Goal: Task Accomplishment & Management: Complete application form

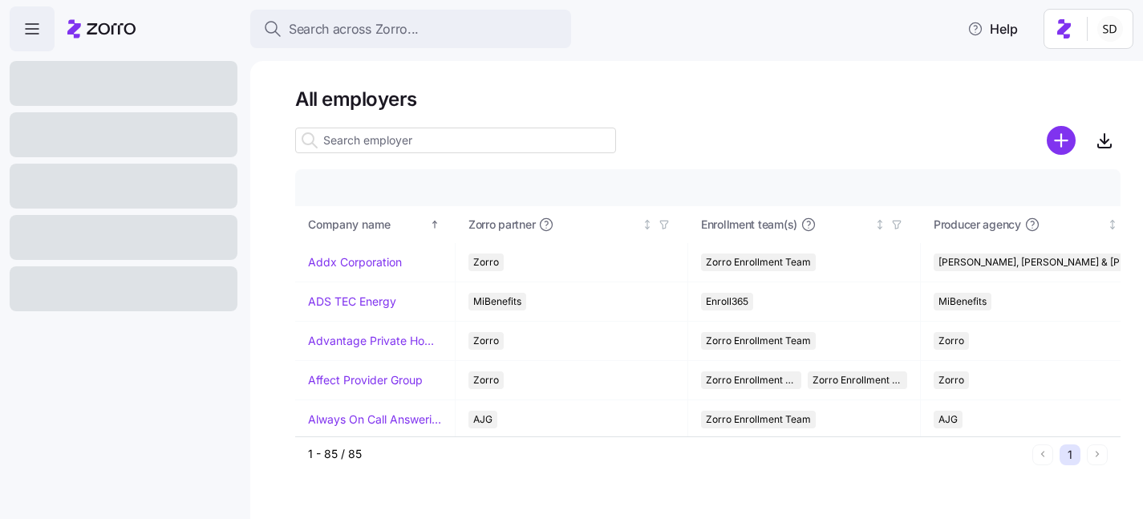
click at [380, 144] on input at bounding box center [455, 141] width 321 height 26
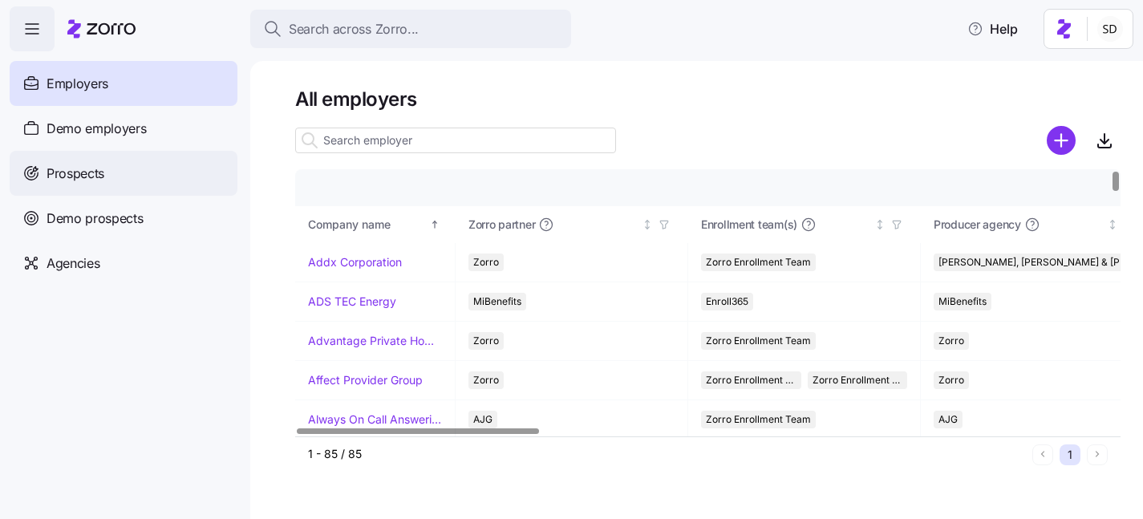
click at [43, 177] on div "Prospects" at bounding box center [124, 173] width 228 height 45
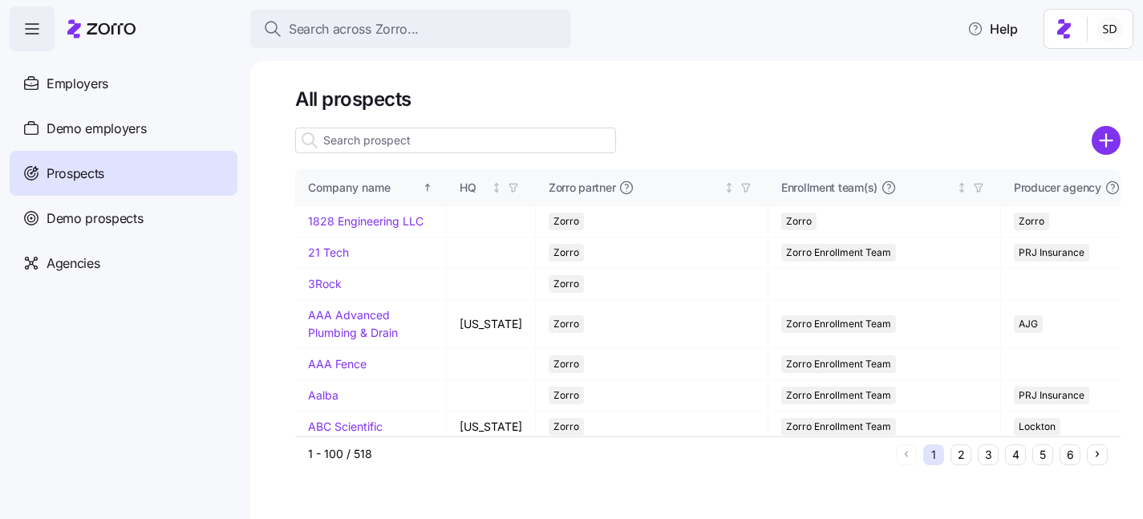
click at [361, 139] on input at bounding box center [455, 141] width 321 height 26
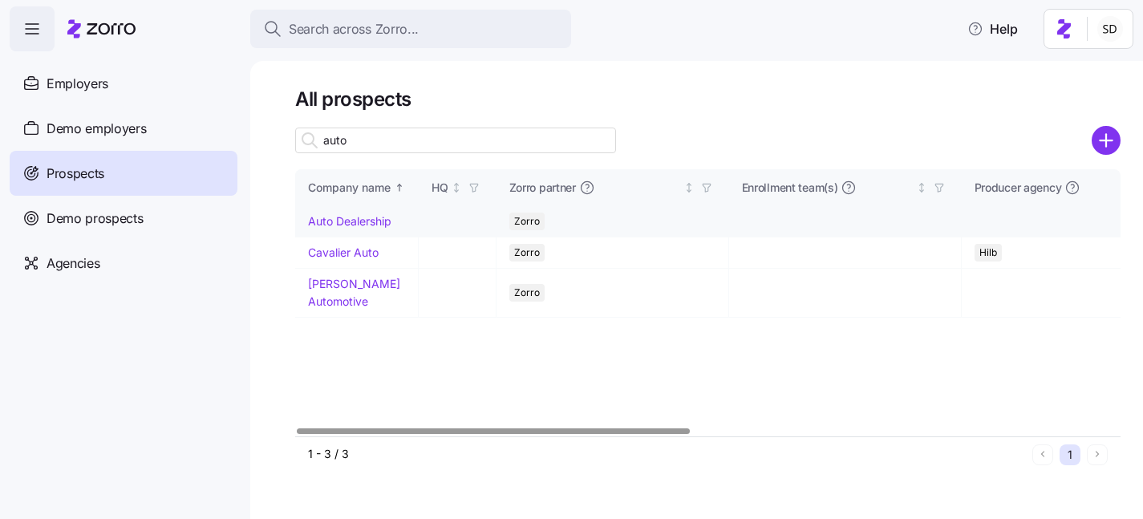
type input "auto"
click at [324, 219] on link "Auto Dealership" at bounding box center [349, 221] width 83 height 14
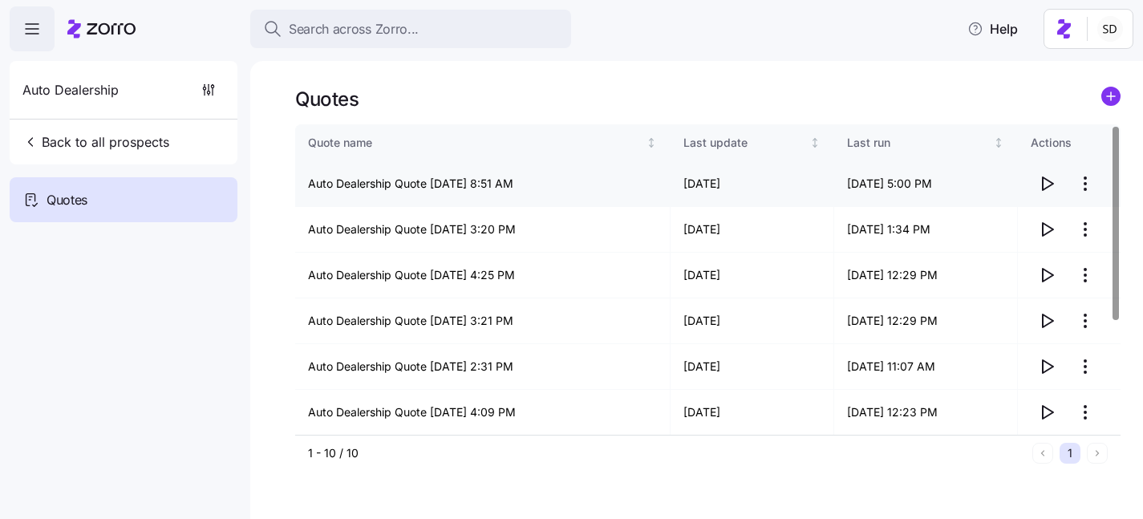
click at [1052, 185] on icon "button" at bounding box center [1046, 183] width 19 height 19
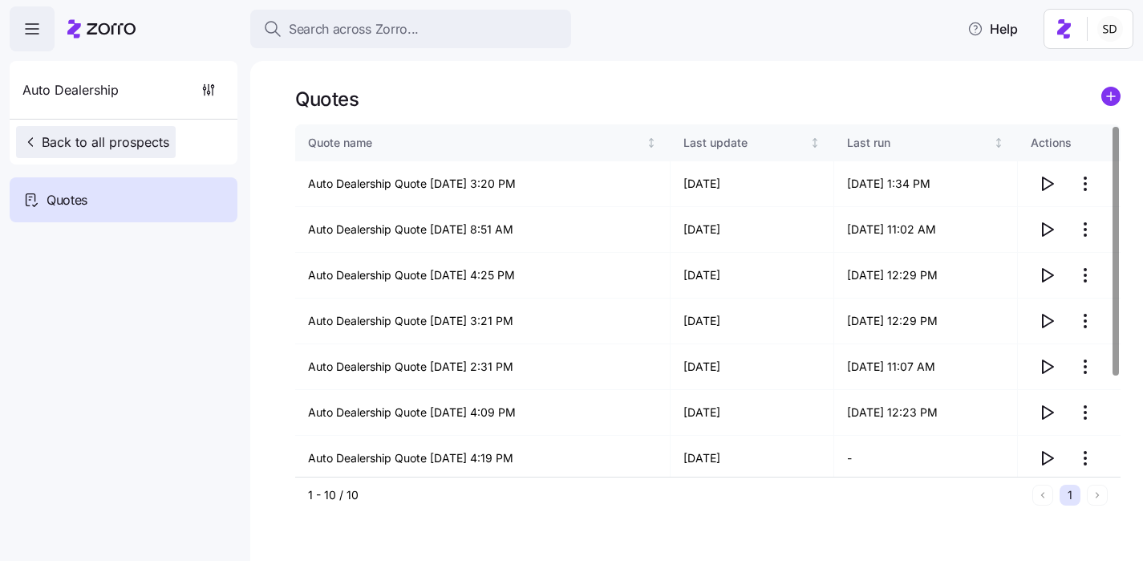
click at [22, 144] on icon "button" at bounding box center [30, 142] width 16 height 16
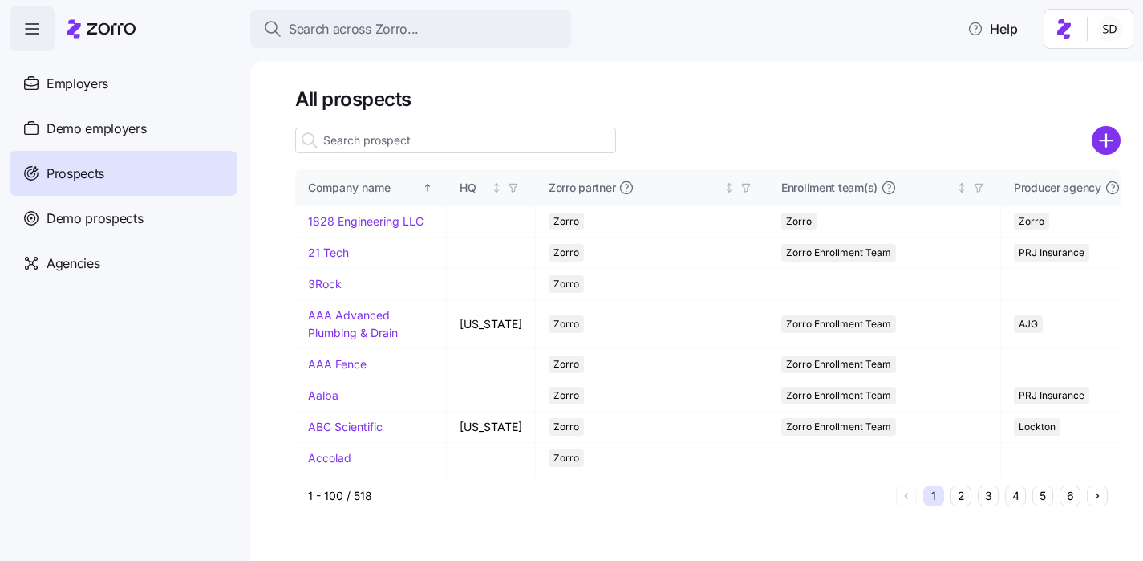
click at [411, 143] on input at bounding box center [455, 141] width 321 height 26
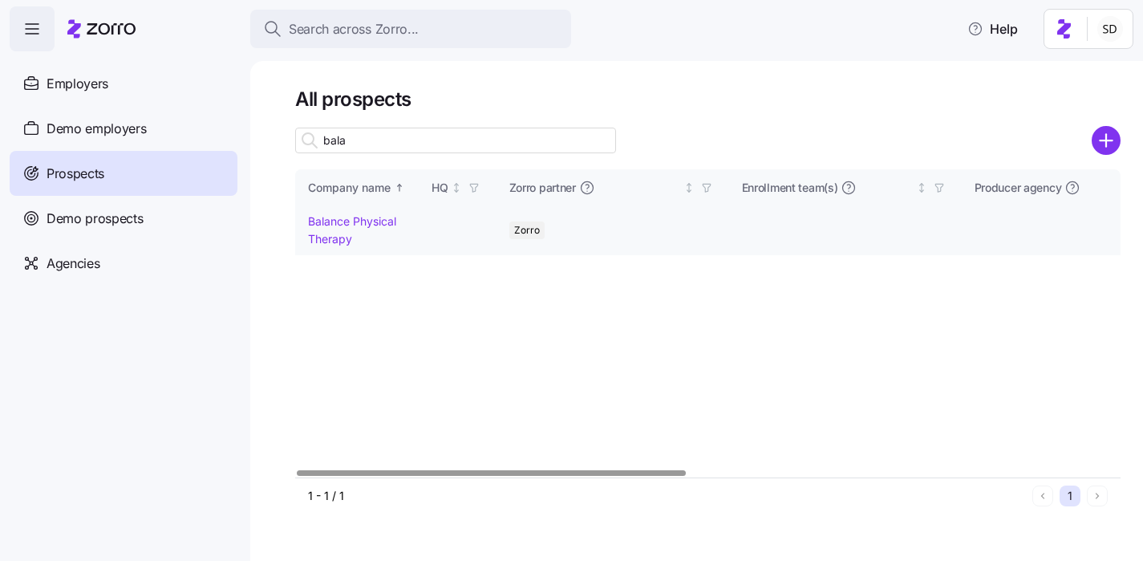
type input "bala"
click at [336, 222] on link "Balance Physical Therapy" at bounding box center [352, 229] width 88 height 31
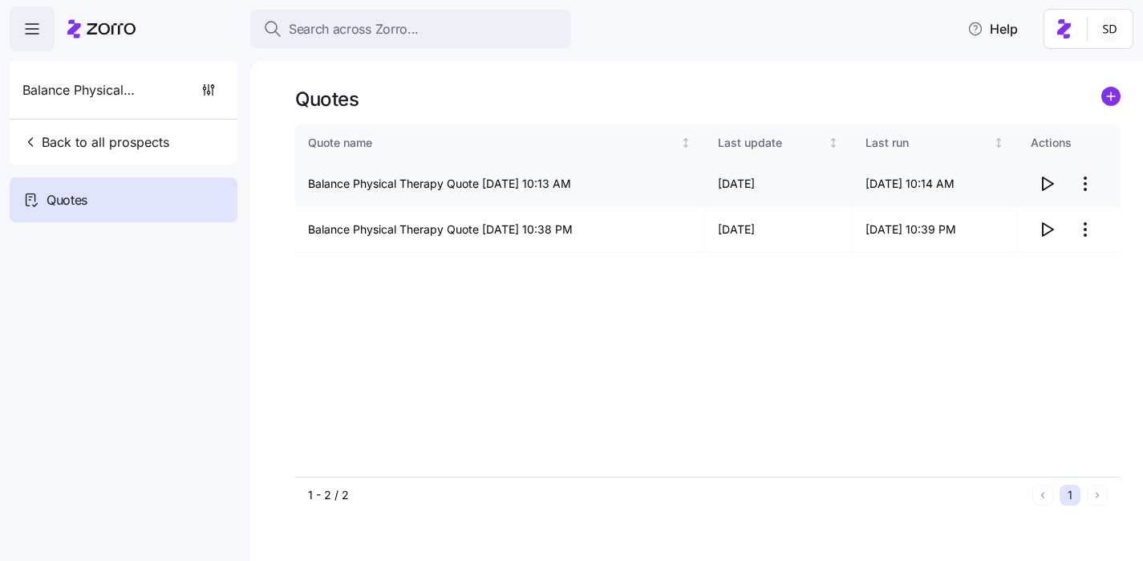
click at [1054, 187] on icon "button" at bounding box center [1046, 183] width 19 height 19
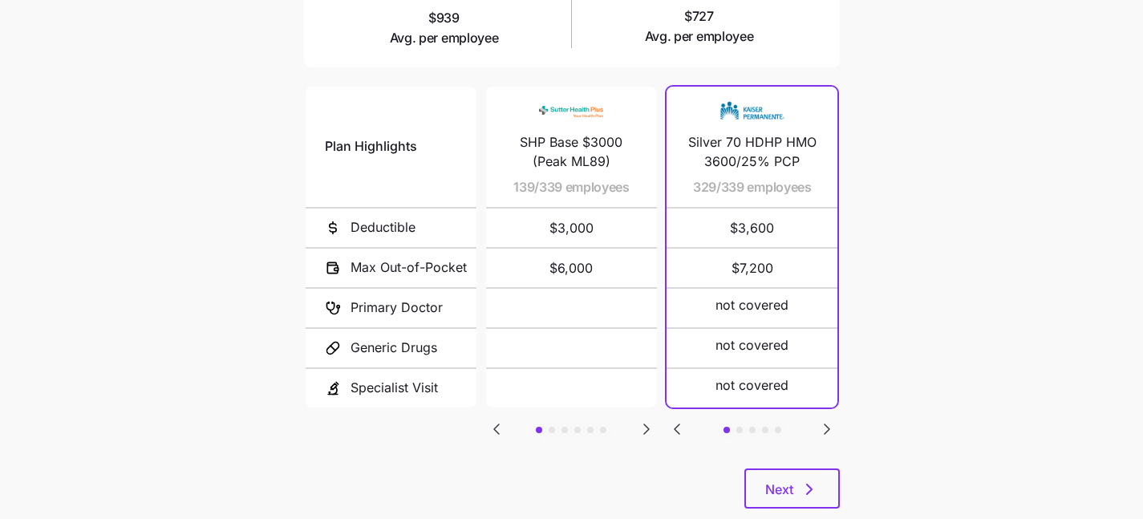
scroll to position [321, 0]
click at [646, 423] on icon "Go to next slide" at bounding box center [646, 428] width 5 height 10
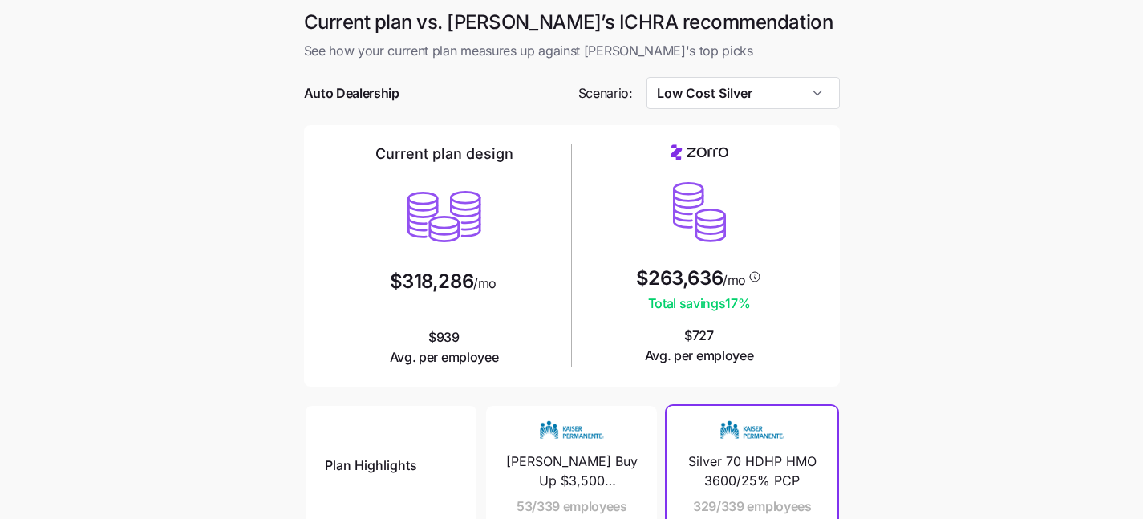
scroll to position [0, 0]
click at [822, 102] on input "Low Cost Silver" at bounding box center [743, 93] width 193 height 32
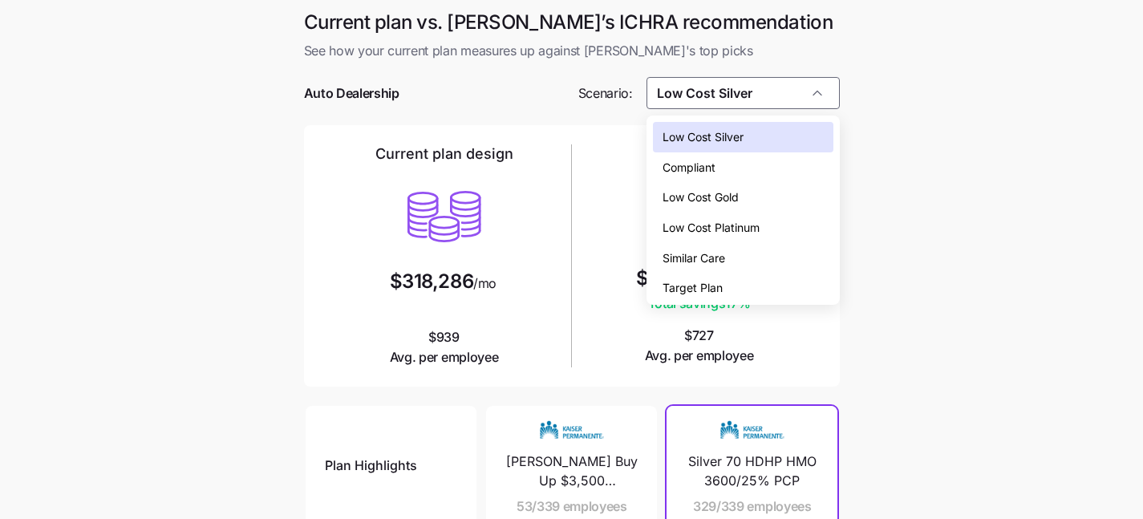
click at [818, 200] on div "Low Cost Gold" at bounding box center [743, 197] width 181 height 30
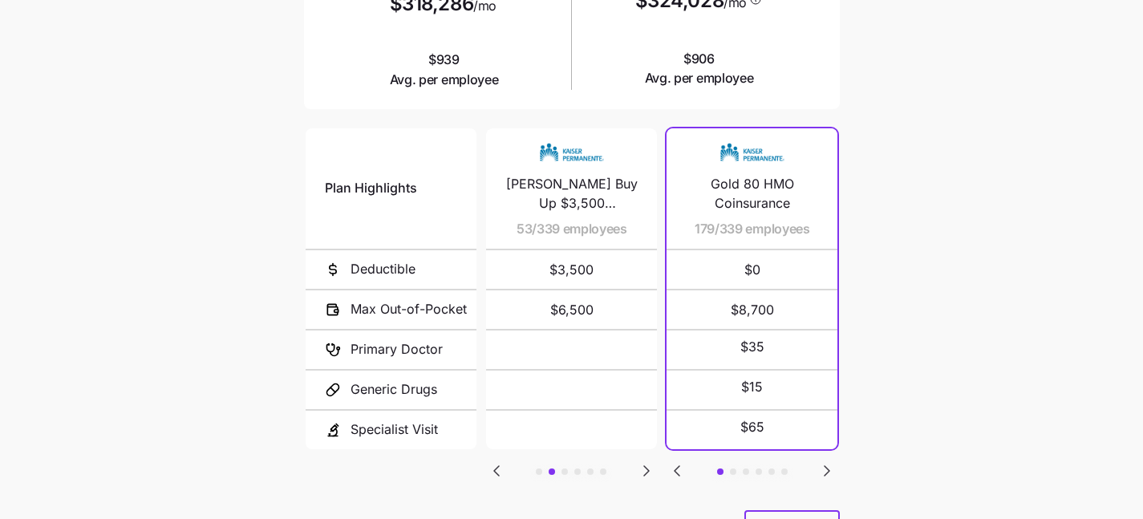
scroll to position [278, 0]
click at [830, 461] on icon "Go to next slide" at bounding box center [827, 470] width 19 height 19
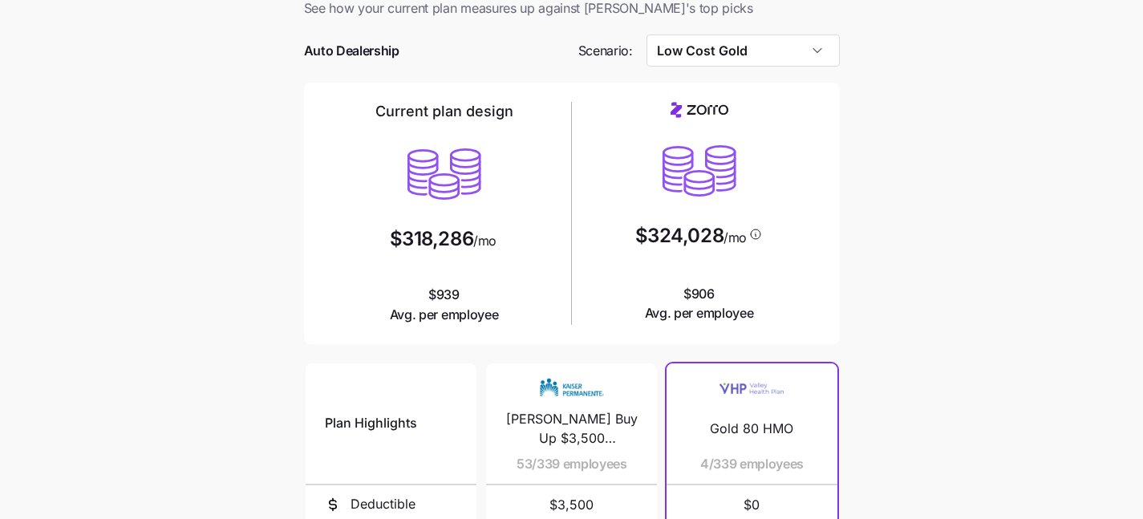
scroll to position [30, 0]
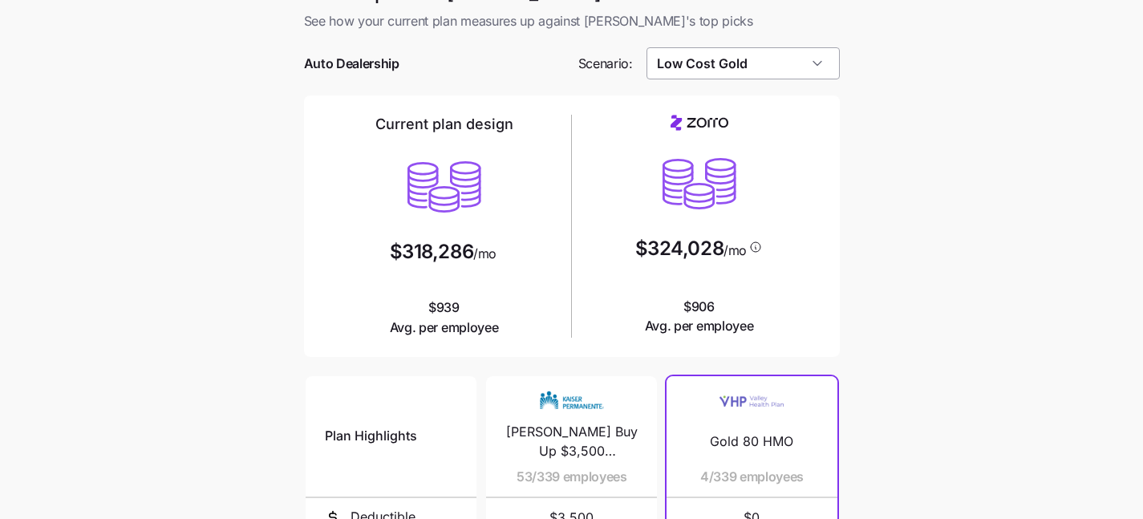
click at [823, 56] on input "Low Cost Gold" at bounding box center [743, 63] width 193 height 32
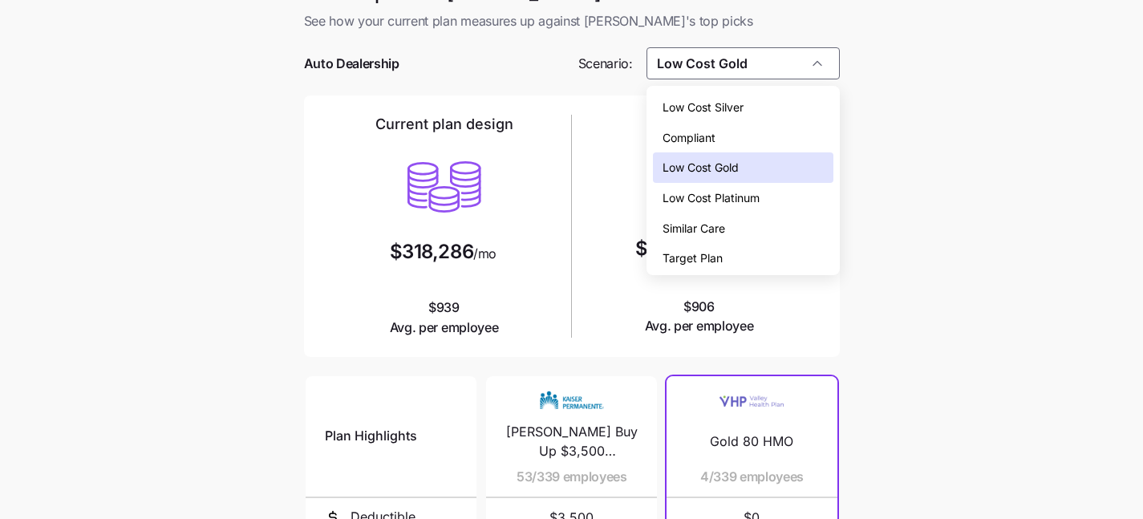
click at [790, 225] on div "Similar Care" at bounding box center [743, 228] width 181 height 30
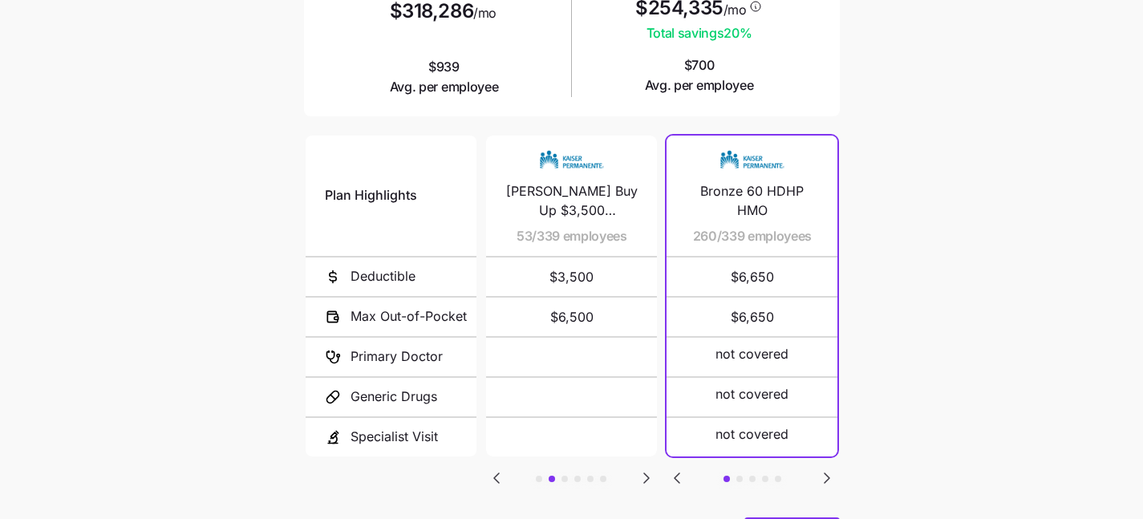
scroll to position [266, 0]
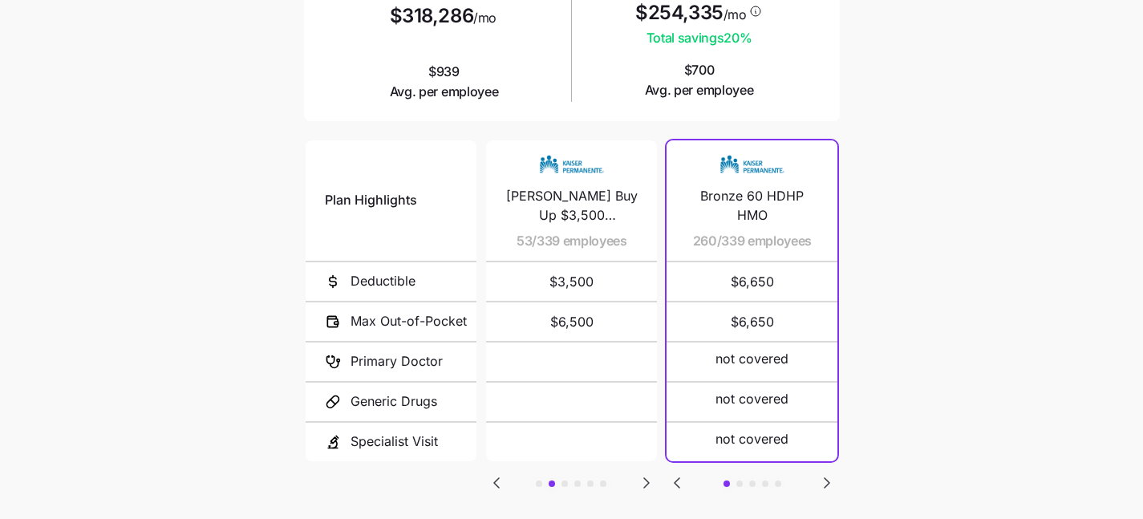
click at [828, 480] on icon "Go to next slide" at bounding box center [827, 483] width 5 height 10
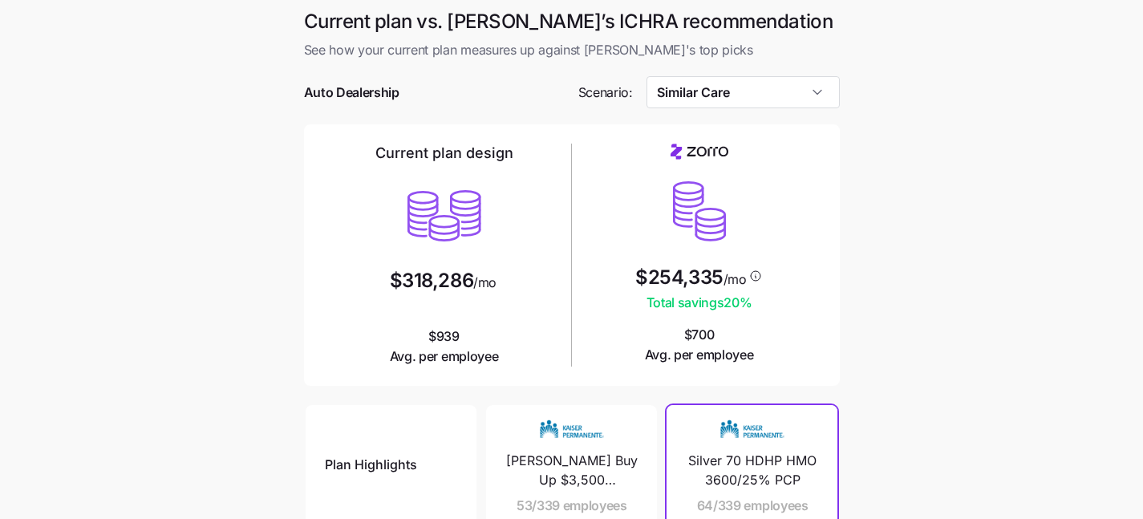
scroll to position [0, 0]
click at [769, 99] on input "Similar Care" at bounding box center [743, 93] width 193 height 32
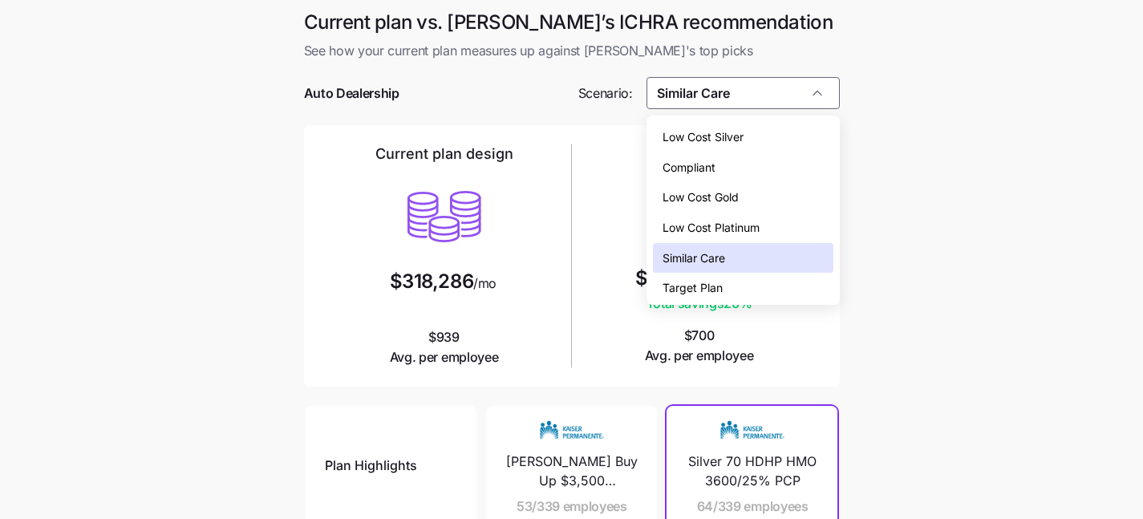
click at [753, 164] on div "Compliant" at bounding box center [743, 167] width 181 height 30
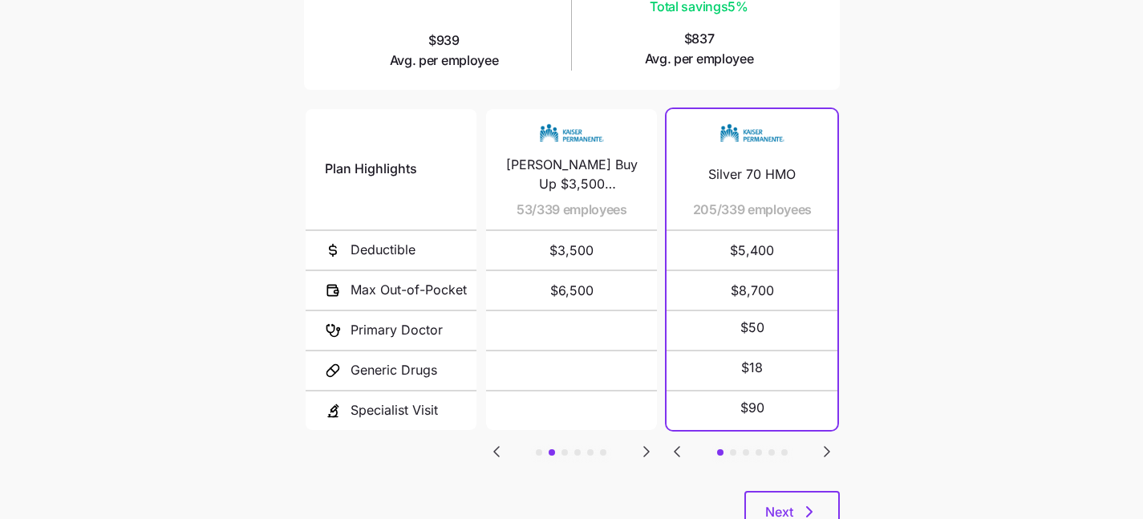
scroll to position [299, 0]
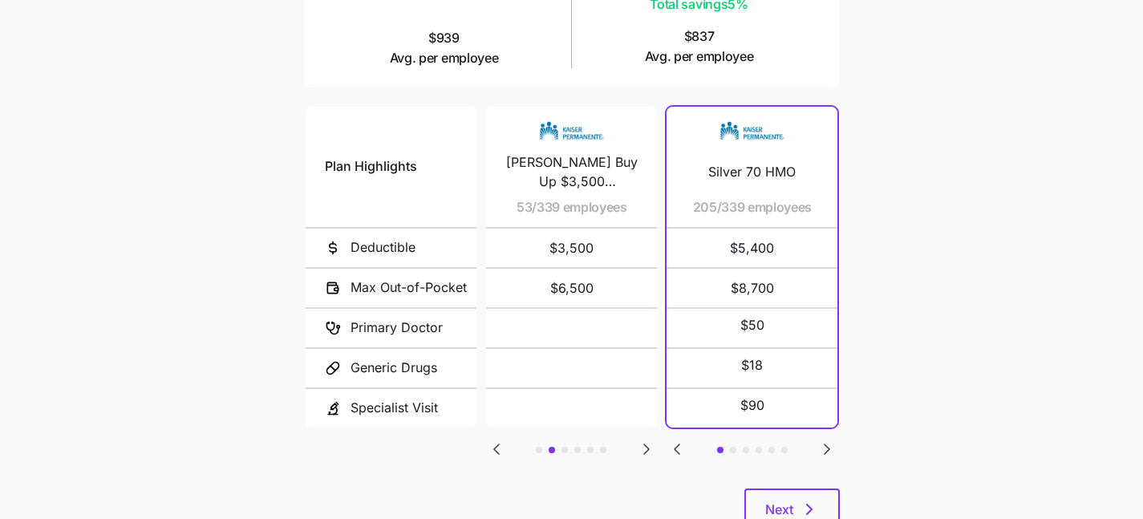
click at [829, 445] on icon "Go to next slide" at bounding box center [827, 450] width 5 height 10
click at [673, 444] on icon "Go to previous slide" at bounding box center [677, 449] width 19 height 19
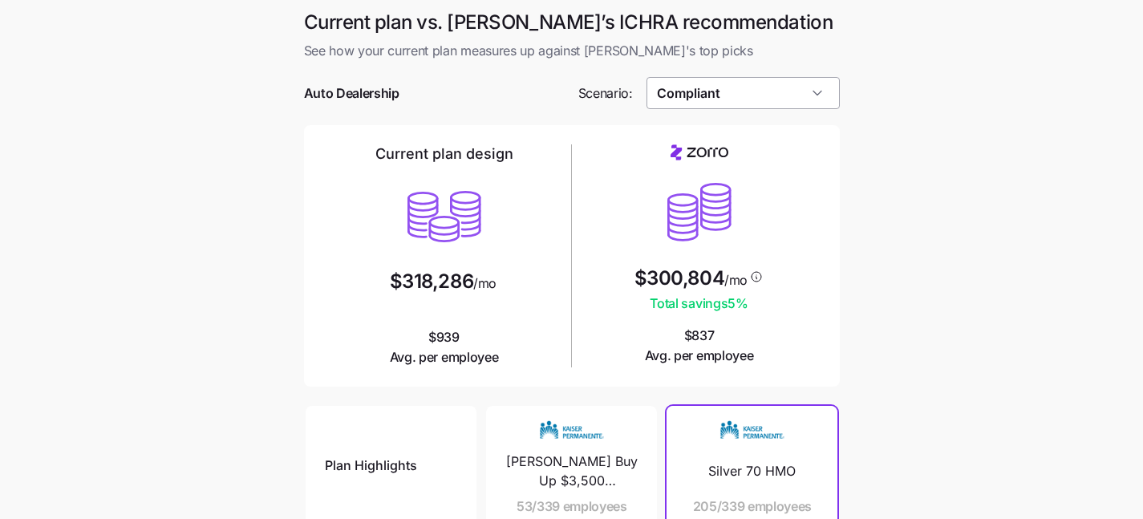
click at [770, 100] on input "Compliant" at bounding box center [743, 93] width 193 height 32
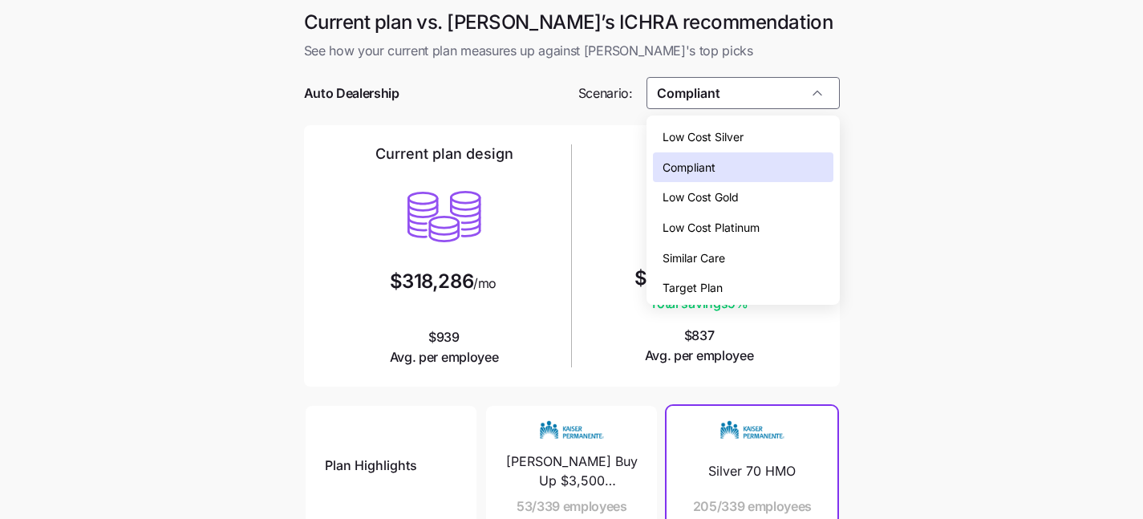
click at [759, 201] on div "Low Cost Gold" at bounding box center [743, 197] width 181 height 30
type input "Low Cost Gold"
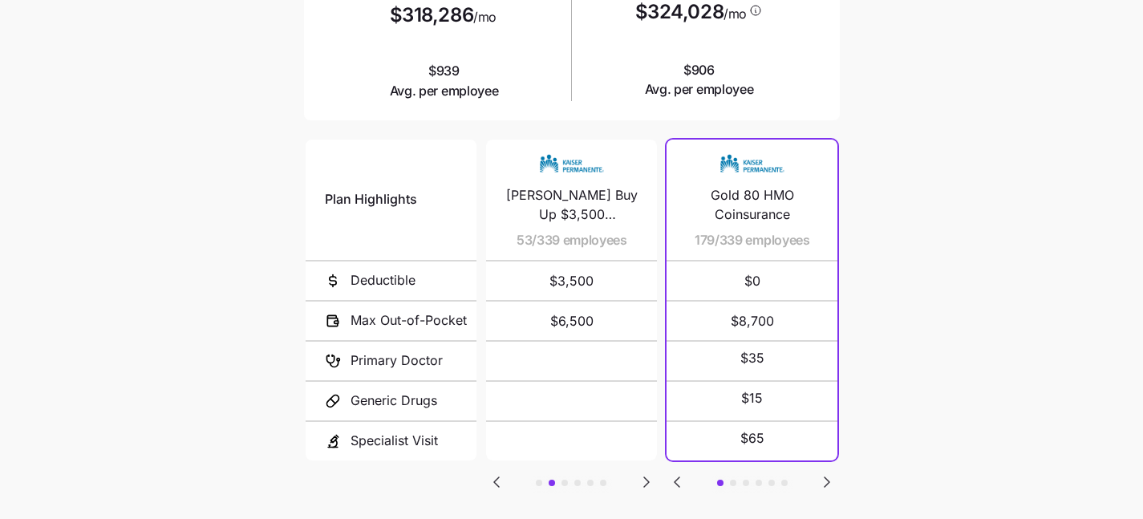
scroll to position [356, 0]
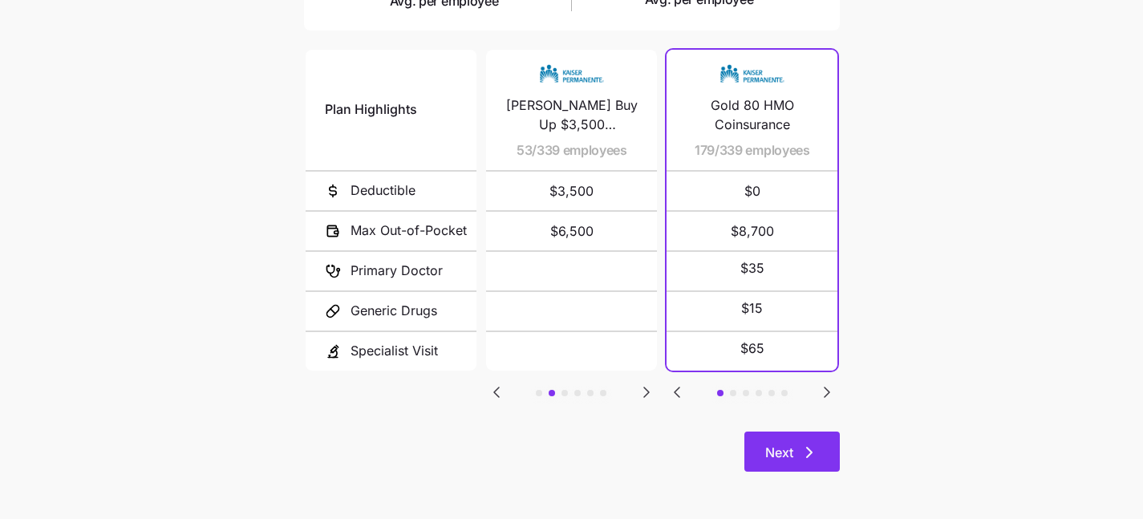
click at [790, 469] on button "Next" at bounding box center [792, 452] width 95 height 40
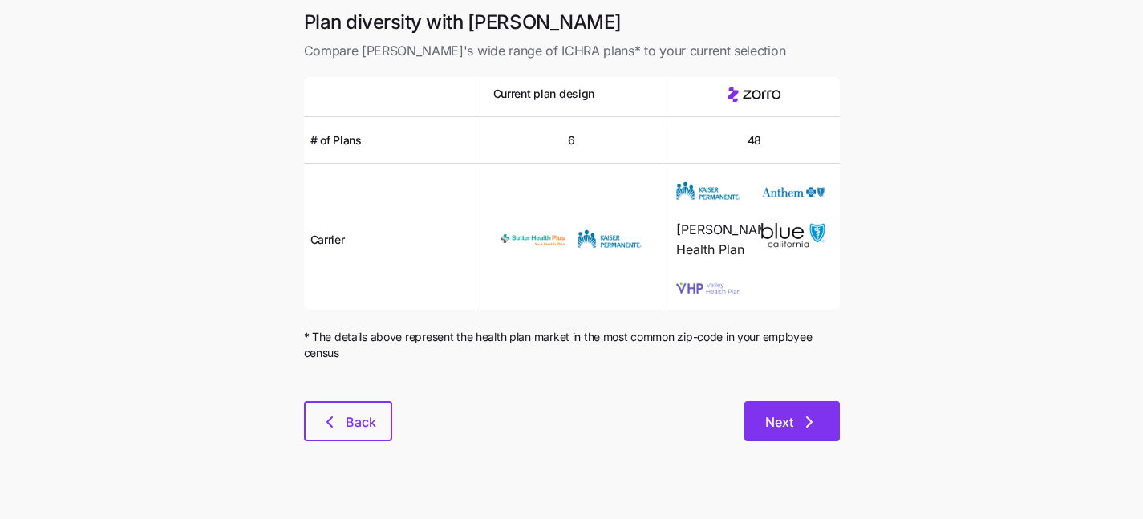
click at [778, 411] on button "Next" at bounding box center [792, 421] width 95 height 40
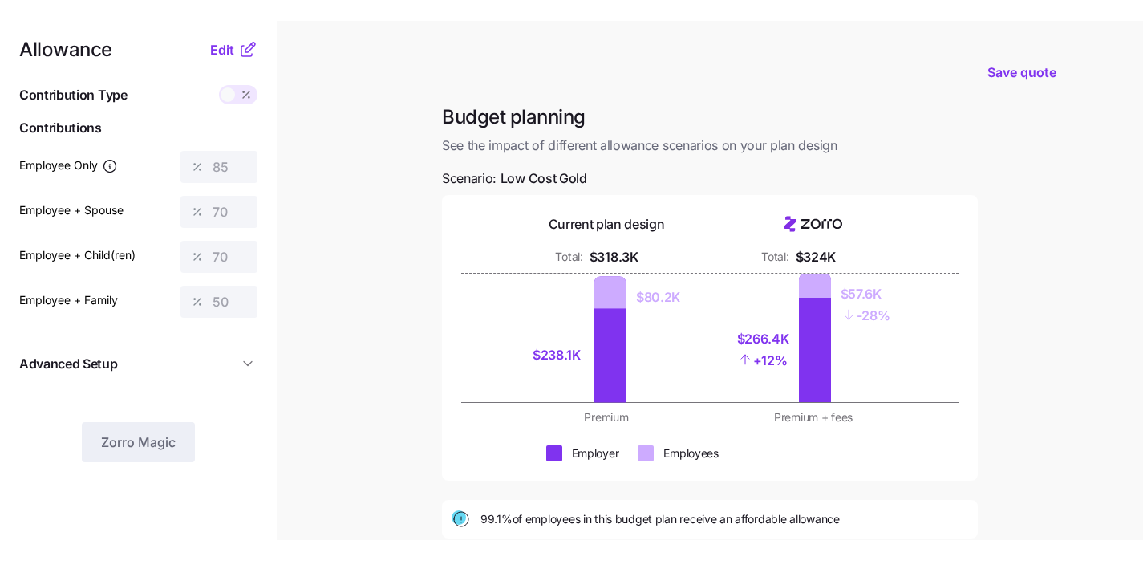
scroll to position [26, 0]
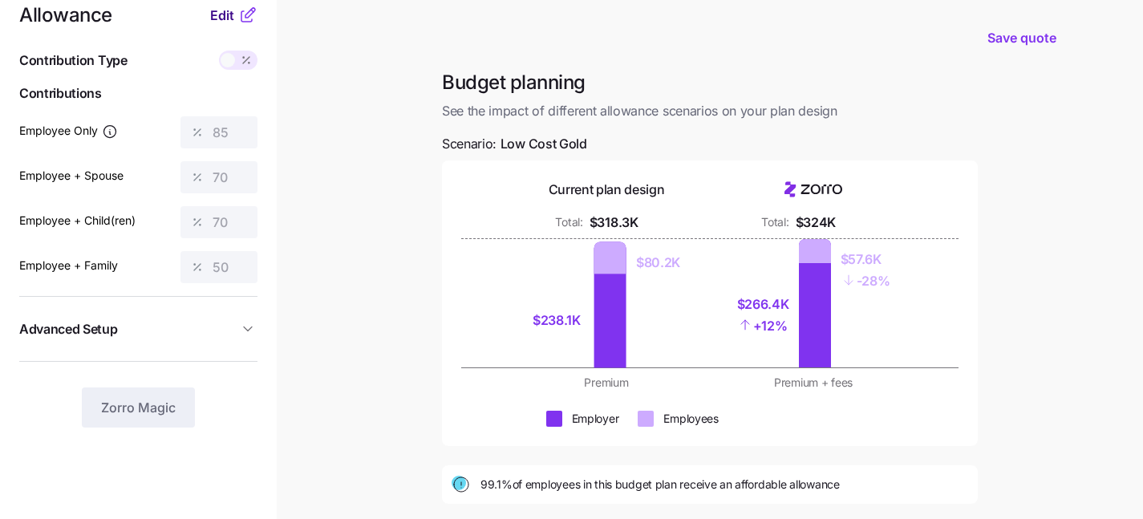
click at [217, 21] on span "Edit" at bounding box center [222, 15] width 24 height 19
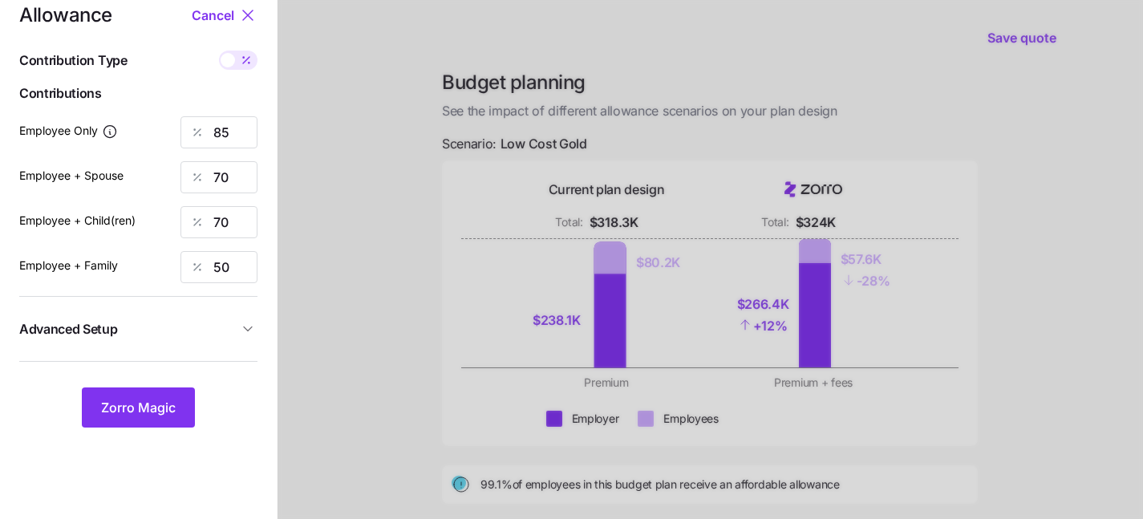
click at [231, 68] on div at bounding box center [238, 60] width 39 height 19
click at [219, 51] on input "checkbox" at bounding box center [219, 51] width 0 height 0
type input "741"
type input "1221"
type input "1040"
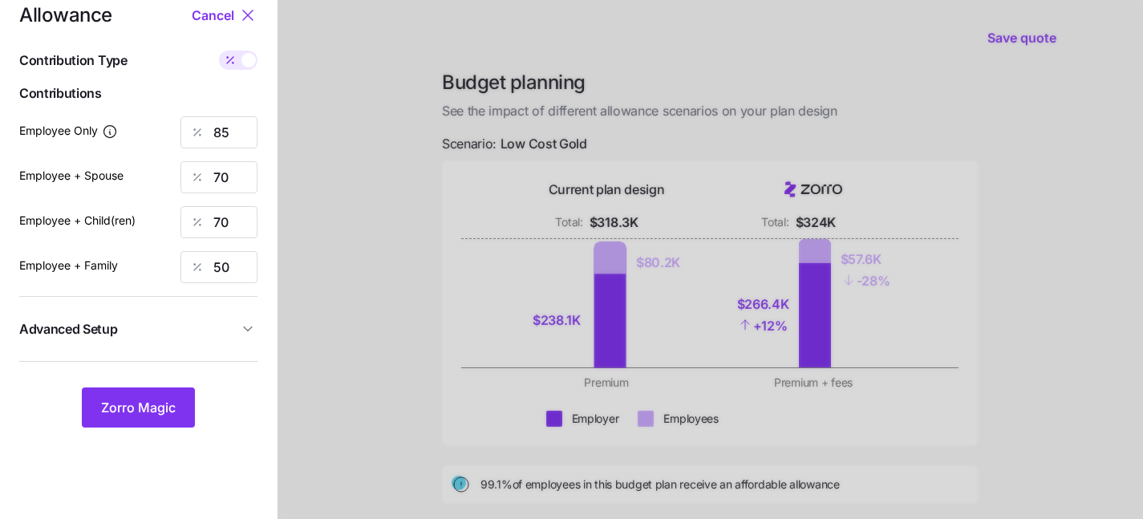
type input "1179"
click at [231, 68] on span at bounding box center [230, 60] width 22 height 19
click at [219, 51] on input "checkbox" at bounding box center [219, 51] width 0 height 0
type input "85"
type input "70"
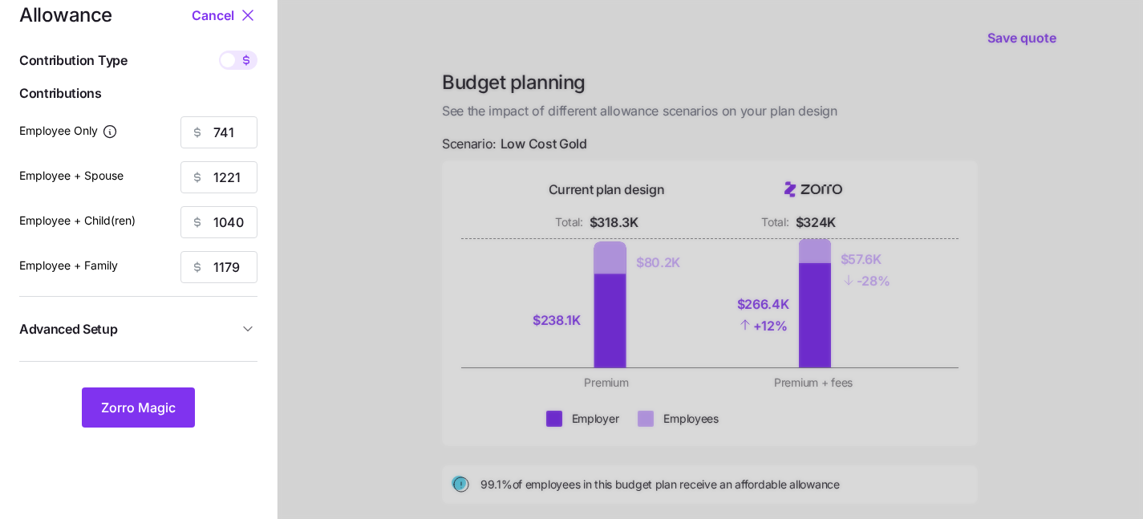
type input "70"
type input "50"
click at [243, 14] on icon at bounding box center [247, 15] width 19 height 19
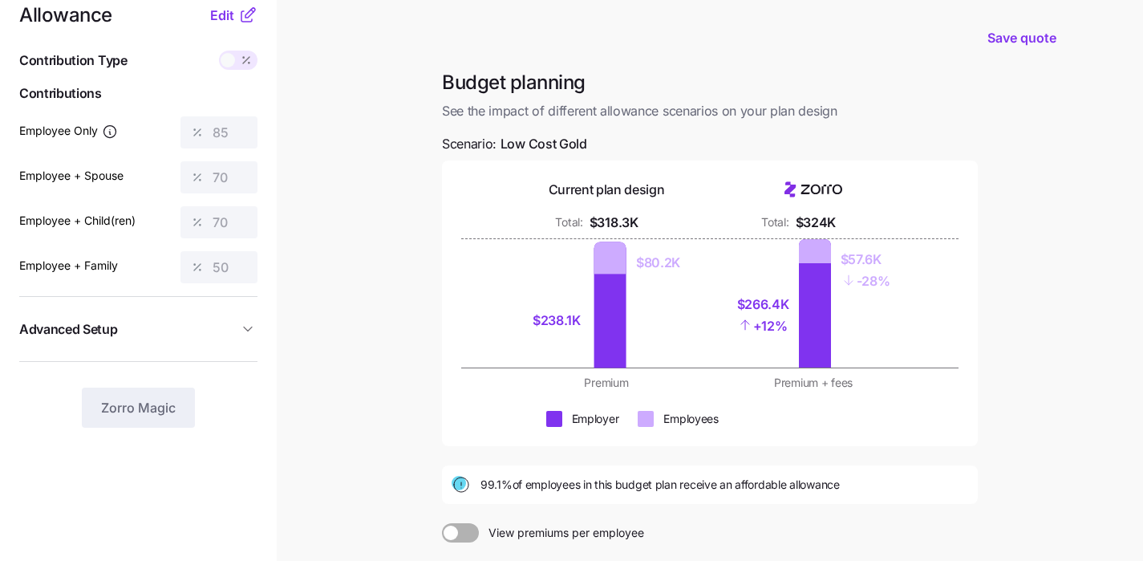
scroll to position [0, 0]
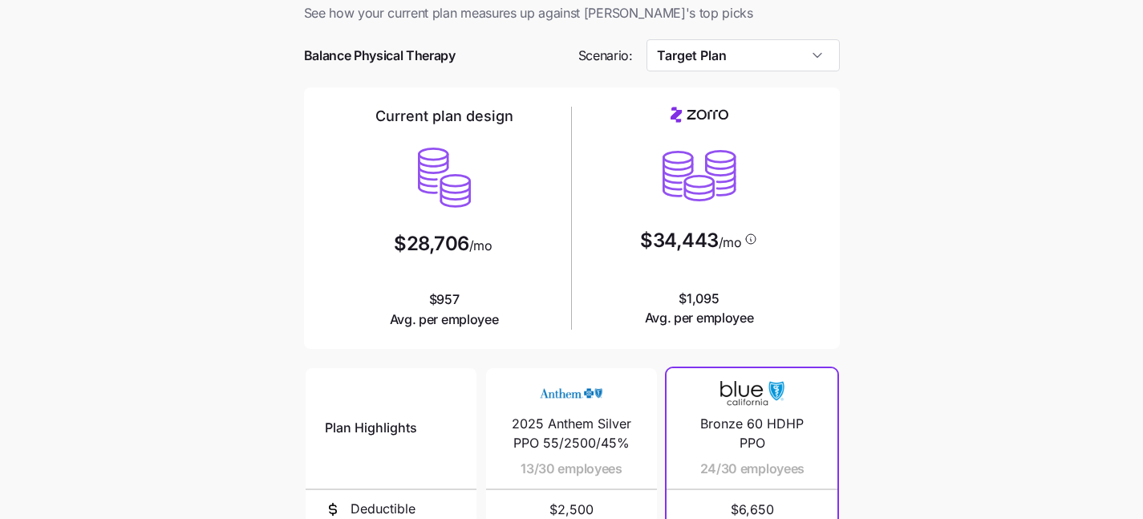
scroll to position [41, 0]
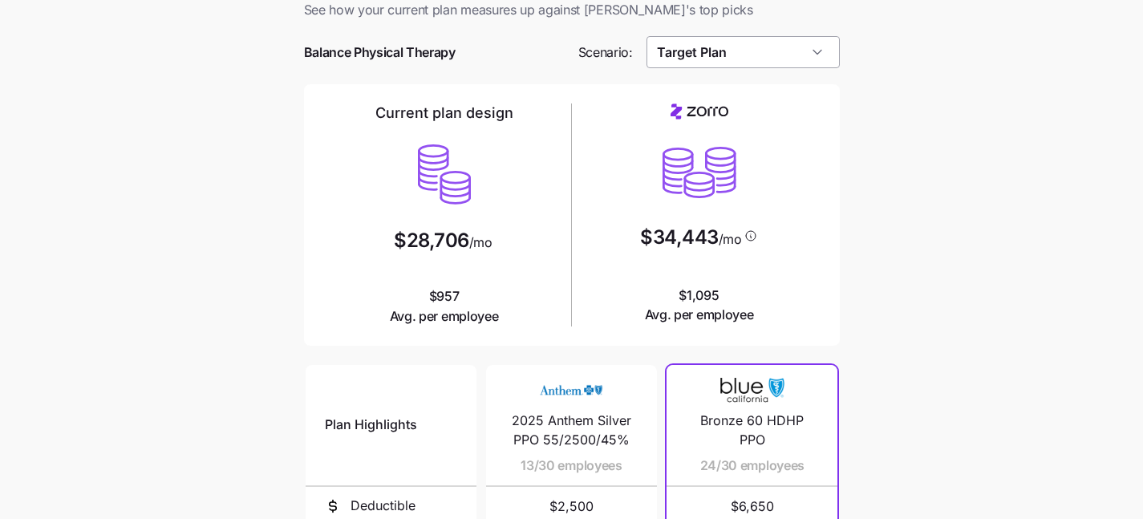
click at [764, 47] on input "Target Plan" at bounding box center [743, 52] width 193 height 32
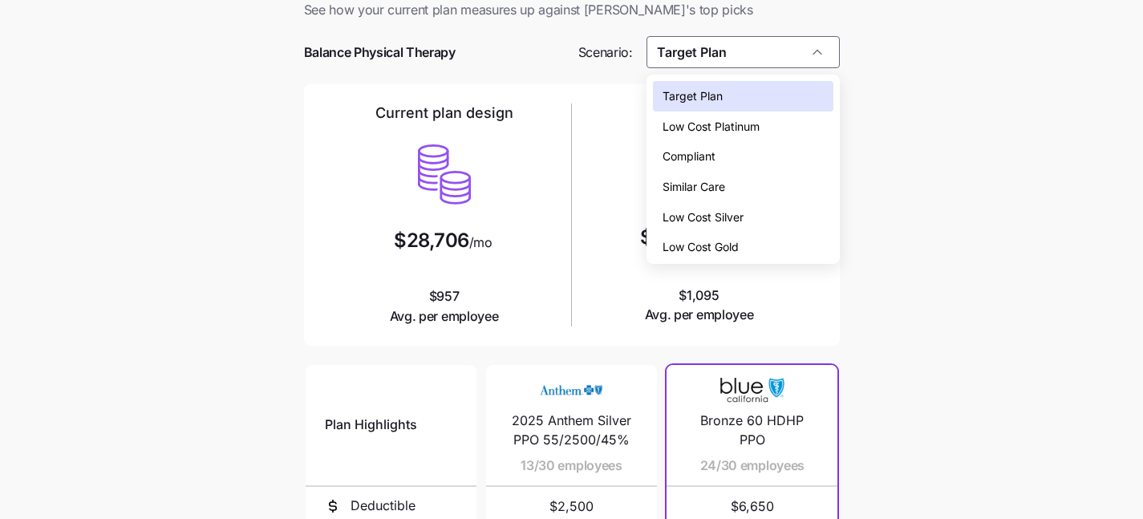
click at [741, 222] on span "Low Cost Silver" at bounding box center [703, 218] width 81 height 18
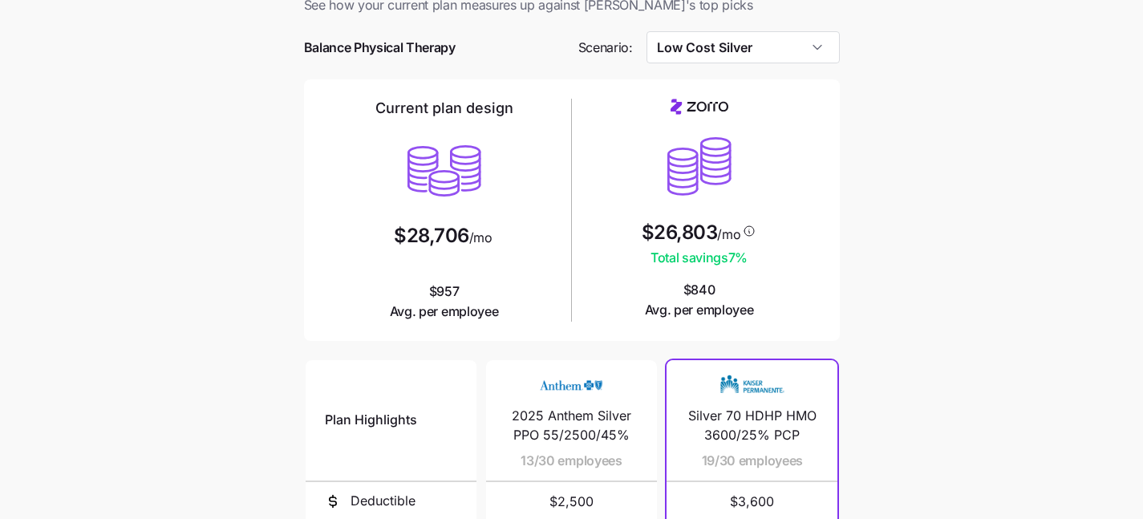
scroll to position [47, 0]
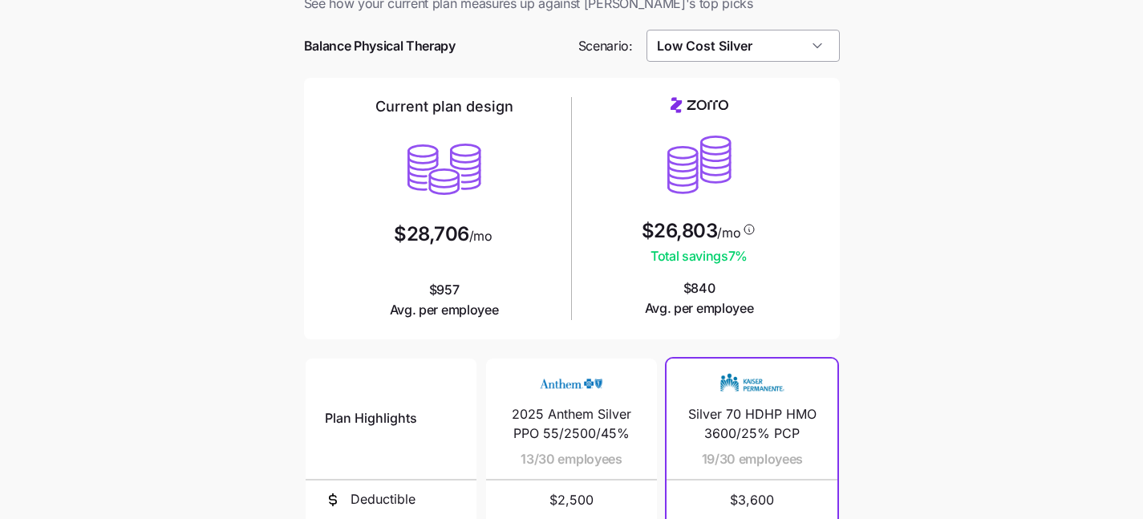
click at [725, 55] on input "Low Cost Silver" at bounding box center [743, 46] width 193 height 32
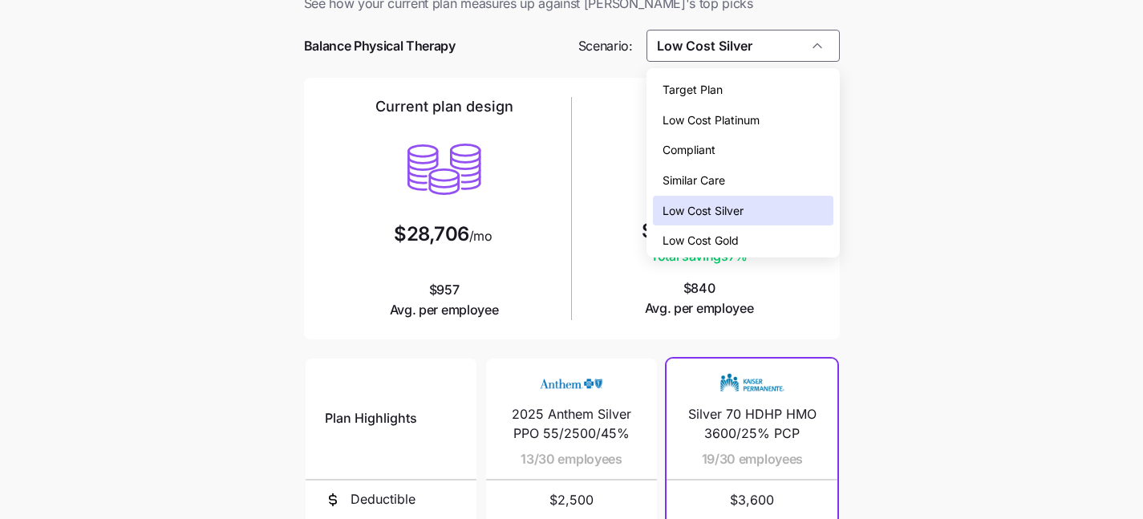
click at [735, 120] on span "Low Cost Platinum" at bounding box center [711, 121] width 97 height 18
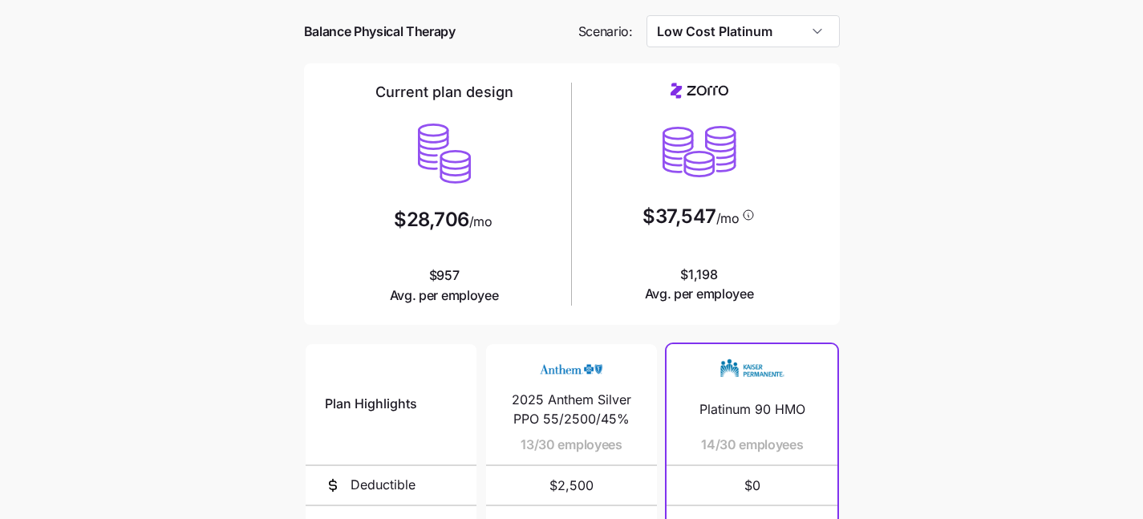
scroll to position [60, 0]
click at [826, 38] on input "Low Cost Platinum" at bounding box center [743, 33] width 193 height 32
click at [859, 63] on main "Current plan vs. Zorro’s ICHRA recommendation See how your current plan measure…" at bounding box center [571, 378] width 1143 height 876
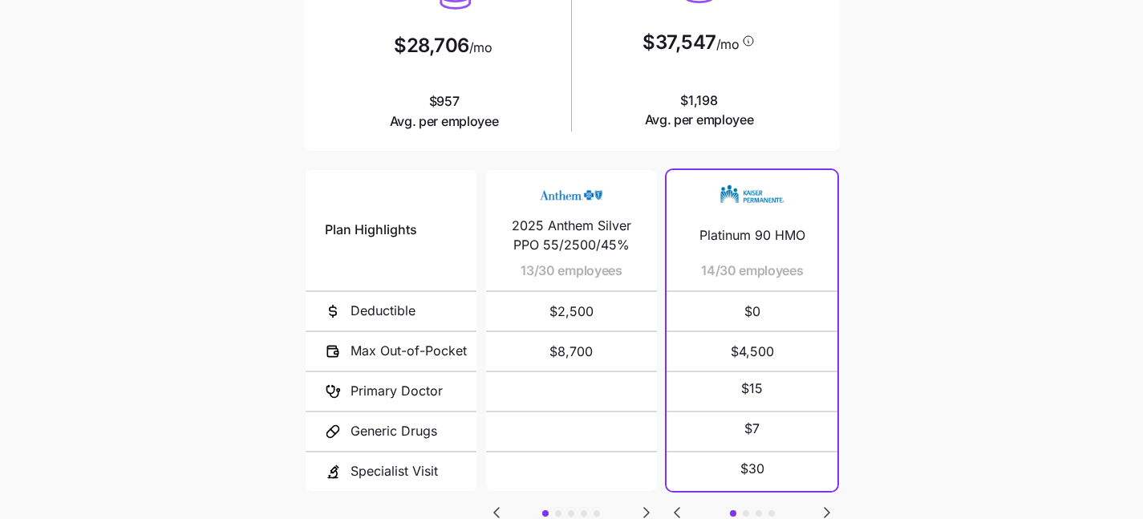
scroll to position [311, 0]
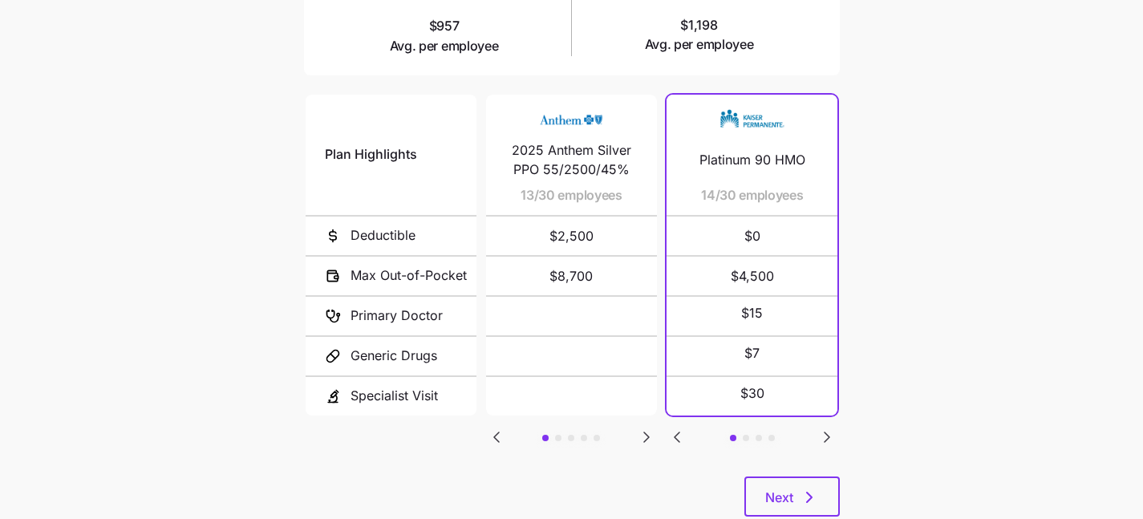
click at [650, 432] on icon "Go to next slide" at bounding box center [646, 437] width 19 height 19
click at [495, 433] on icon "Go to previous slide" at bounding box center [496, 437] width 5 height 10
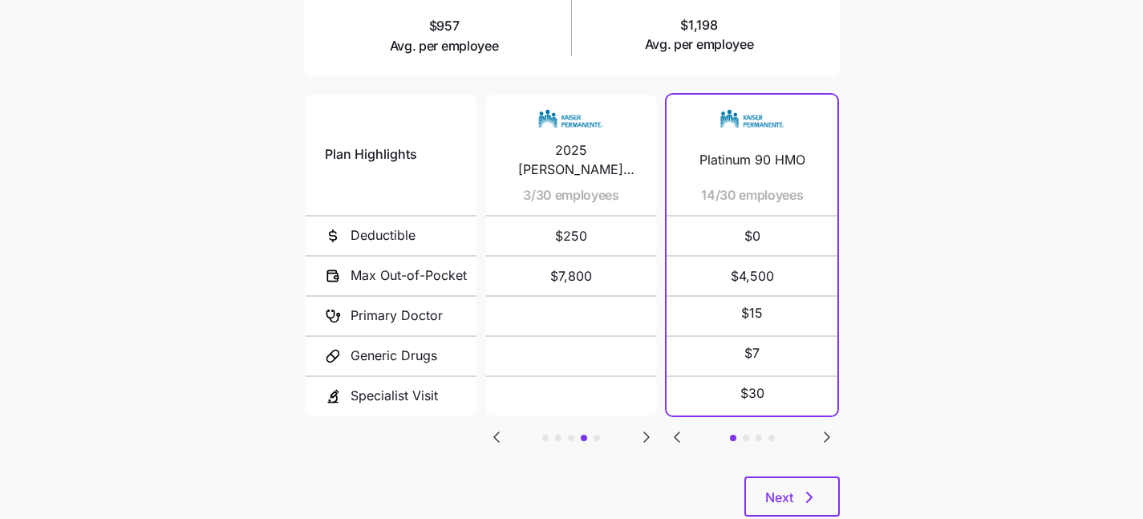
click at [495, 433] on icon "Go to previous slide" at bounding box center [496, 437] width 5 height 10
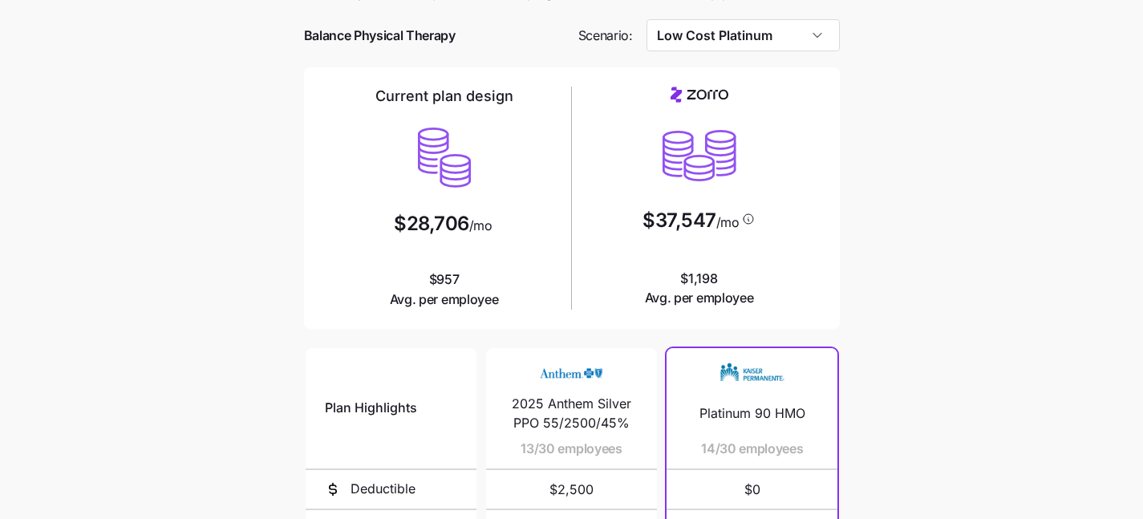
scroll to position [0, 0]
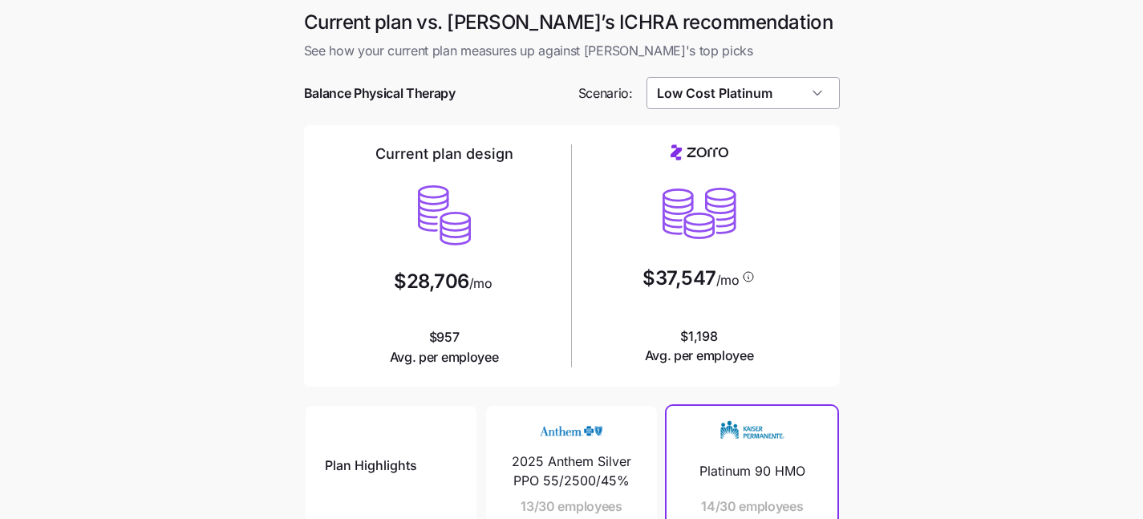
click at [812, 92] on input "Low Cost Platinum" at bounding box center [743, 93] width 193 height 32
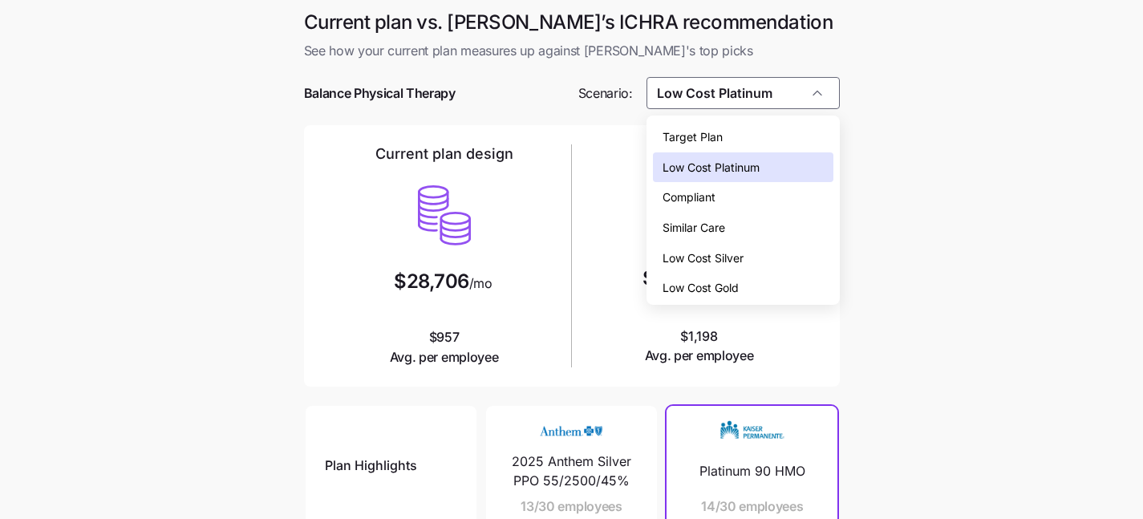
click at [731, 290] on span "Low Cost Gold" at bounding box center [701, 288] width 76 height 18
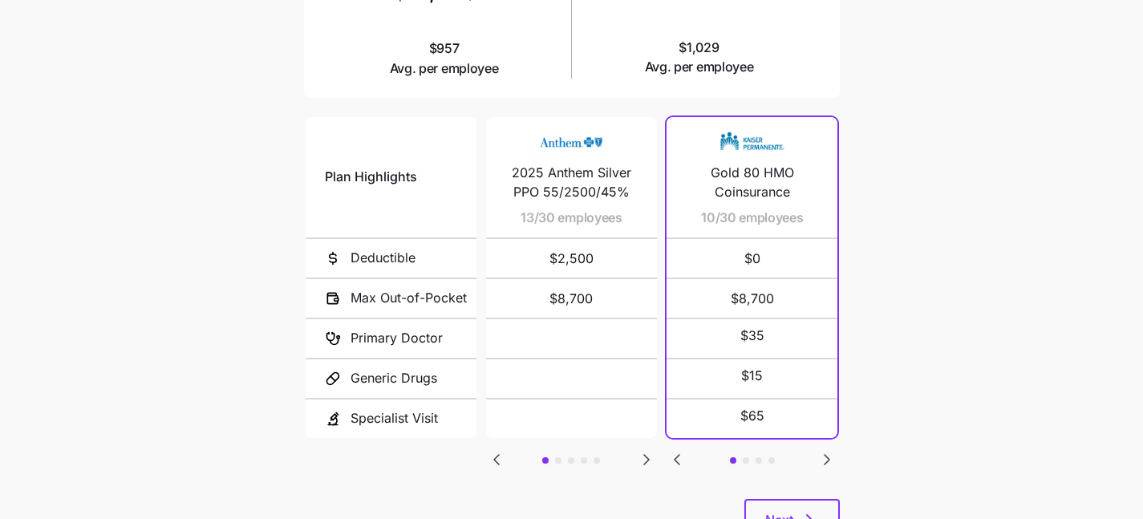
scroll to position [294, 0]
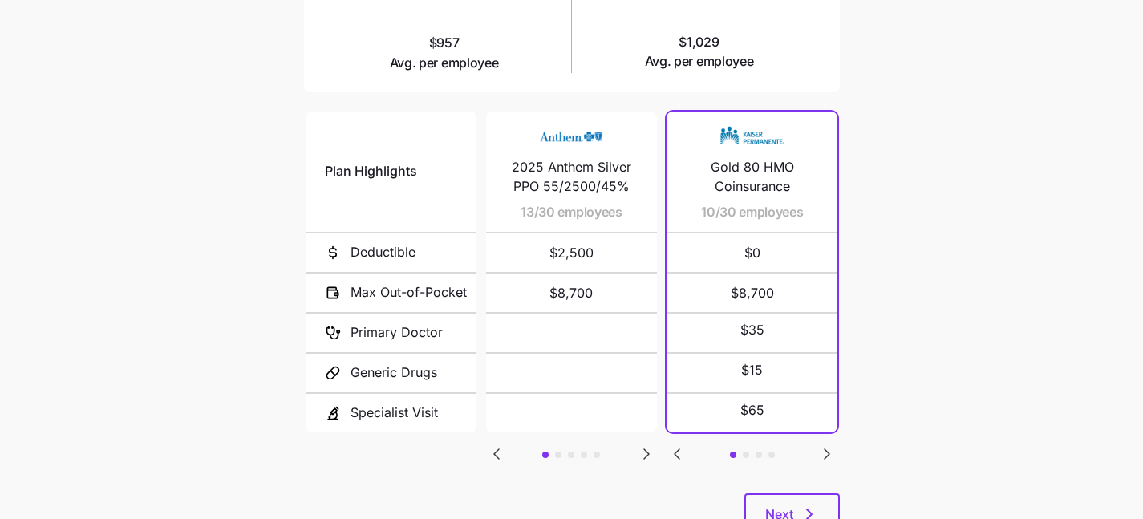
click at [823, 453] on icon "Go to next slide" at bounding box center [827, 454] width 19 height 19
click at [673, 449] on icon "Go to previous slide" at bounding box center [677, 454] width 19 height 19
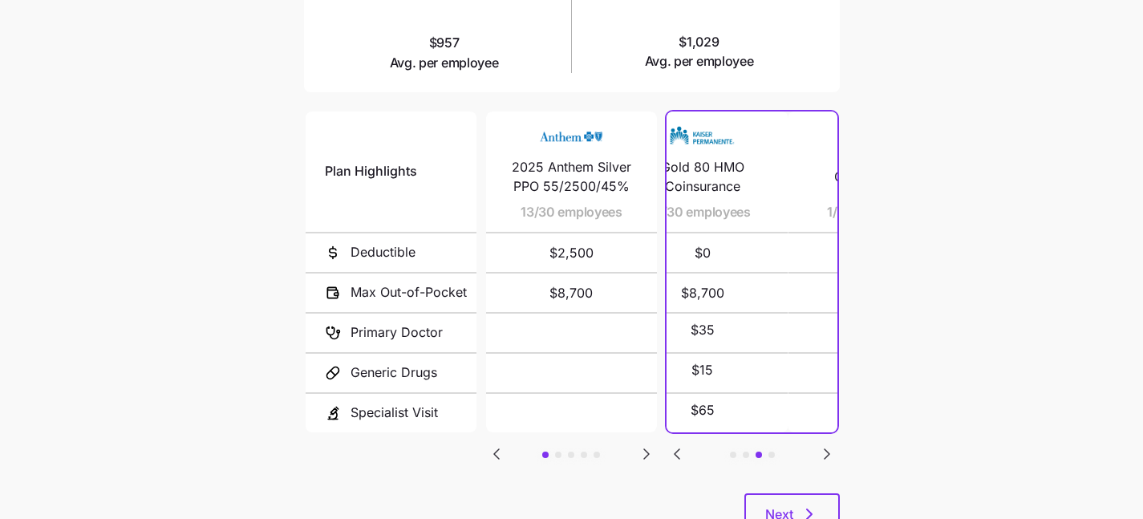
click at [673, 449] on icon "Go to previous slide" at bounding box center [677, 454] width 19 height 19
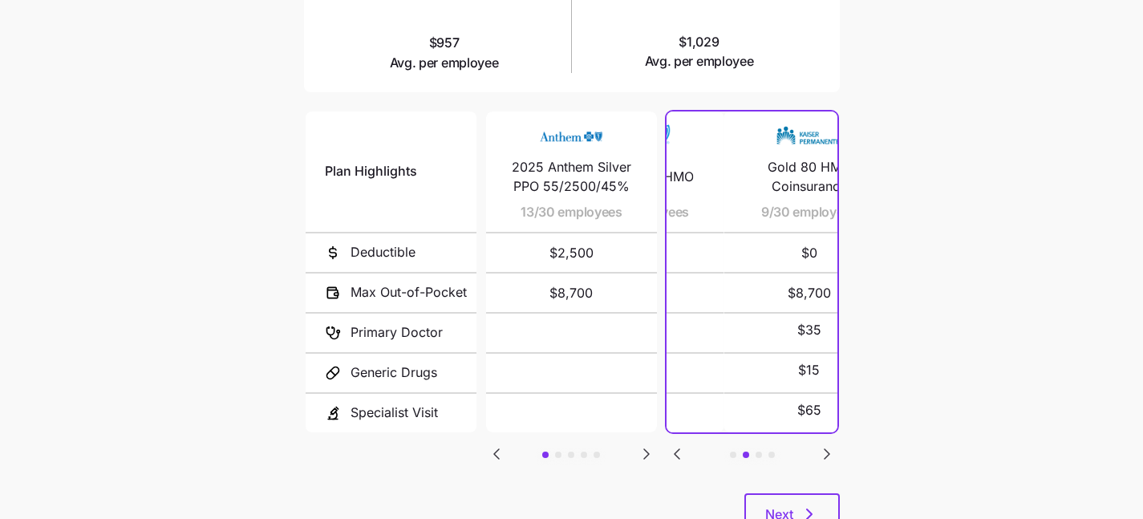
click at [673, 449] on icon "Go to previous slide" at bounding box center [677, 454] width 19 height 19
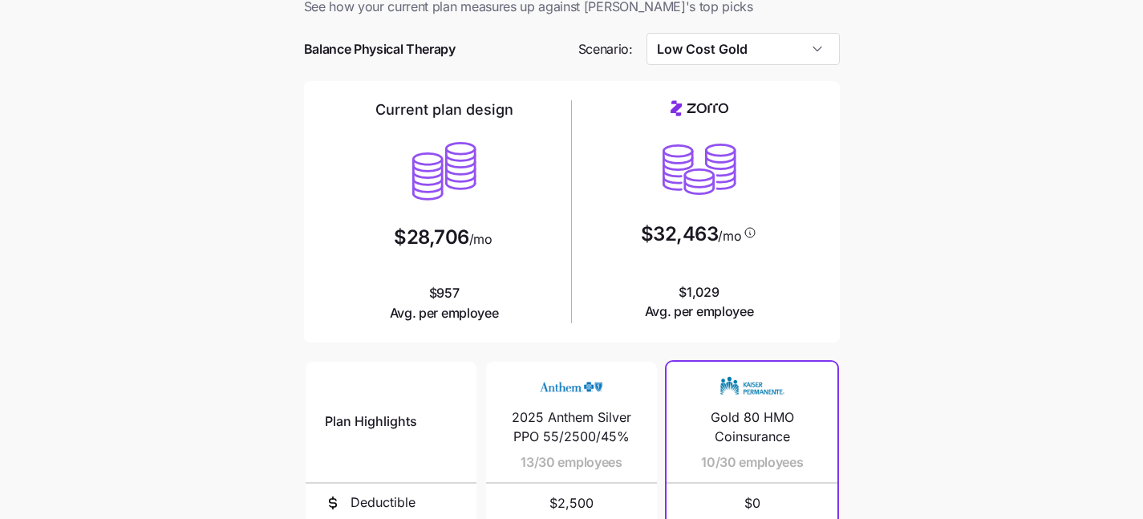
scroll to position [46, 0]
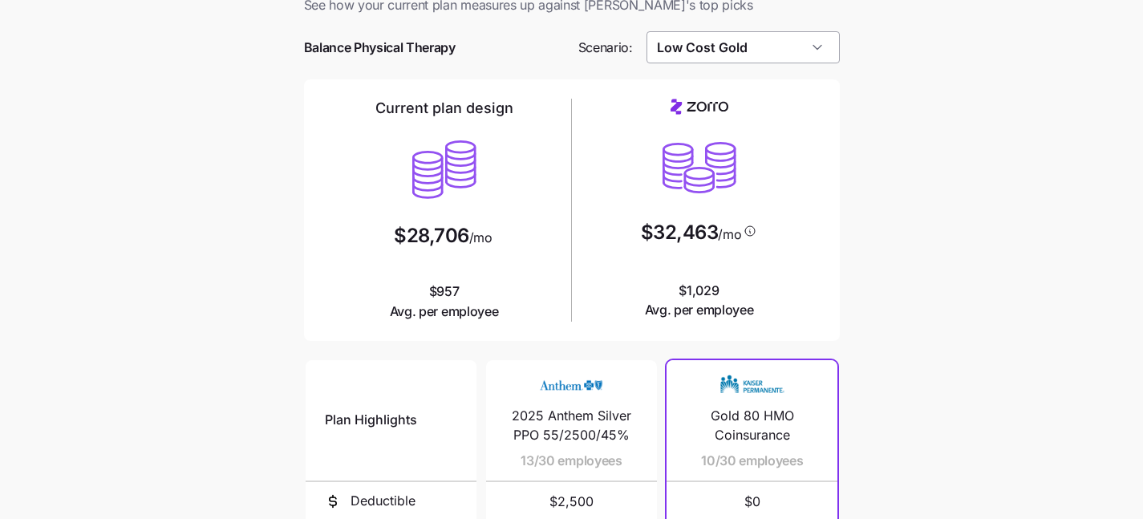
click at [805, 52] on input "Low Cost Gold" at bounding box center [743, 47] width 193 height 32
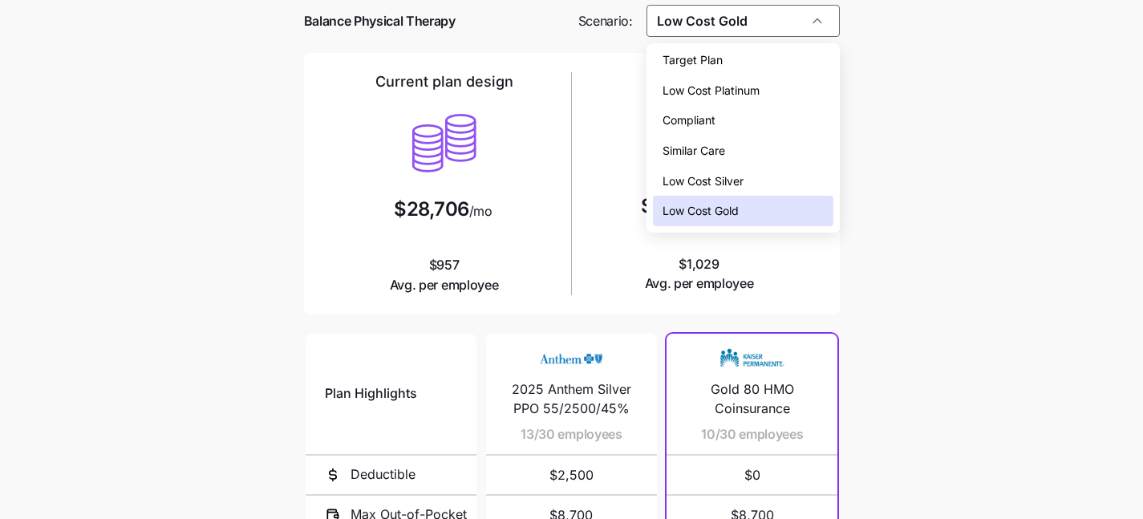
scroll to position [66, 0]
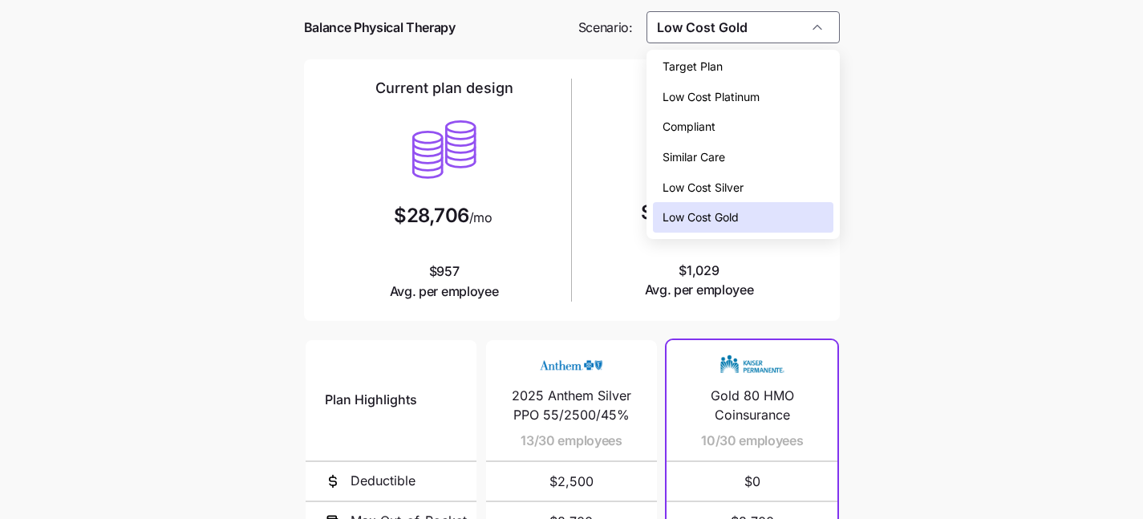
click at [783, 148] on div "Similar Care" at bounding box center [743, 157] width 181 height 30
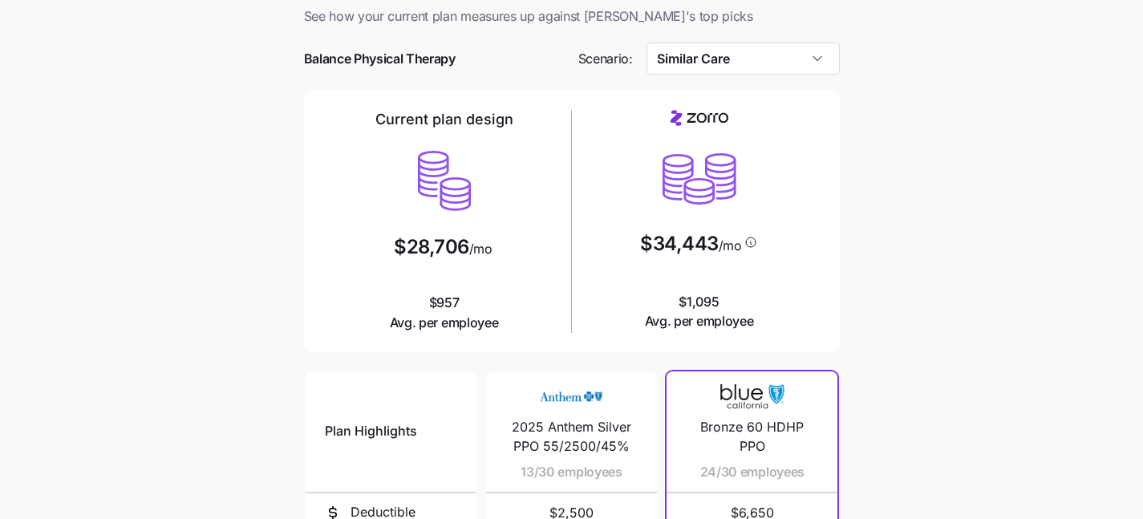
scroll to position [37, 0]
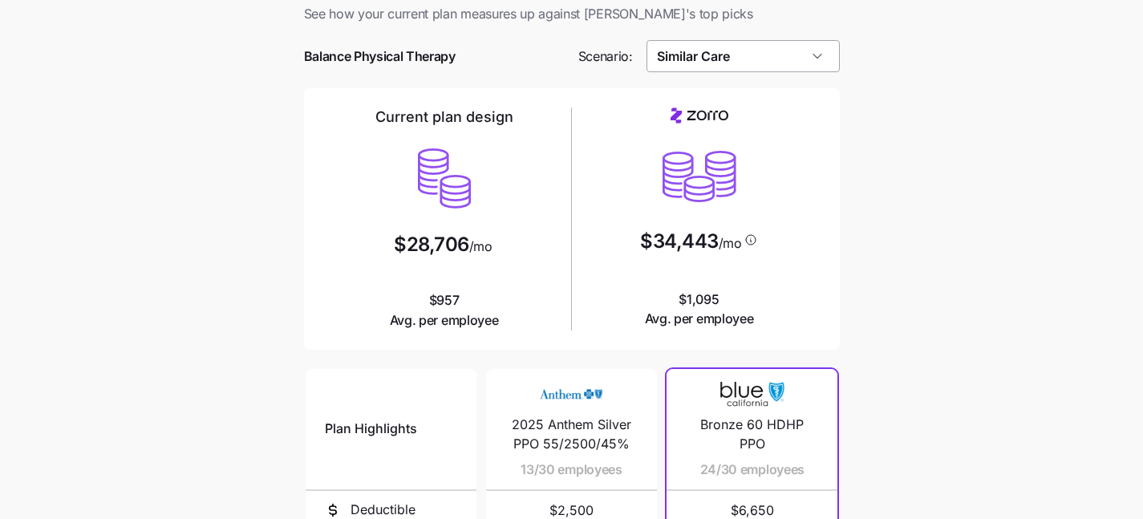
click at [765, 56] on input "Similar Care" at bounding box center [743, 56] width 193 height 32
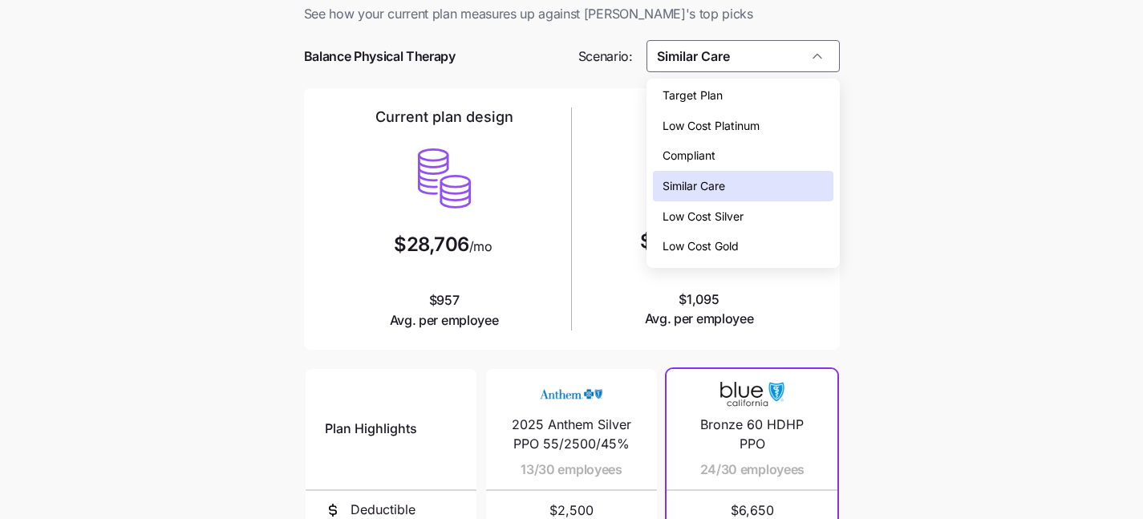
click at [754, 213] on div "Low Cost Silver" at bounding box center [743, 216] width 181 height 30
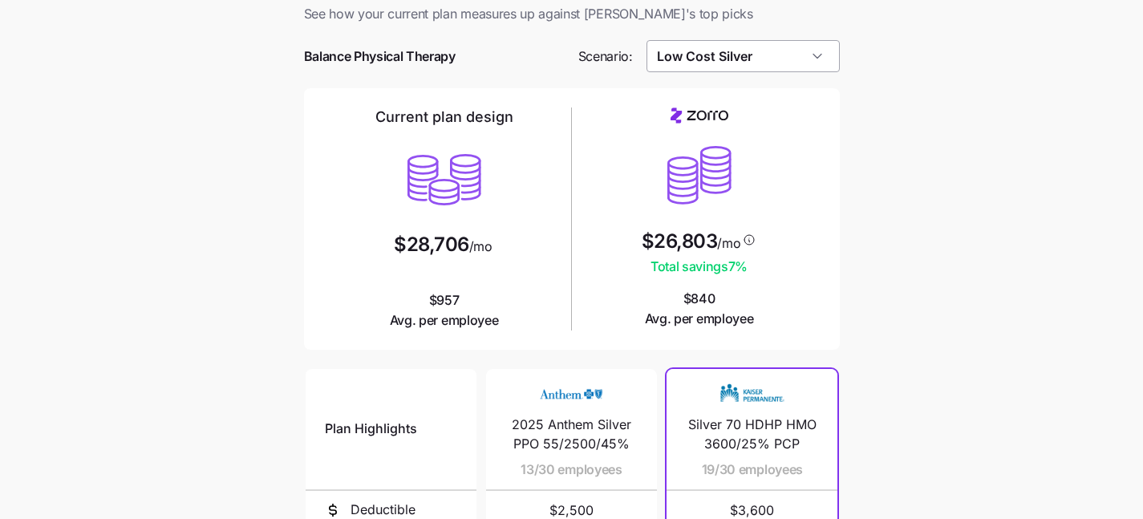
click at [765, 71] on input "Low Cost Silver" at bounding box center [743, 56] width 193 height 32
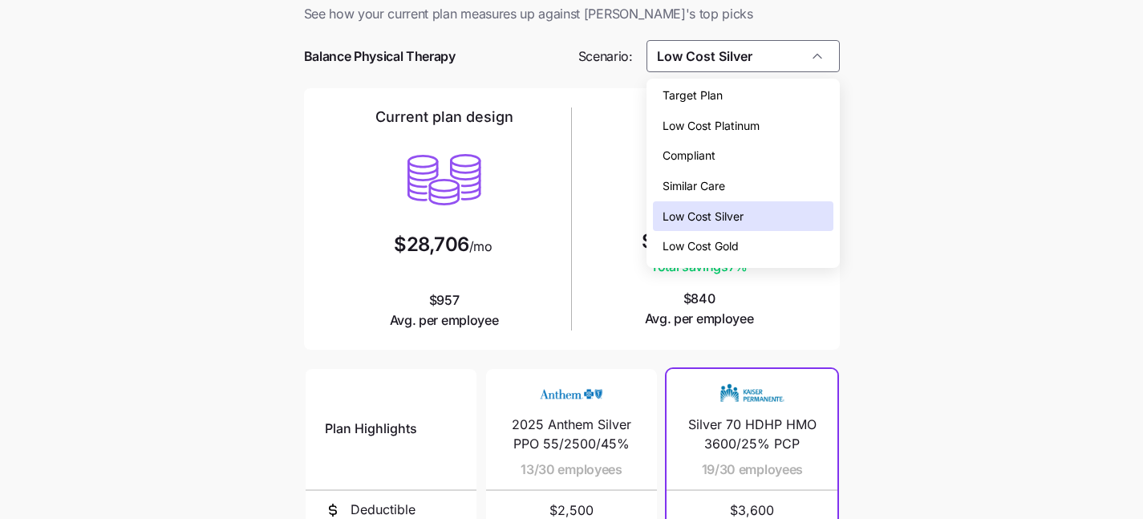
click at [746, 239] on div "Low Cost Gold" at bounding box center [743, 246] width 181 height 30
type input "Low Cost Gold"
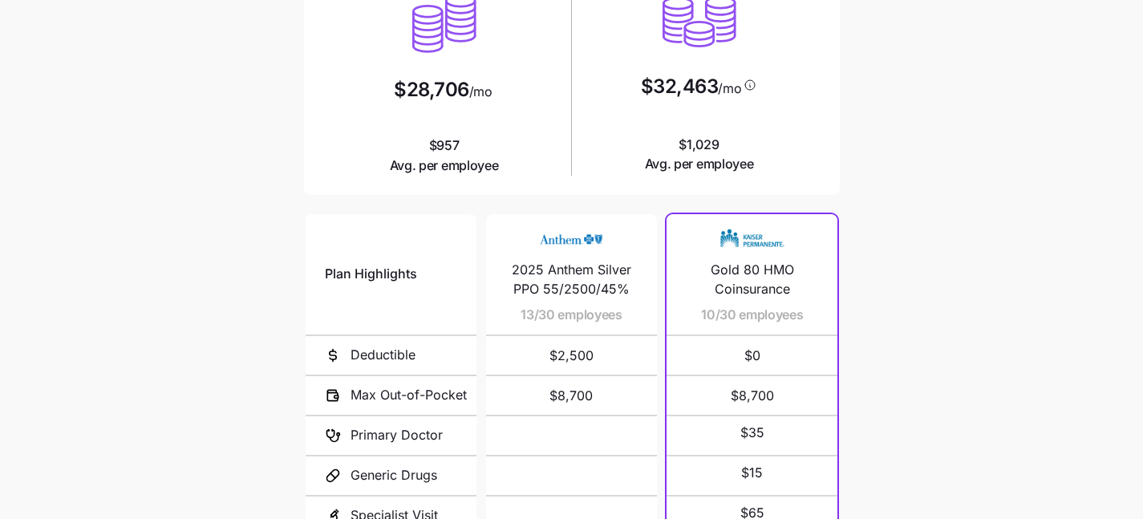
scroll to position [271, 0]
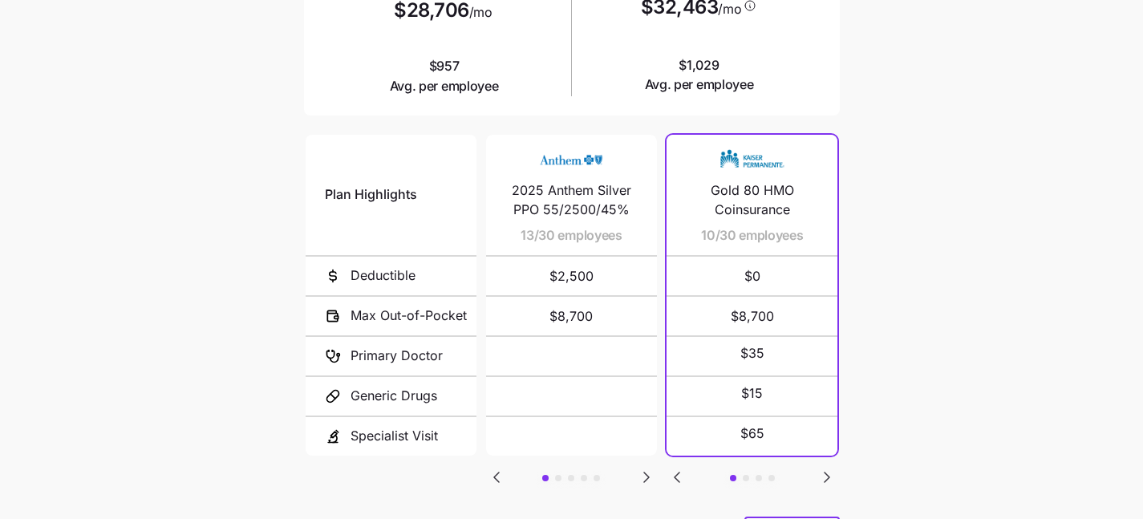
click at [825, 473] on icon "Go to next slide" at bounding box center [827, 478] width 5 height 10
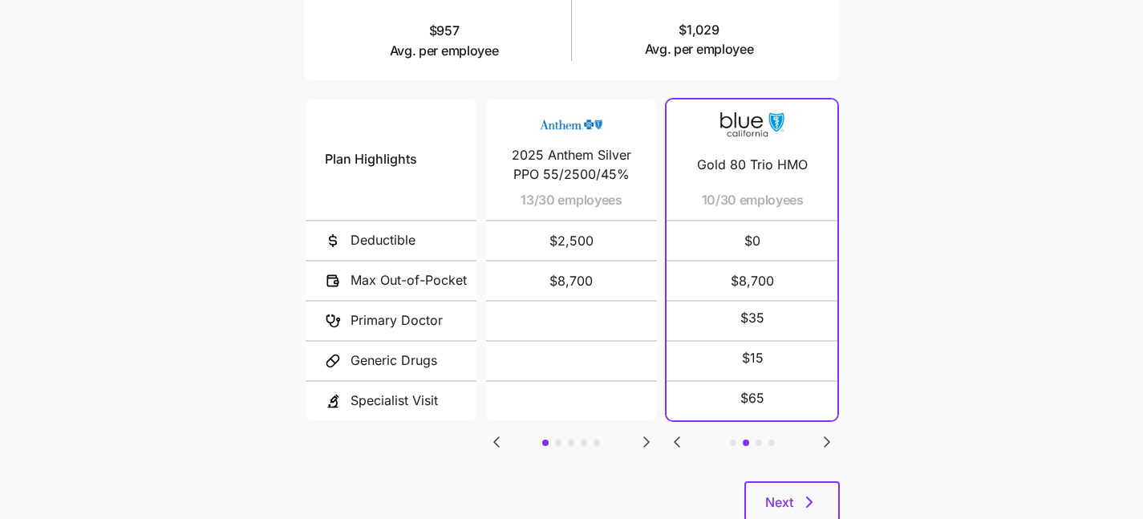
scroll to position [308, 0]
click at [826, 436] on icon "Go to next slide" at bounding box center [827, 441] width 5 height 10
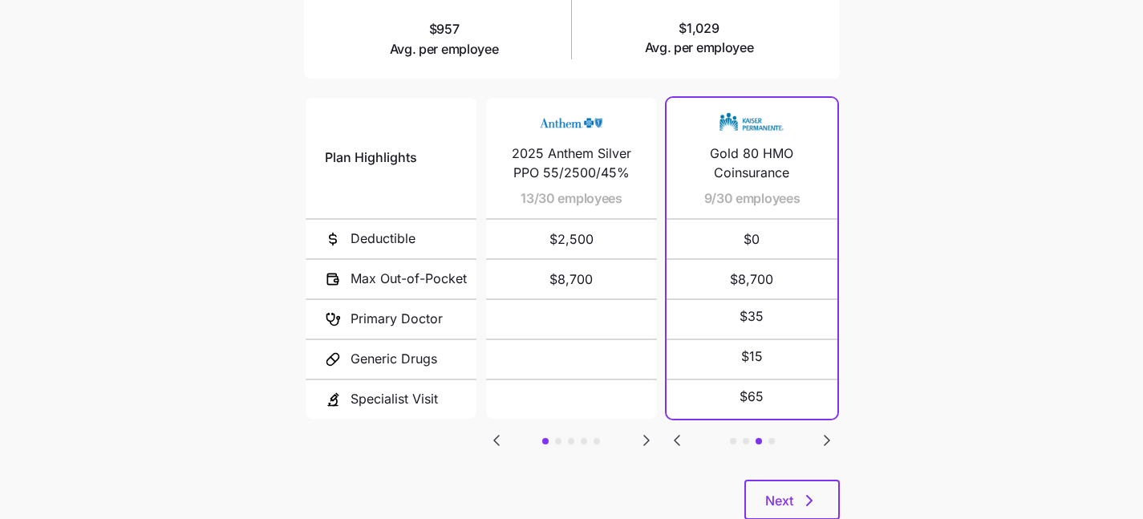
click at [826, 436] on icon "Go to next slide" at bounding box center [827, 441] width 5 height 10
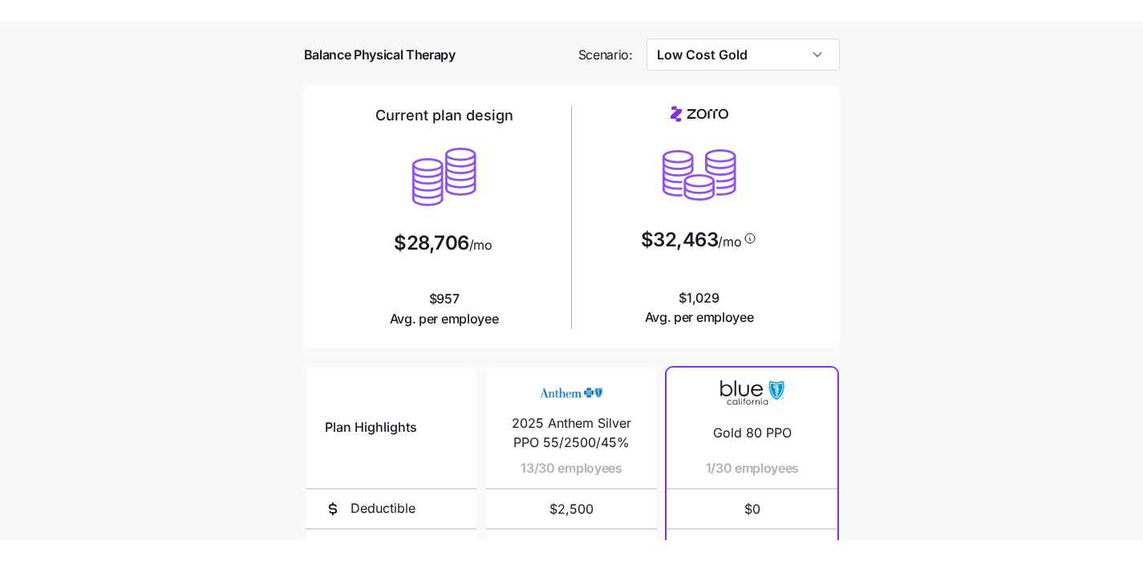
scroll to position [38, 0]
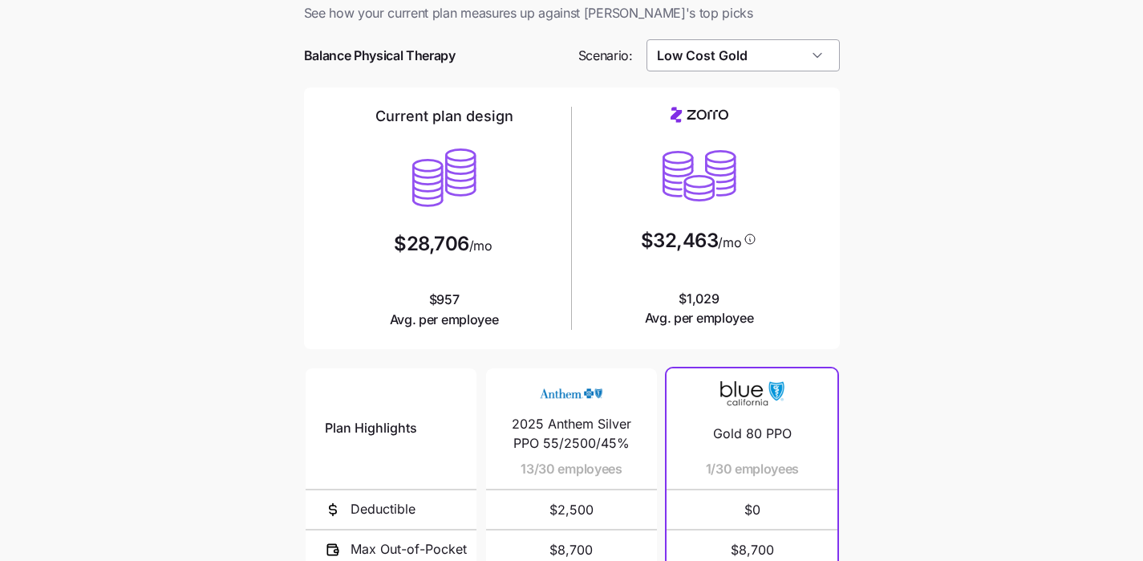
click at [745, 57] on input "Low Cost Gold" at bounding box center [743, 55] width 193 height 32
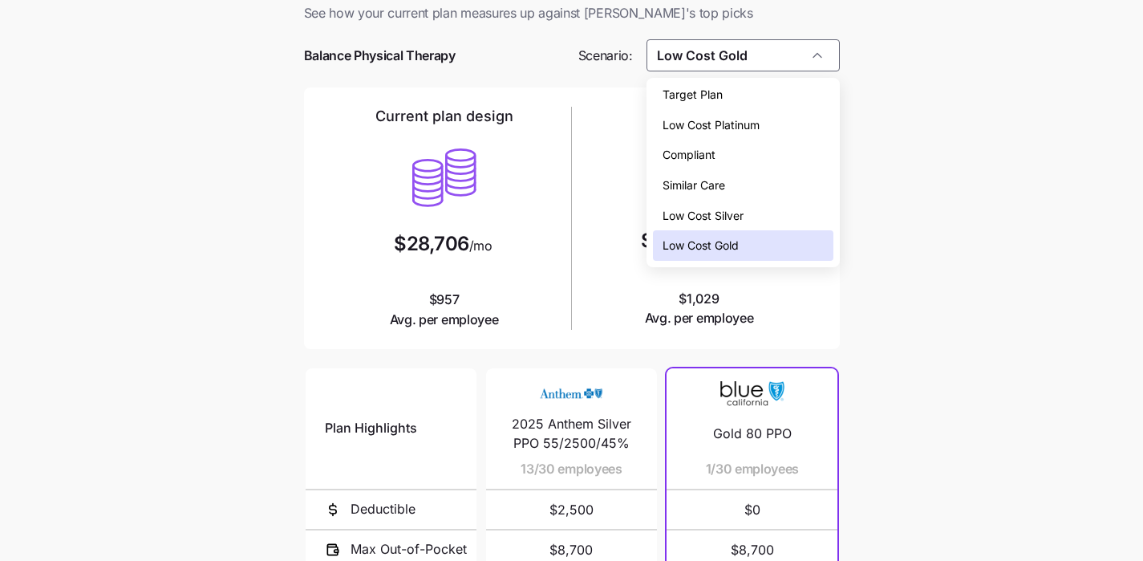
click at [905, 156] on main "Current plan vs. Zorro’s ICHRA recommendation See how your current plan measure…" at bounding box center [571, 400] width 1143 height 876
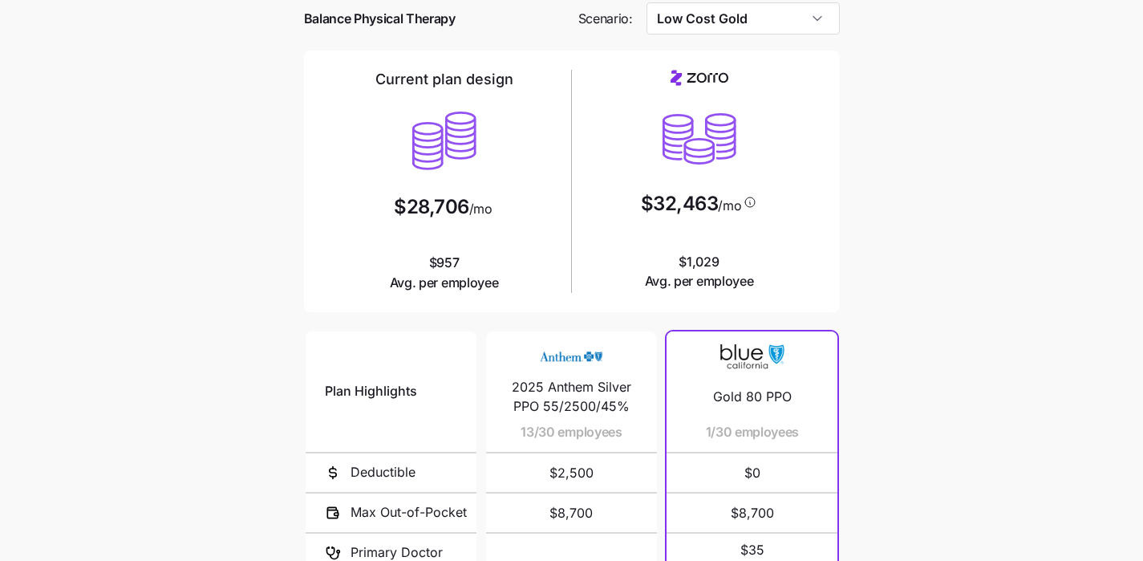
scroll to position [71, 0]
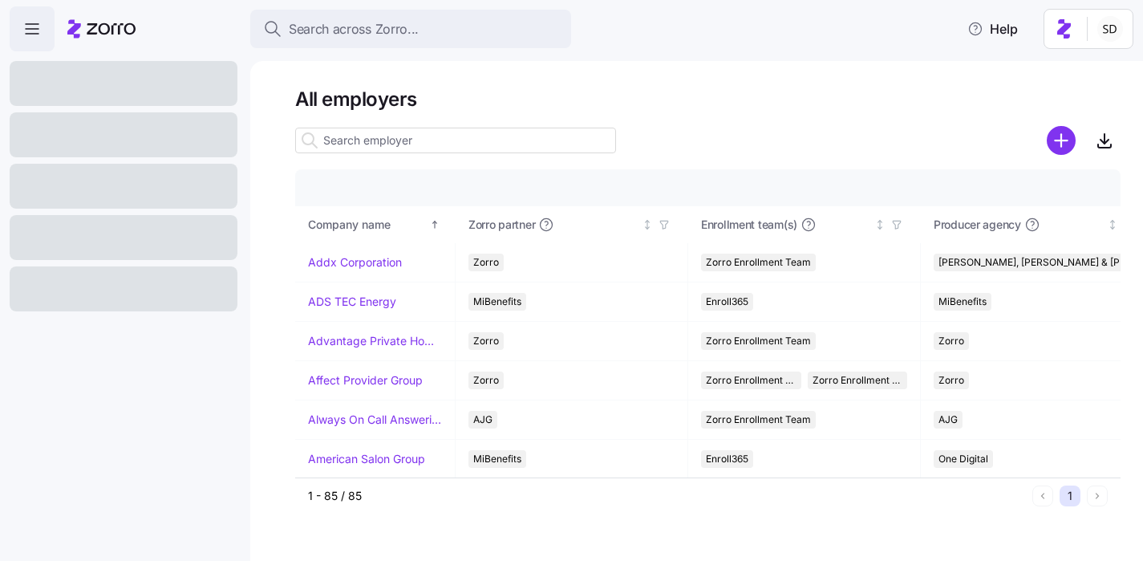
click at [370, 140] on input at bounding box center [455, 141] width 321 height 26
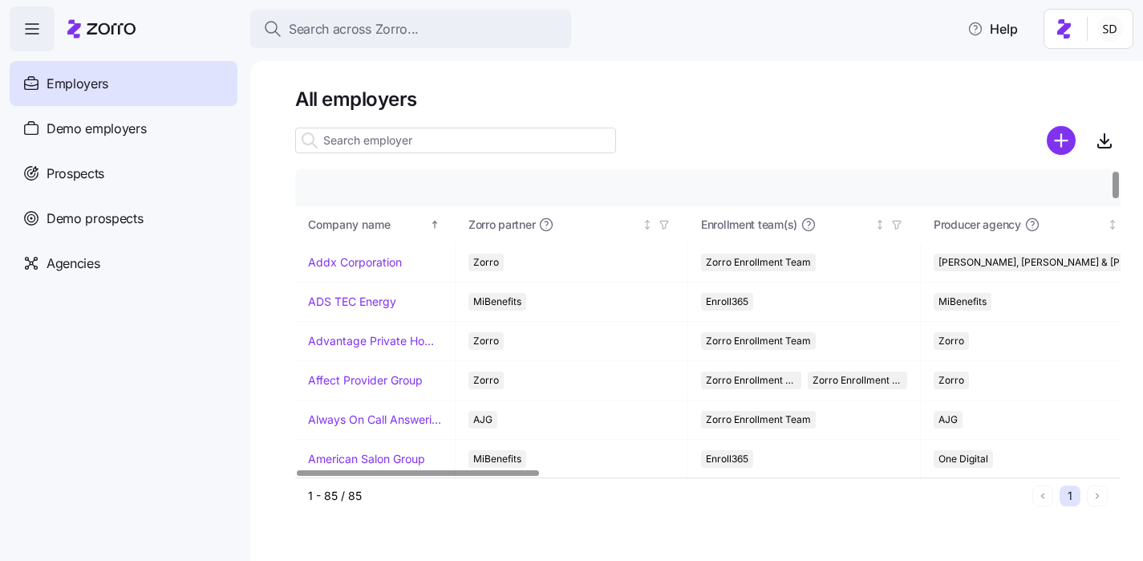
click at [404, 139] on input at bounding box center [455, 141] width 321 height 26
click at [60, 172] on span "Prospects" at bounding box center [76, 174] width 58 height 20
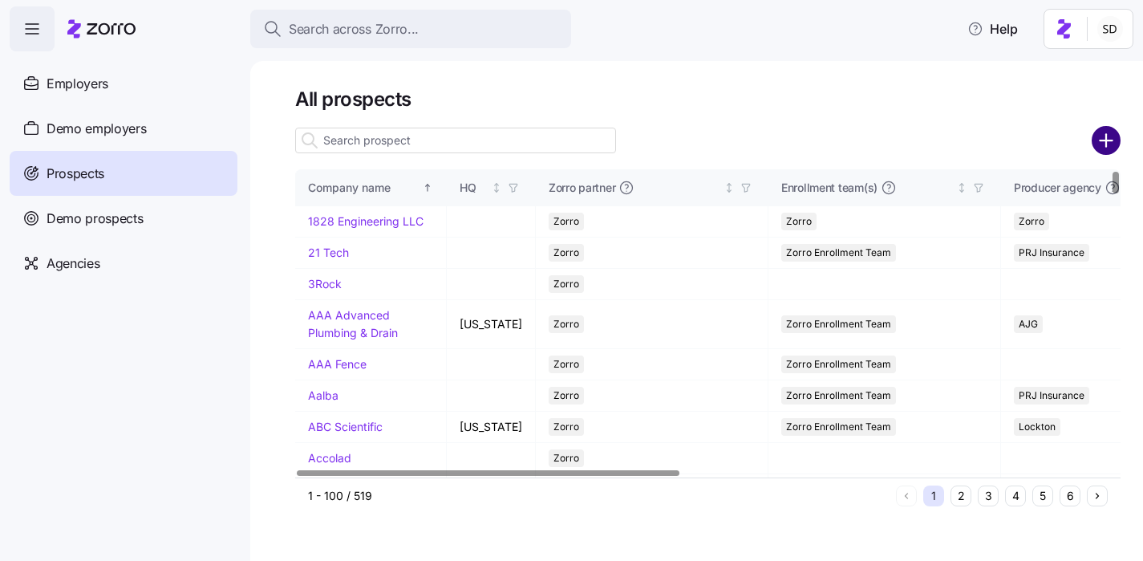
click at [1108, 136] on circle "add icon" at bounding box center [1107, 141] width 26 height 26
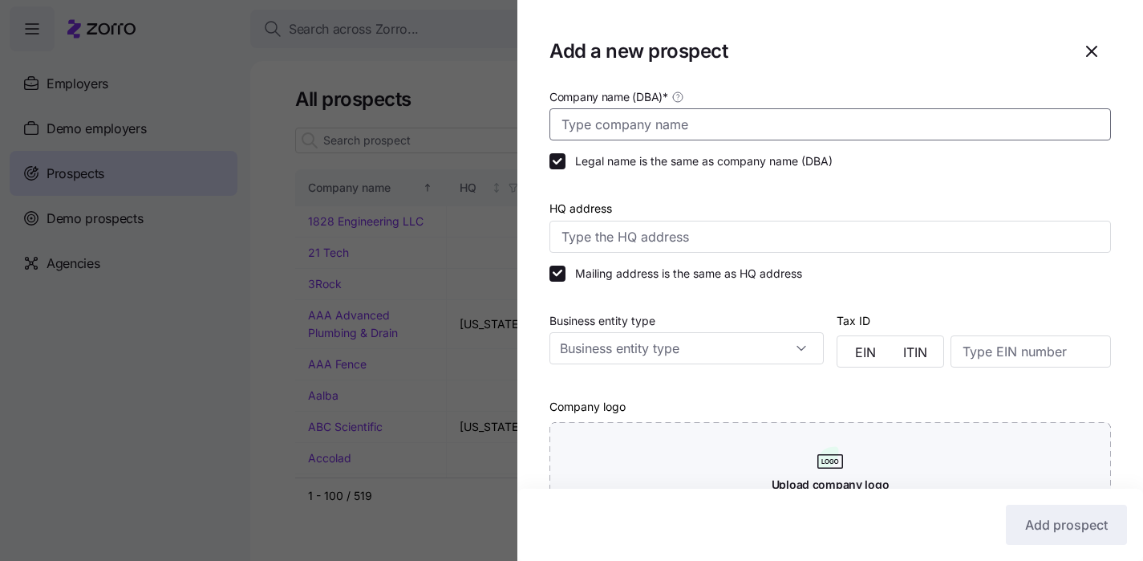
click at [758, 122] on input "Company name (DBA) *" at bounding box center [831, 124] width 562 height 32
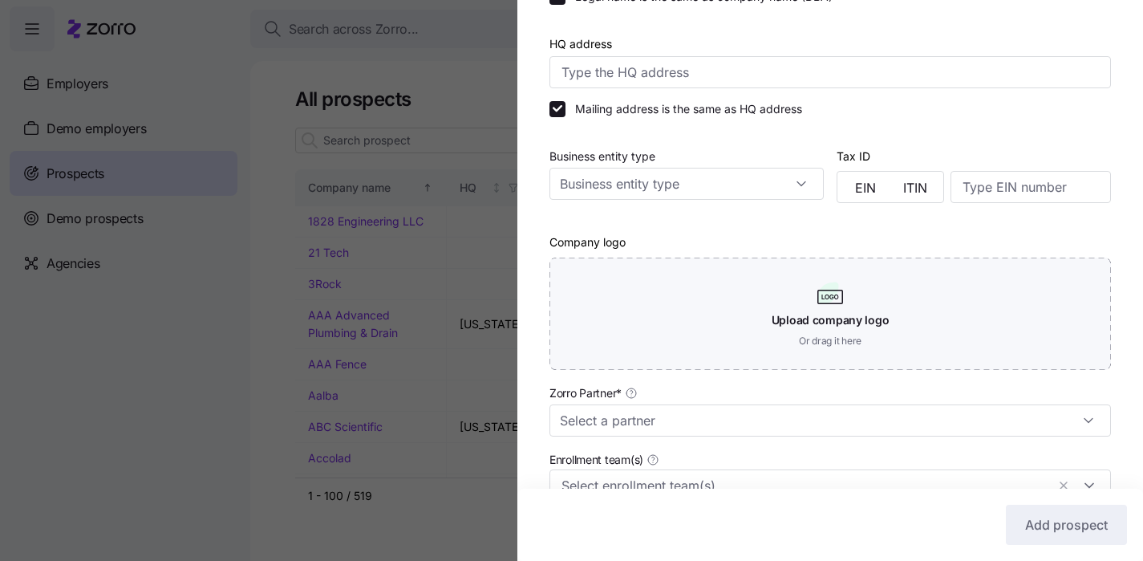
scroll to position [408, 0]
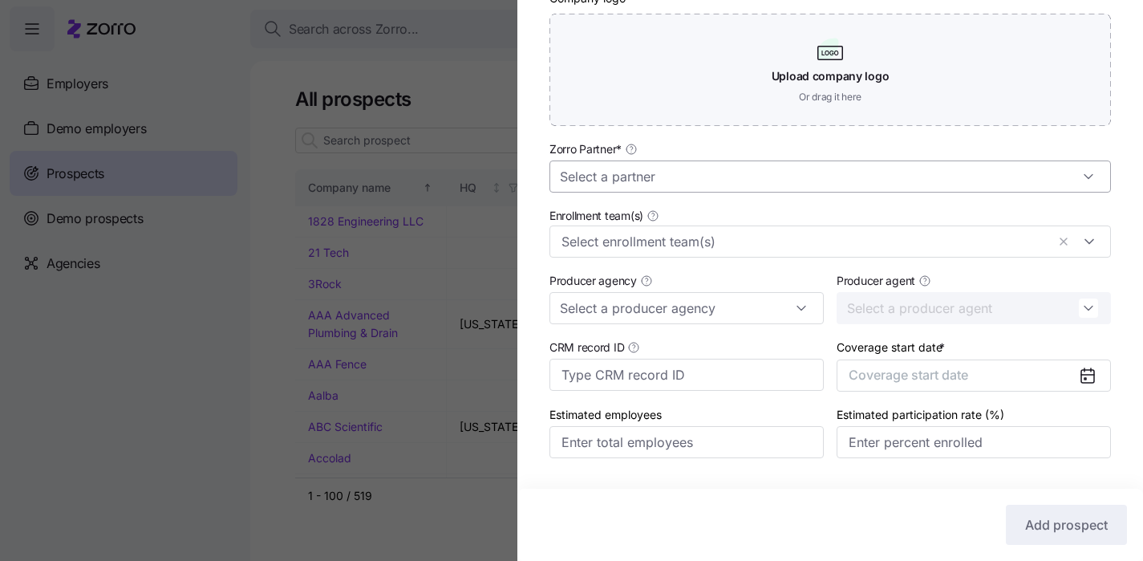
type input "May Trucking Company"
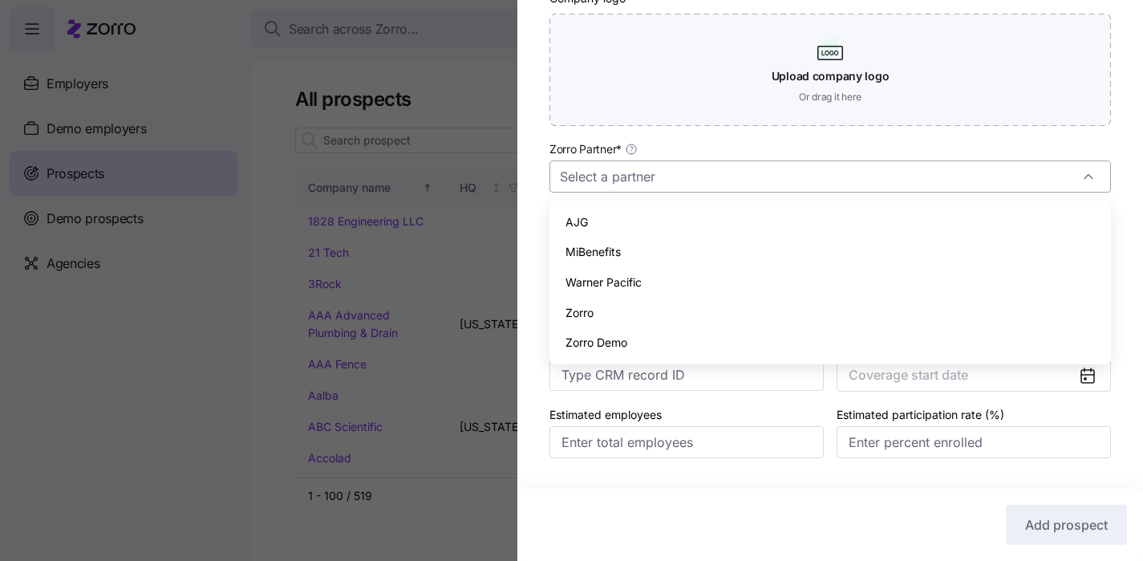
click at [729, 176] on input "Zorro Partner *" at bounding box center [831, 176] width 562 height 32
click at [700, 314] on div "Zorro" at bounding box center [830, 313] width 549 height 30
type input "Zorro"
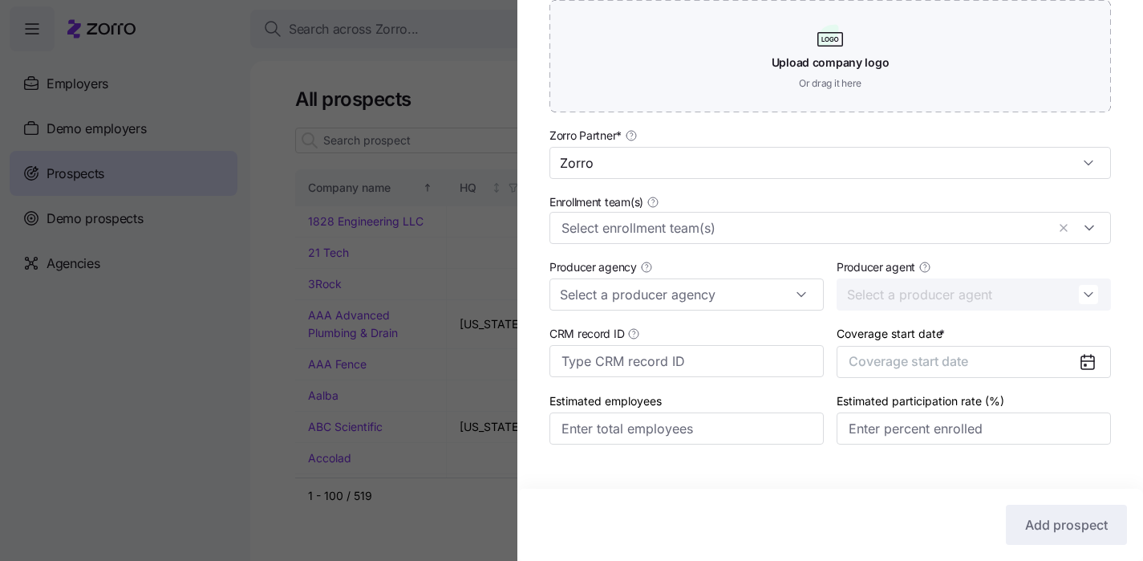
scroll to position [451, 0]
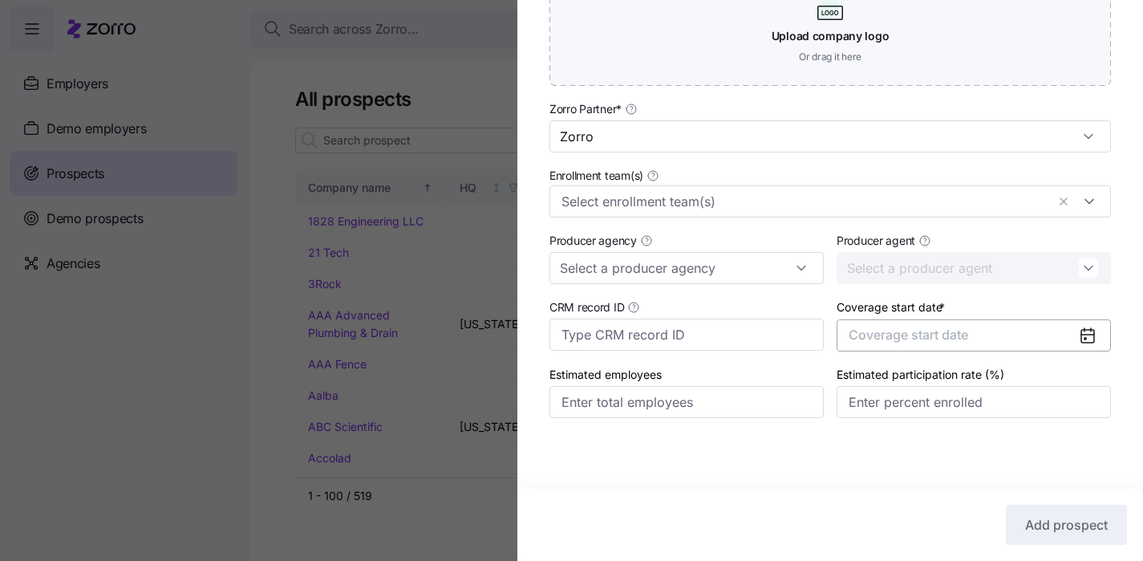
click at [895, 331] on span "Coverage start date" at bounding box center [909, 335] width 120 height 16
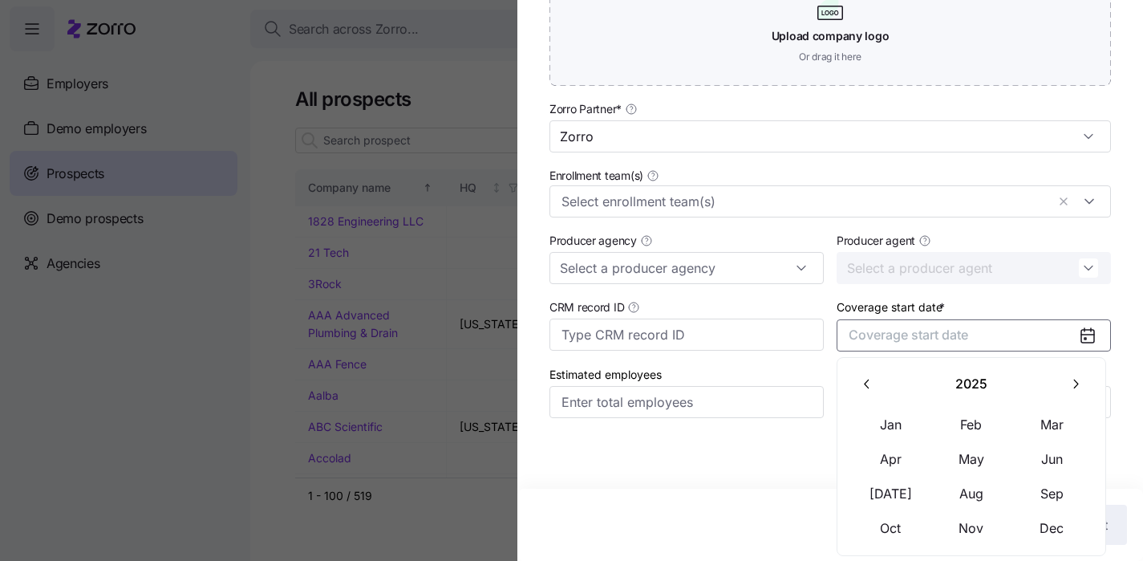
click at [1072, 384] on icon "button" at bounding box center [1075, 383] width 15 height 15
click at [875, 427] on button "Jan" at bounding box center [891, 425] width 80 height 34
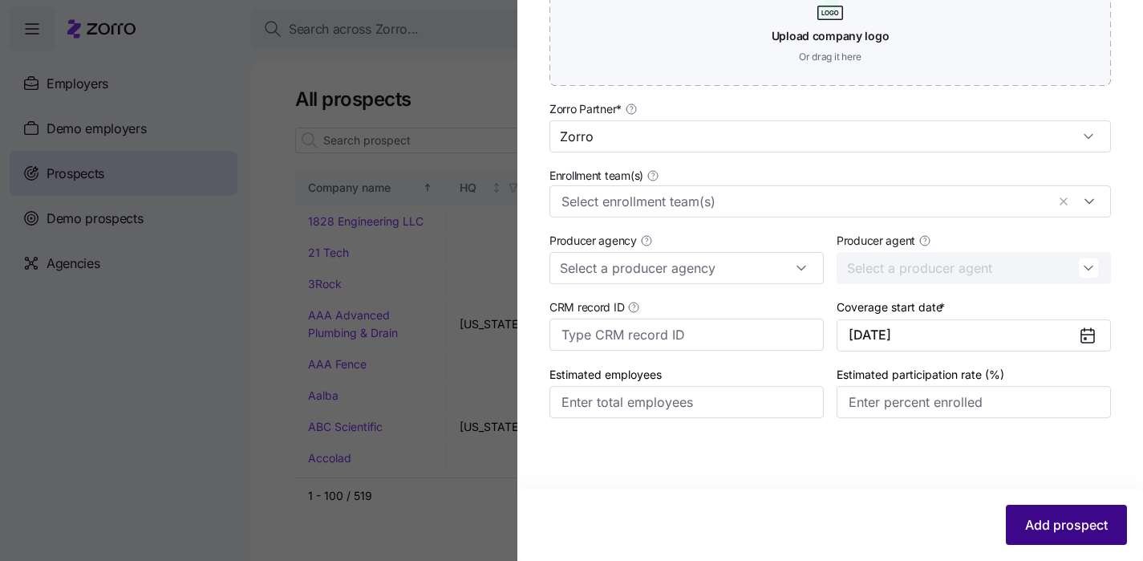
click at [1054, 530] on span "Add prospect" at bounding box center [1066, 524] width 83 height 19
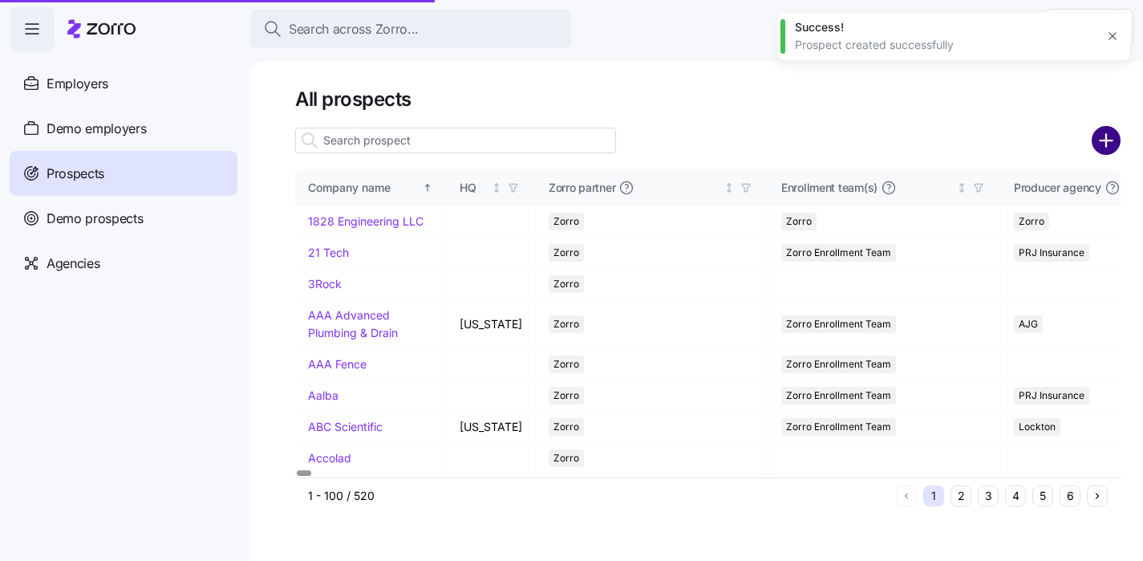
click at [1102, 138] on circle "add icon" at bounding box center [1107, 141] width 26 height 26
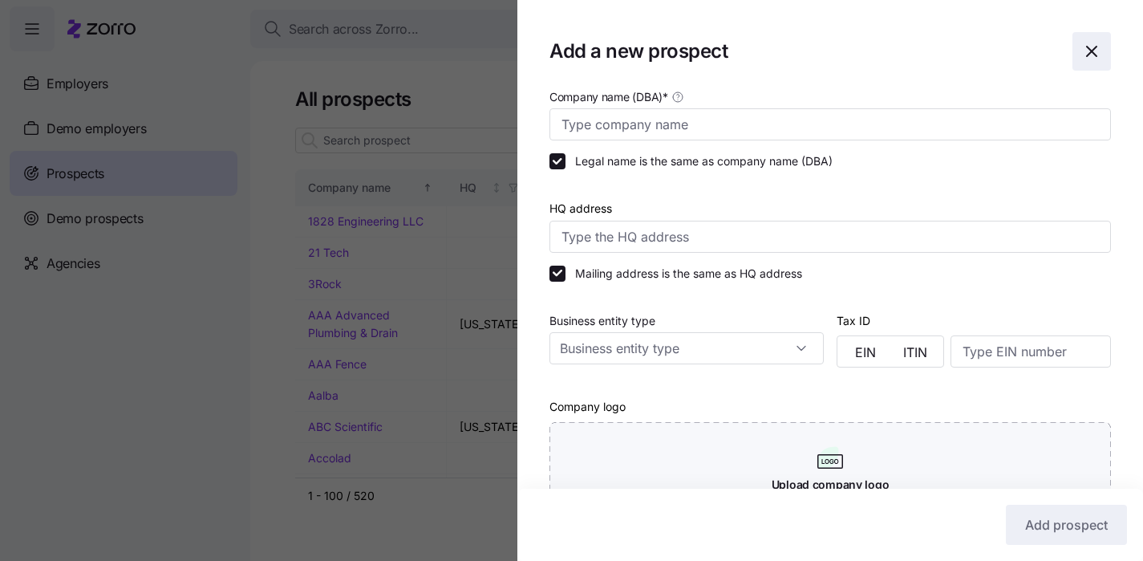
click at [1082, 48] on span "button" at bounding box center [1092, 51] width 37 height 37
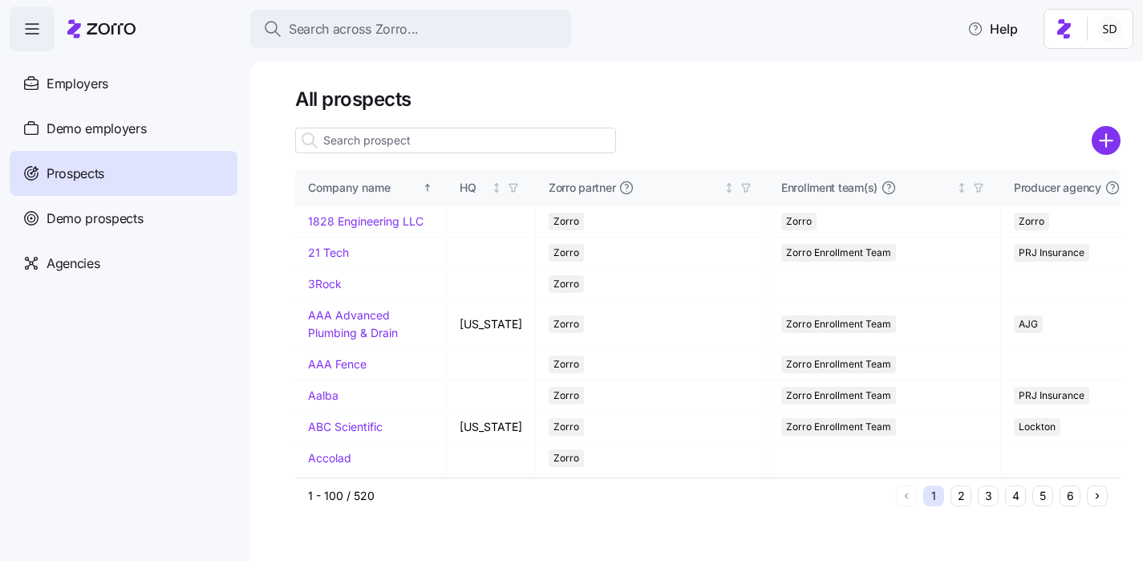
click at [401, 141] on input at bounding box center [455, 141] width 321 height 26
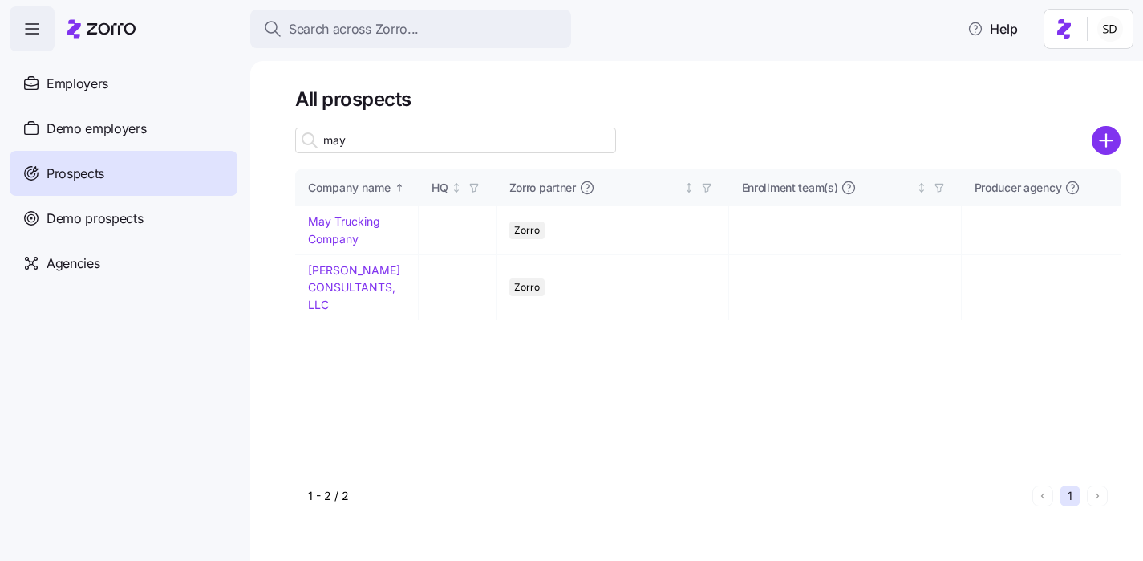
click at [391, 144] on input "may" at bounding box center [455, 141] width 321 height 26
type input "may"
click at [318, 217] on link "May Trucking Company" at bounding box center [344, 229] width 72 height 31
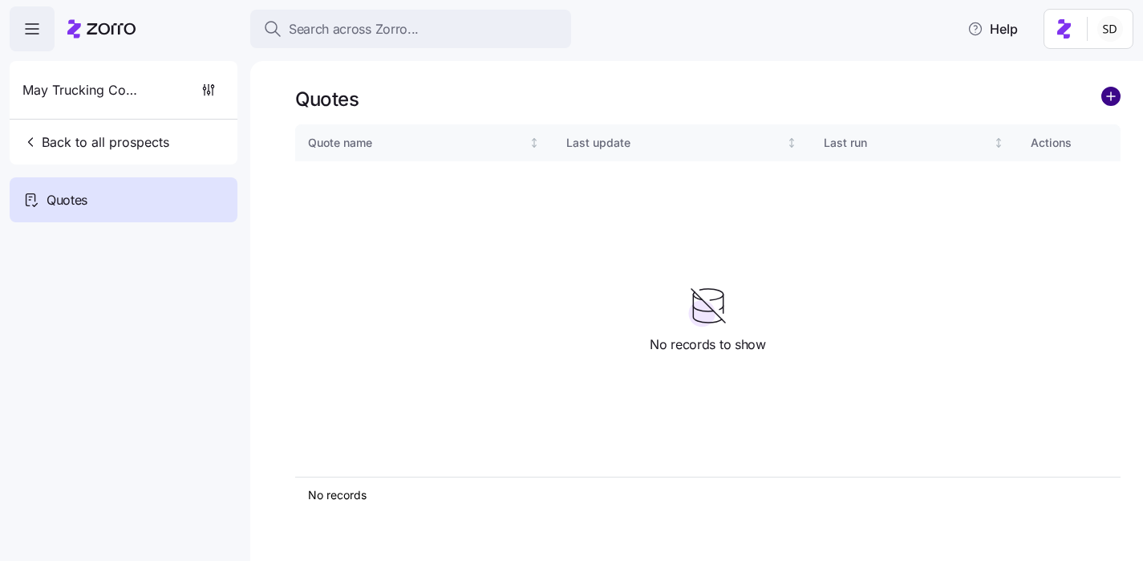
click at [1107, 92] on circle "add icon" at bounding box center [1111, 96] width 18 height 18
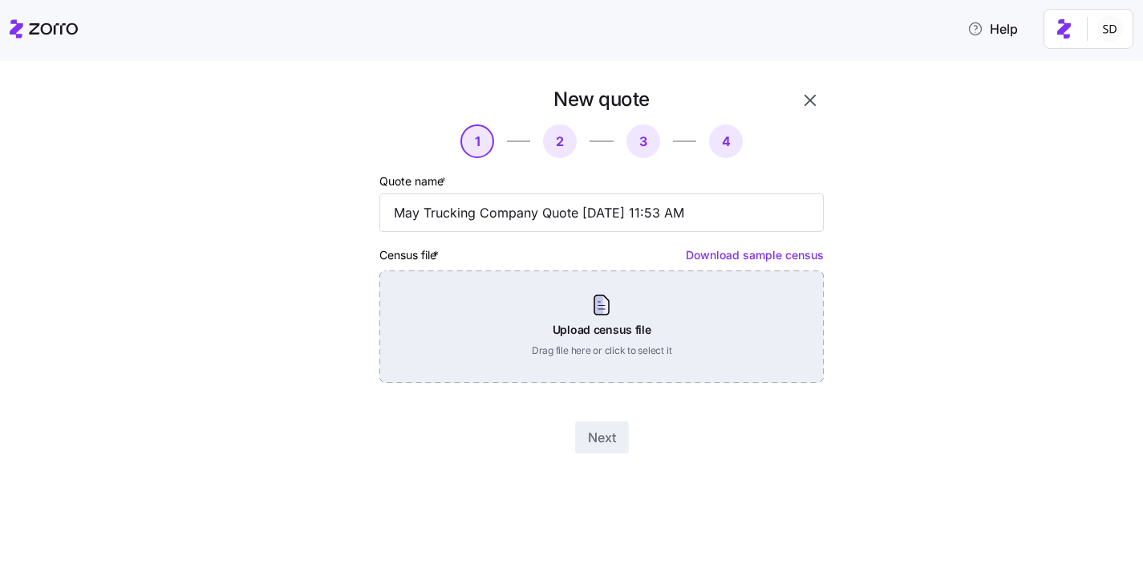
click at [691, 332] on div "Upload census file Drag file here or click to select it" at bounding box center [602, 326] width 445 height 112
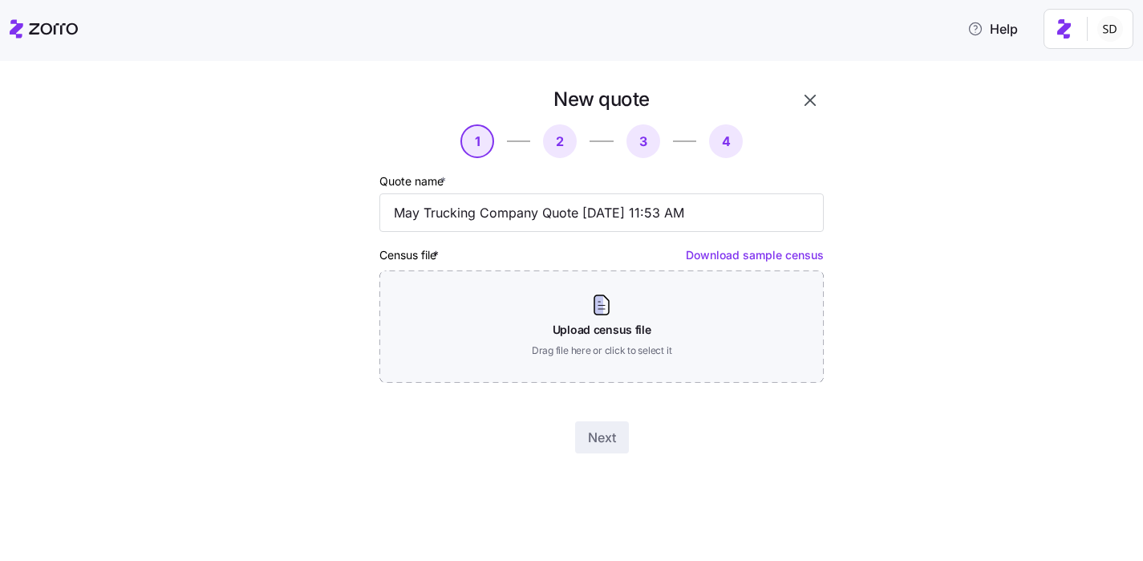
click at [281, 259] on div "New quote 1 2 3 4 Quote name * May Trucking Company Quote 08/14/2025 11:53 AM C…" at bounding box center [583, 280] width 1076 height 386
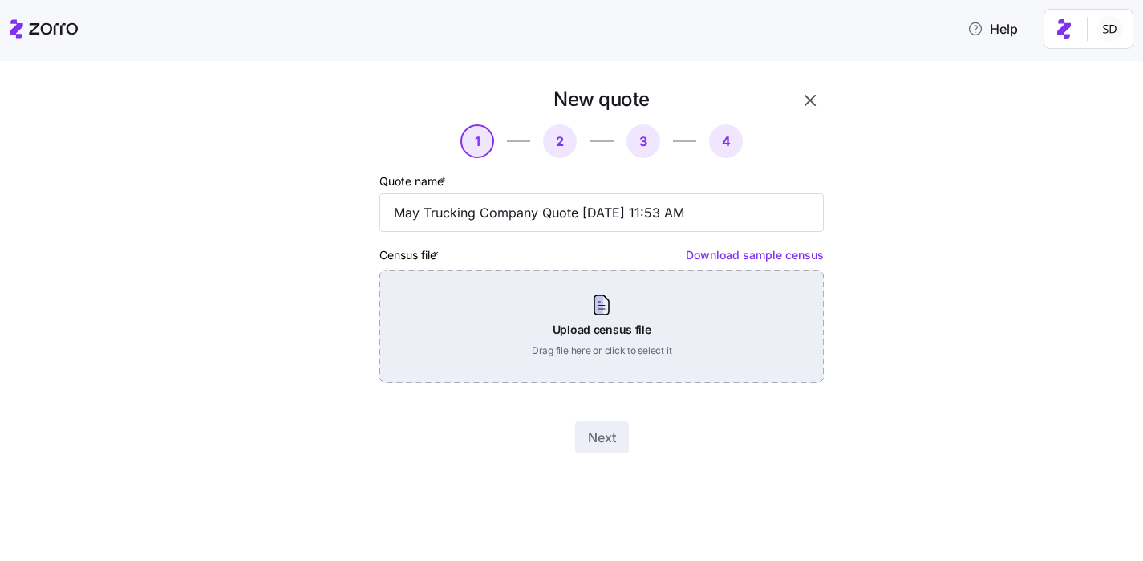
click at [532, 307] on div "Upload census file Drag file here or click to select it" at bounding box center [602, 326] width 445 height 112
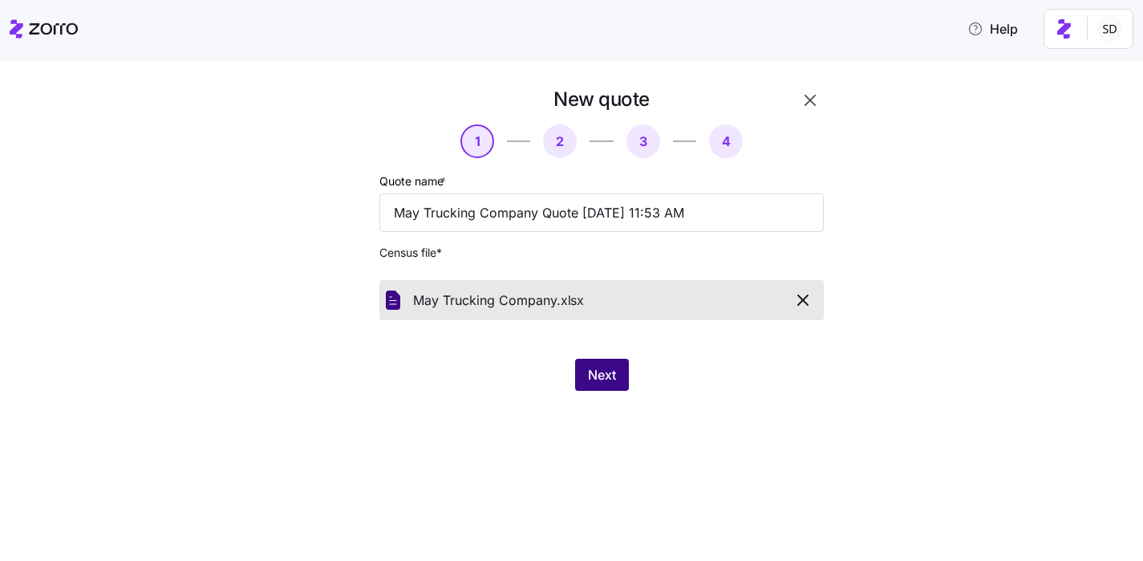
click at [595, 371] on span "Next" at bounding box center [602, 374] width 28 height 19
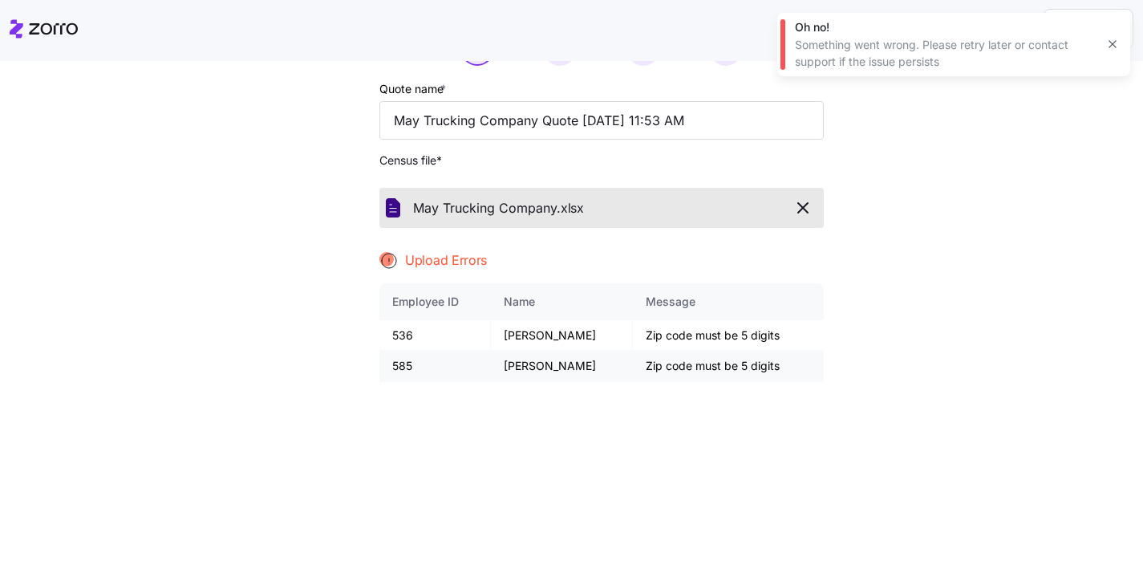
scroll to position [94, 0]
click at [294, 231] on div at bounding box center [327, 292] width 91 height 613
click at [785, 203] on div "May Trucking Company. xlsx" at bounding box center [602, 206] width 432 height 27
click at [806, 205] on icon "button" at bounding box center [803, 206] width 10 height 10
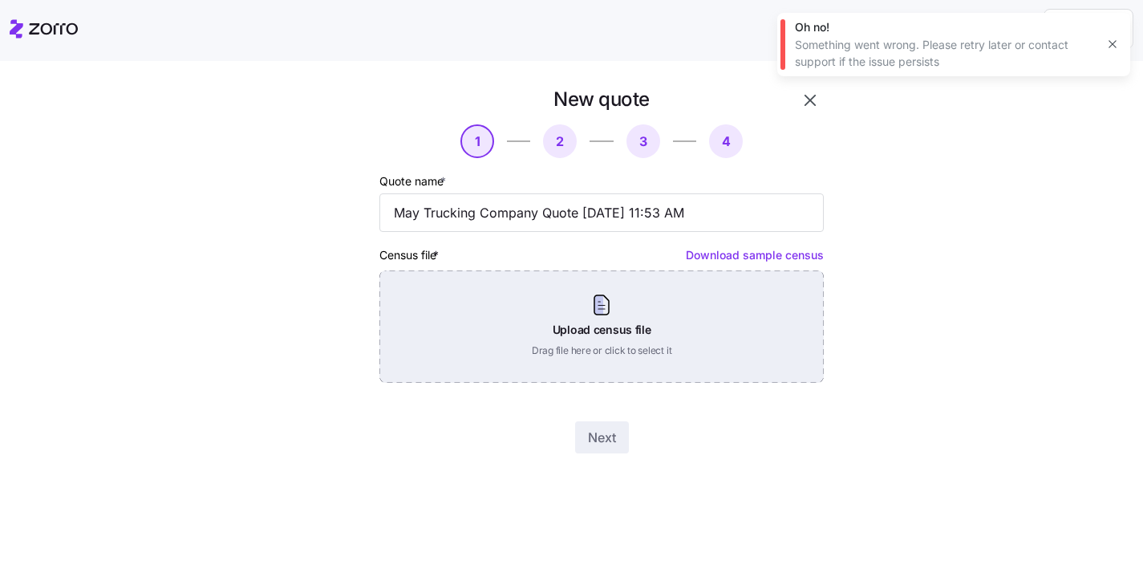
click at [574, 303] on div "Upload census file Drag file here or click to select it" at bounding box center [602, 326] width 445 height 112
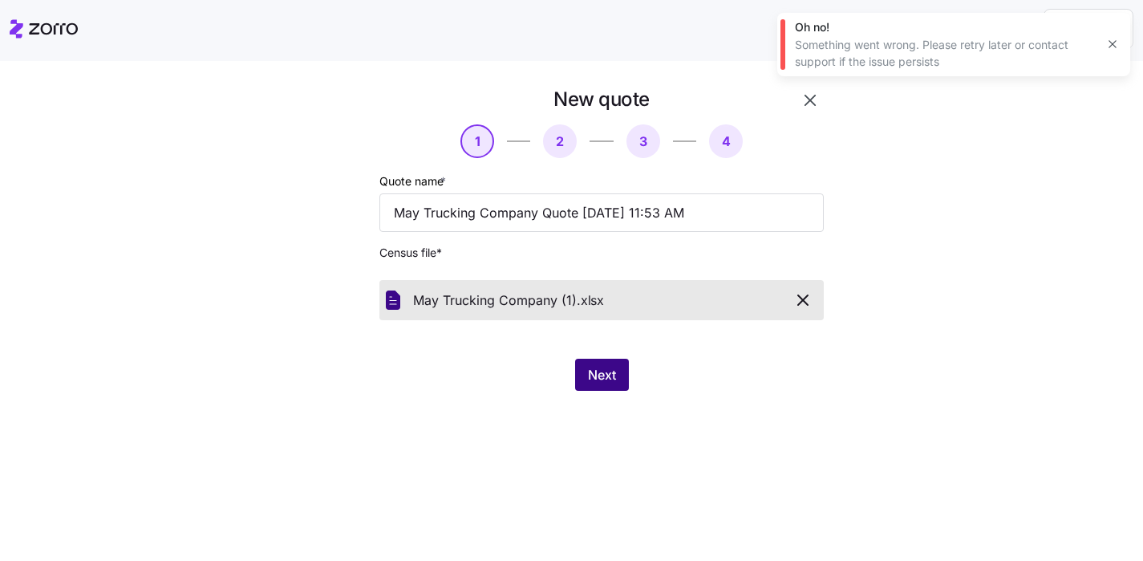
click at [590, 376] on span "Next" at bounding box center [602, 374] width 28 height 19
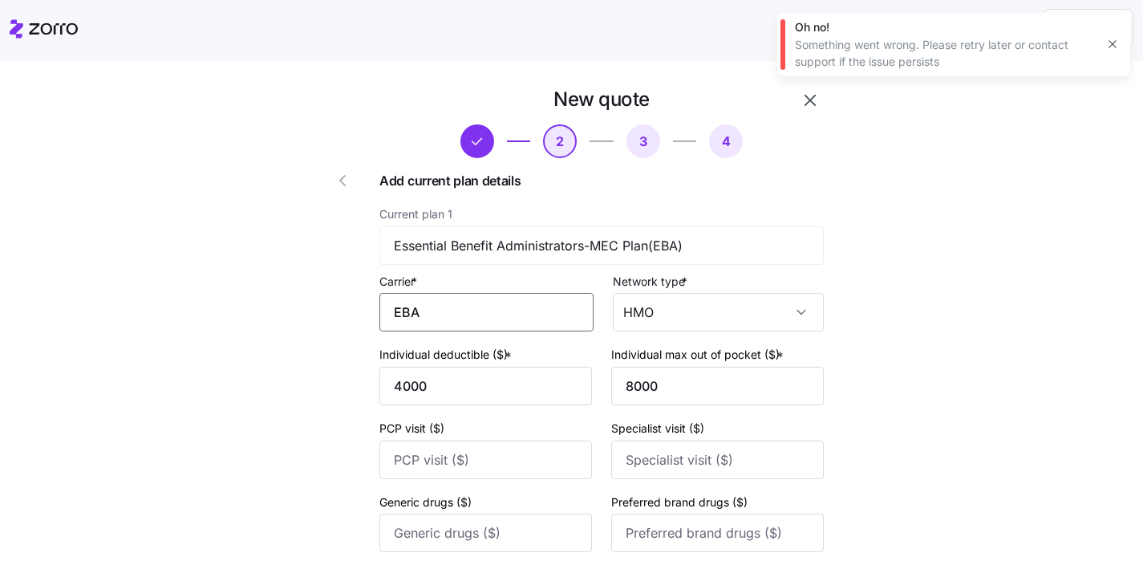
click at [546, 309] on input "EBA" at bounding box center [487, 312] width 214 height 39
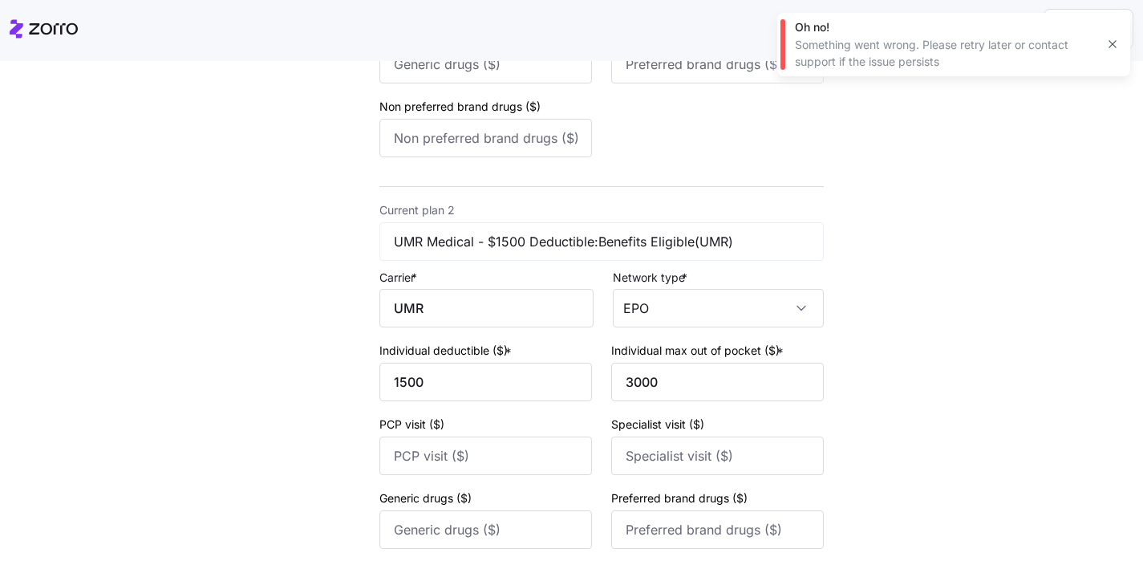
scroll to position [482, 0]
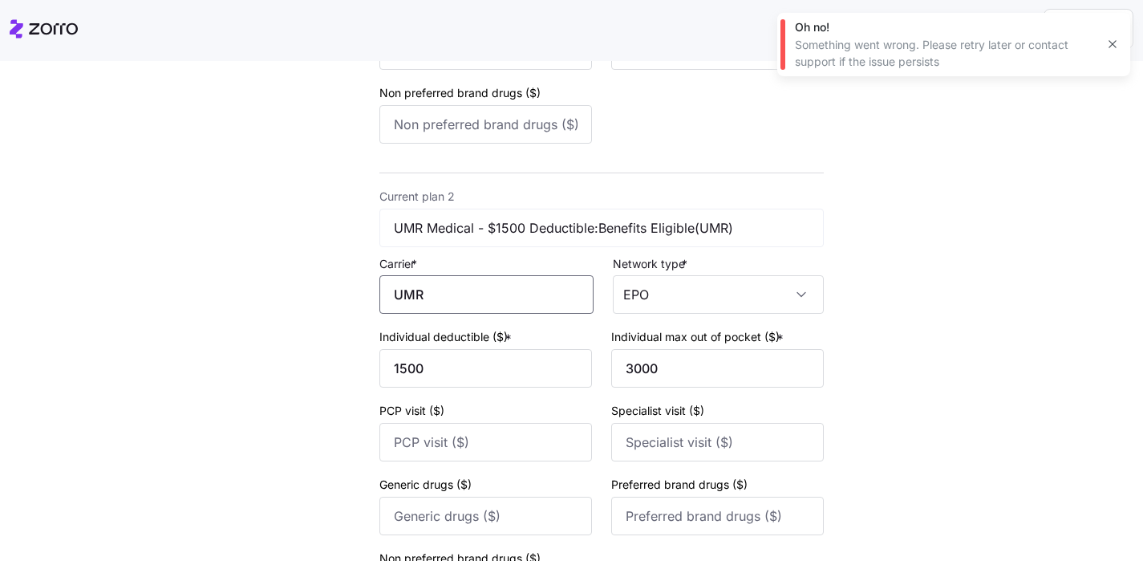
click at [518, 311] on input "UMR" at bounding box center [487, 294] width 214 height 39
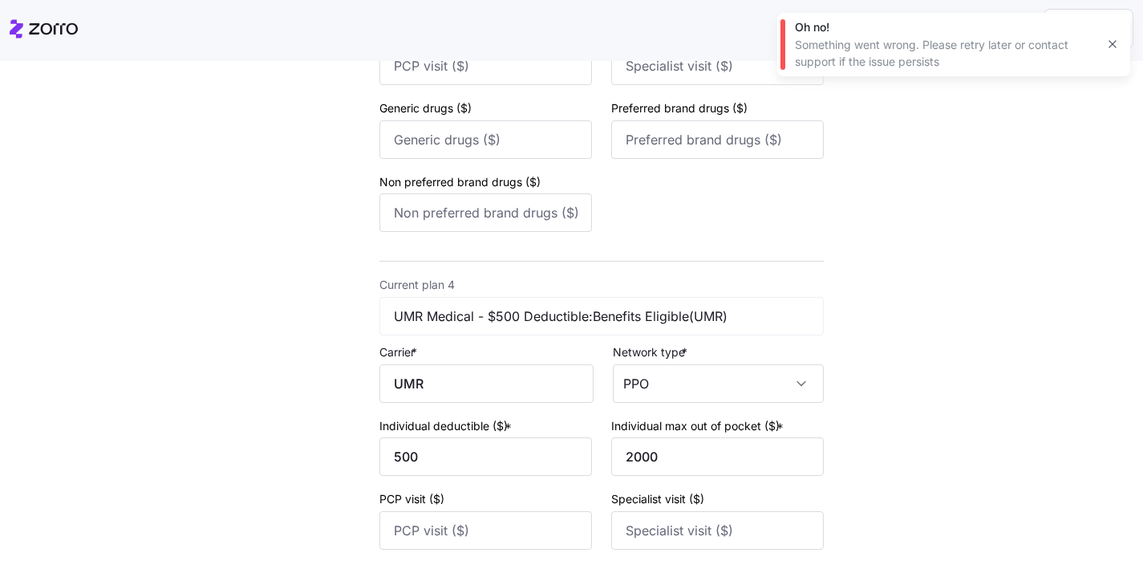
scroll to position [1626, 0]
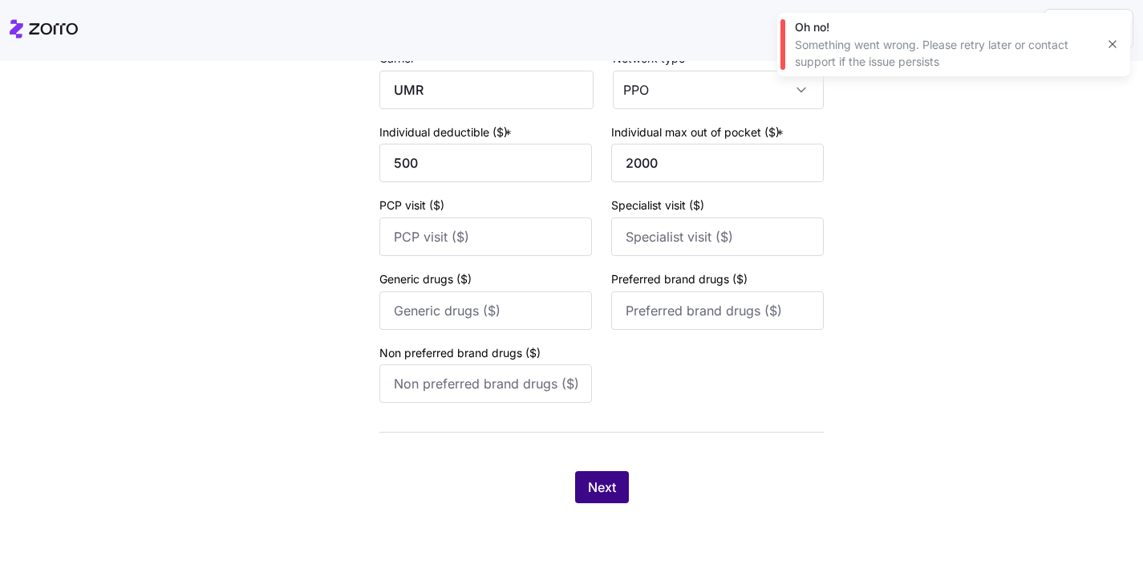
click at [599, 477] on button "Next" at bounding box center [602, 487] width 54 height 32
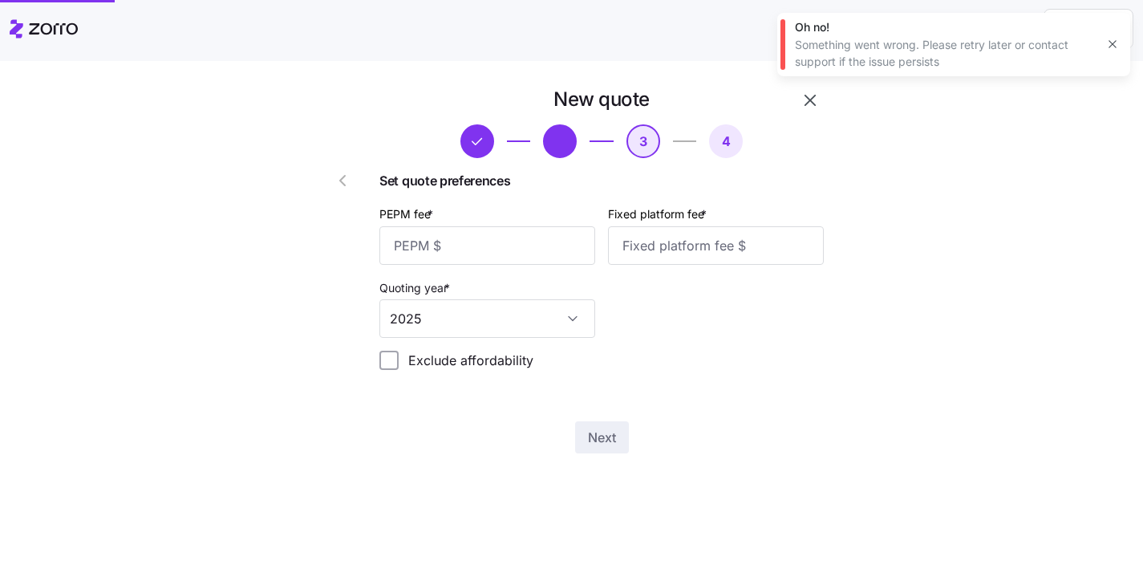
scroll to position [0, 0]
click at [475, 221] on div "PEPM fee *" at bounding box center [488, 234] width 216 height 61
click at [470, 247] on input "PEPM fee *" at bounding box center [488, 245] width 216 height 39
type input "50"
click at [670, 257] on input "Fixed platform fee *" at bounding box center [716, 245] width 216 height 39
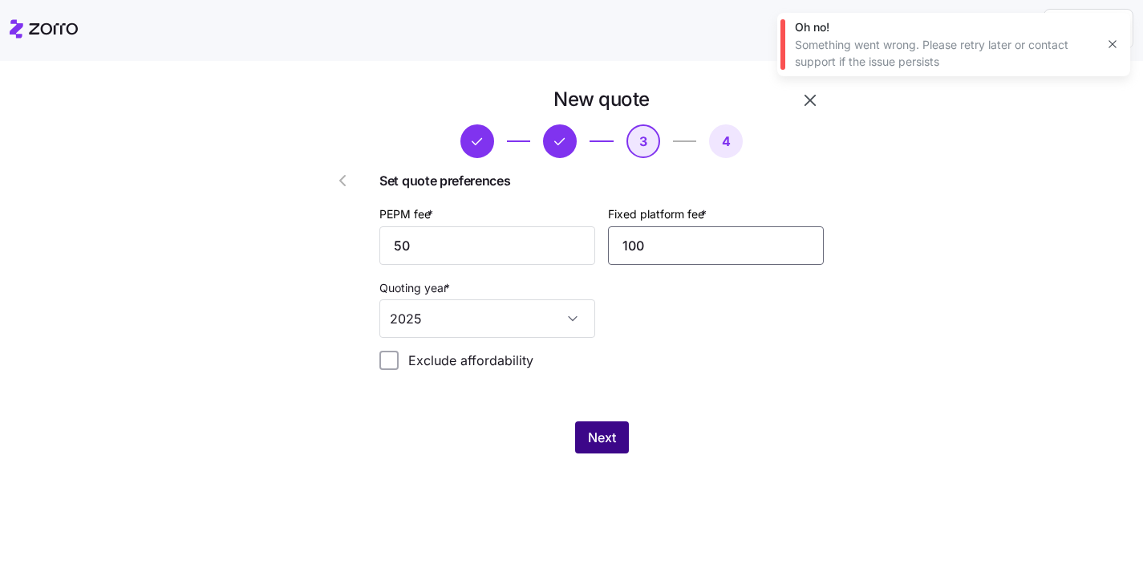
type input "100"
click at [608, 428] on button "Next" at bounding box center [602, 437] width 54 height 32
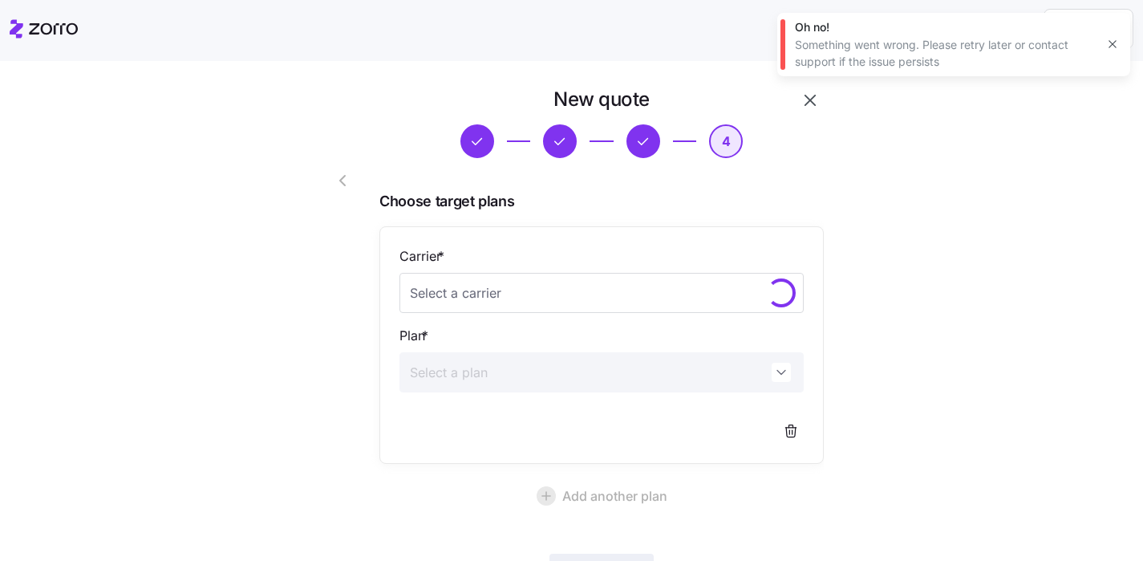
click at [1115, 45] on icon "button" at bounding box center [1112, 44] width 13 height 13
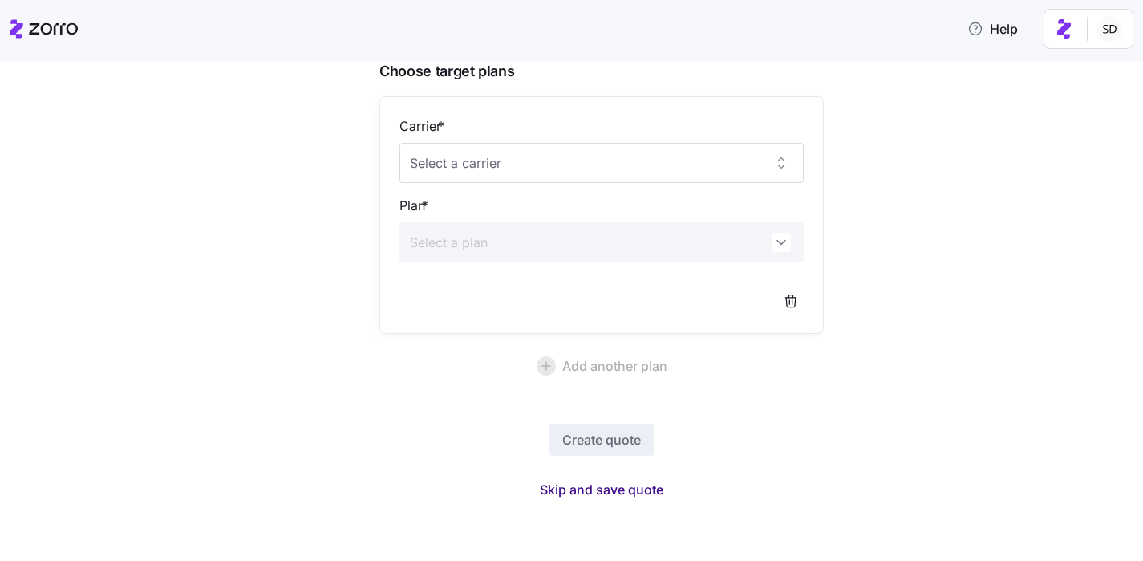
click at [603, 489] on span "Skip and save quote" at bounding box center [602, 489] width 124 height 19
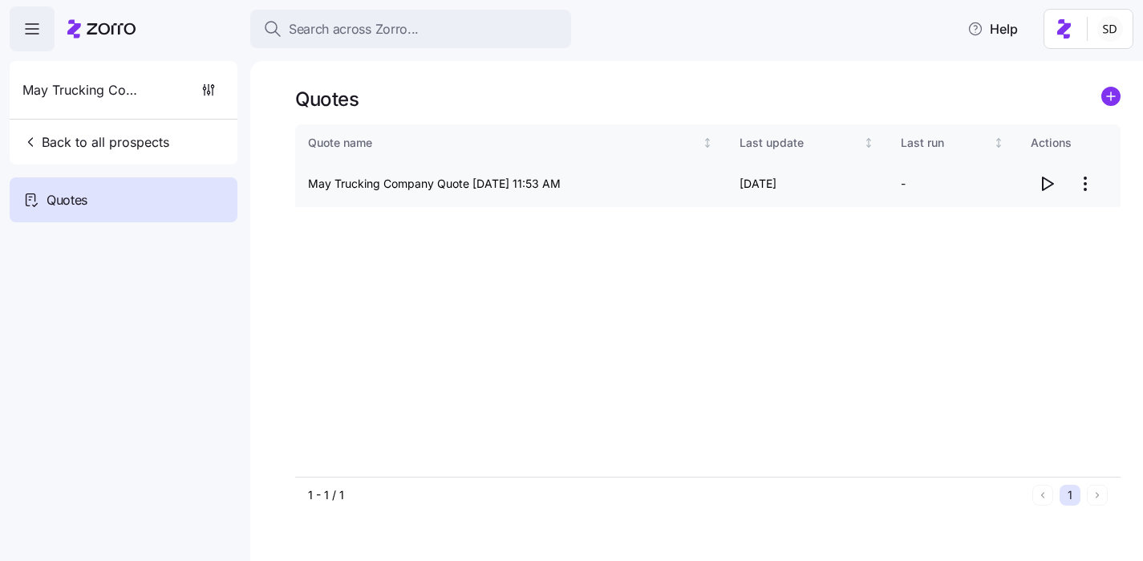
click at [1045, 183] on icon "button" at bounding box center [1046, 183] width 19 height 19
click at [1113, 95] on circle "add icon" at bounding box center [1111, 96] width 18 height 18
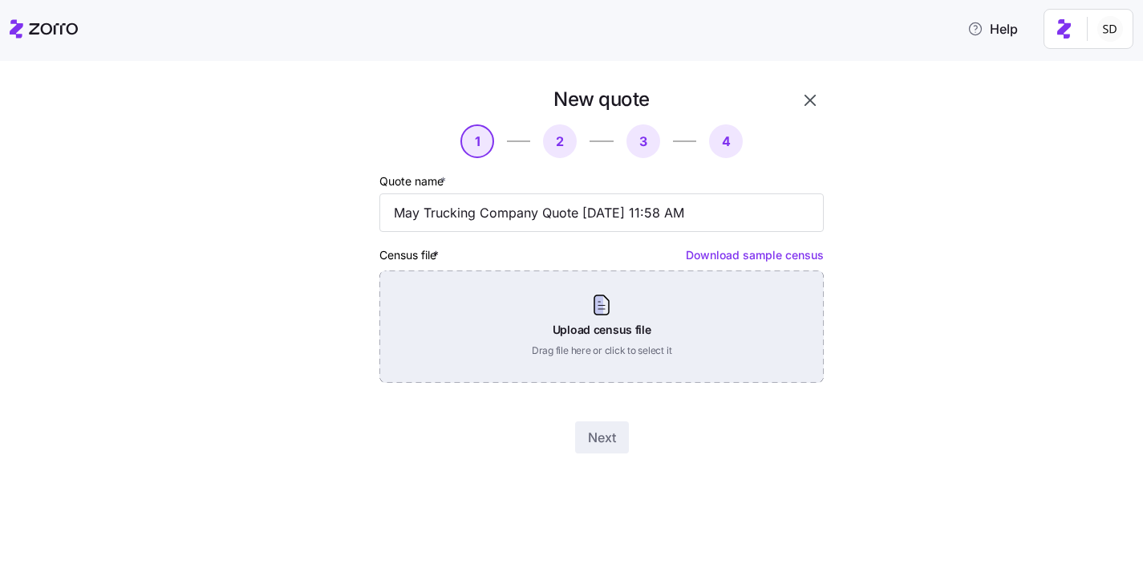
click at [654, 351] on div "Upload census file Drag file here or click to select it" at bounding box center [602, 326] width 445 height 112
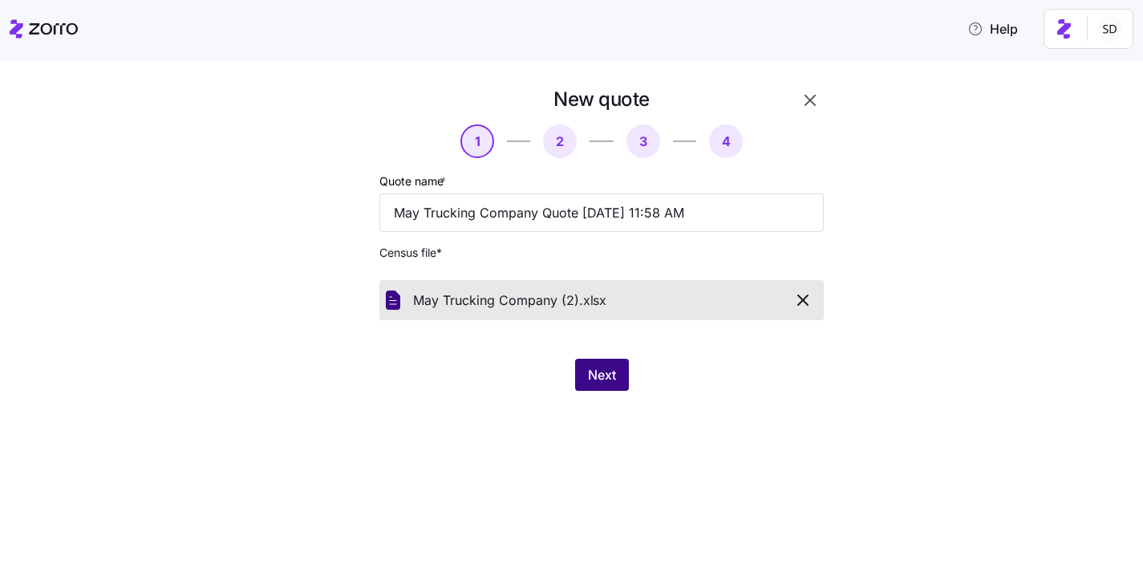
click at [595, 367] on span "Next" at bounding box center [602, 374] width 28 height 19
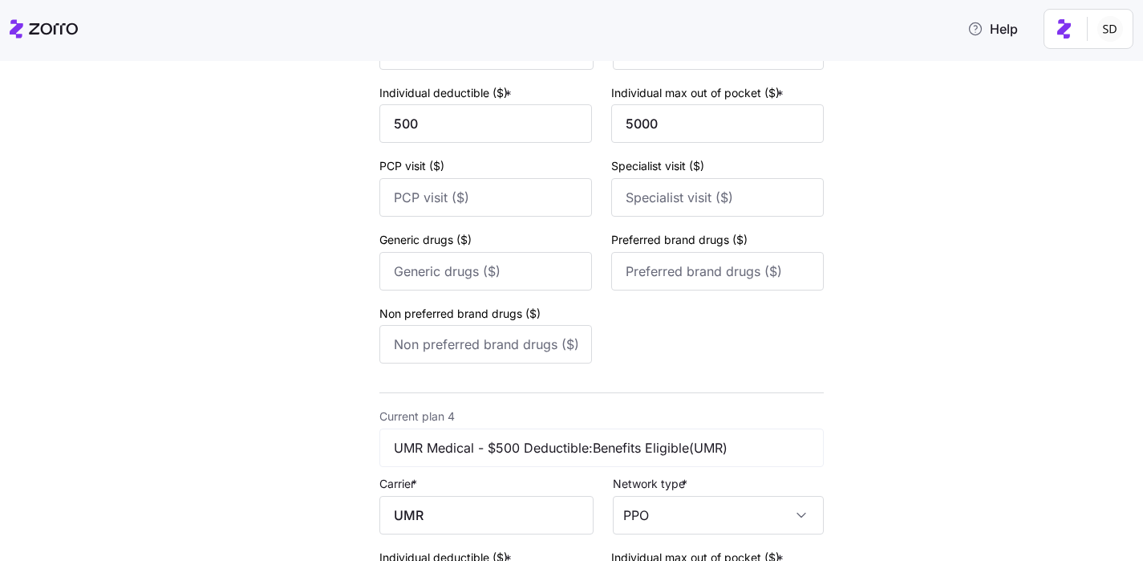
scroll to position [1626, 0]
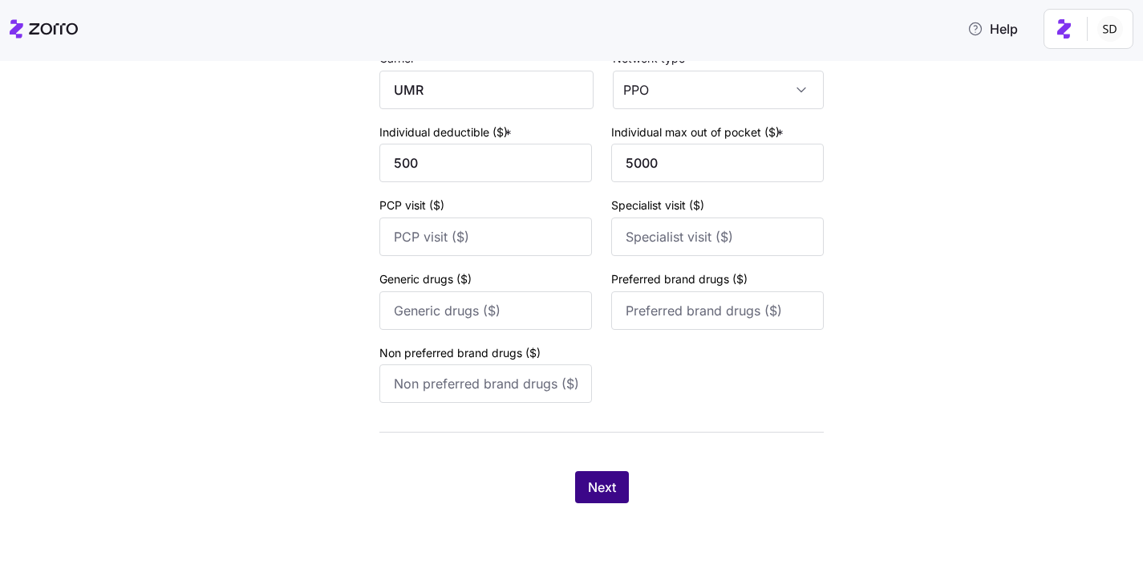
click at [597, 475] on button "Next" at bounding box center [602, 487] width 54 height 32
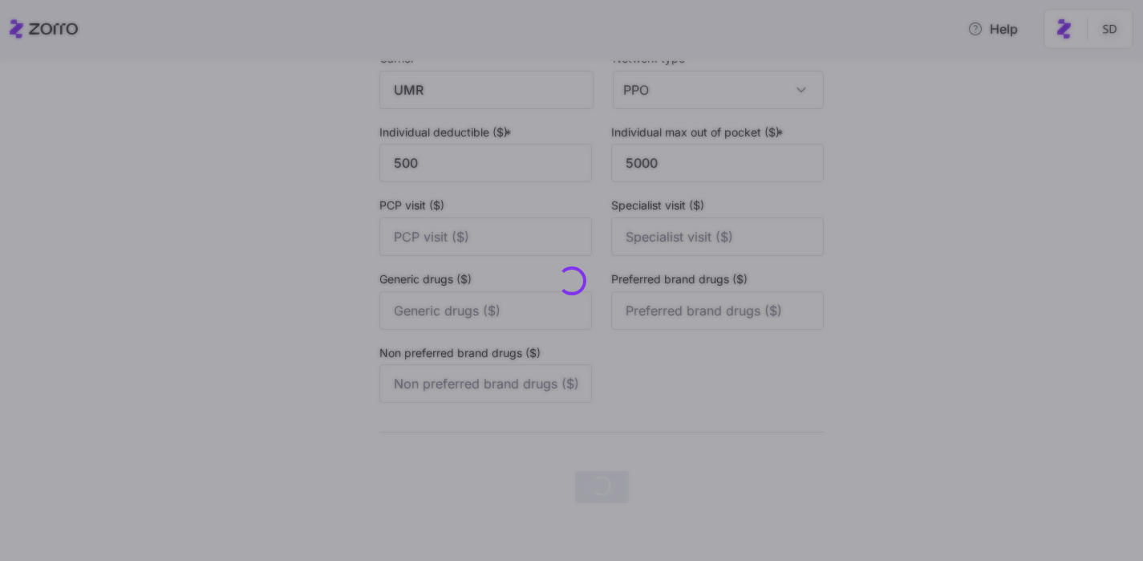
scroll to position [0, 0]
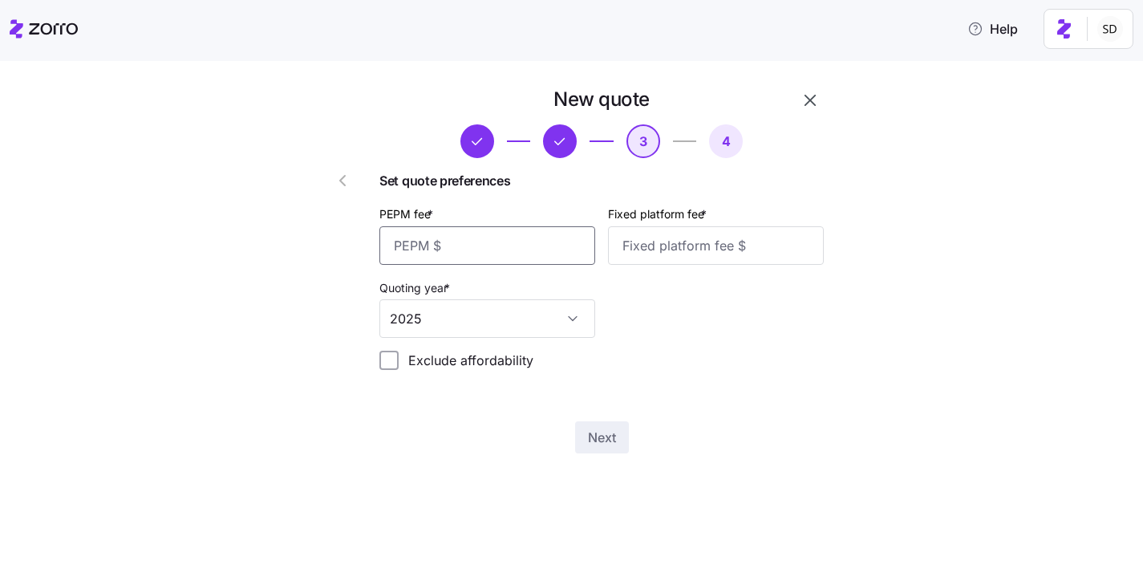
click at [459, 244] on input "PEPM fee *" at bounding box center [488, 245] width 216 height 39
type input "50"
click at [669, 247] on input "Fixed platform fee *" at bounding box center [716, 245] width 216 height 39
type input "100"
click at [594, 439] on span "Next" at bounding box center [602, 437] width 28 height 19
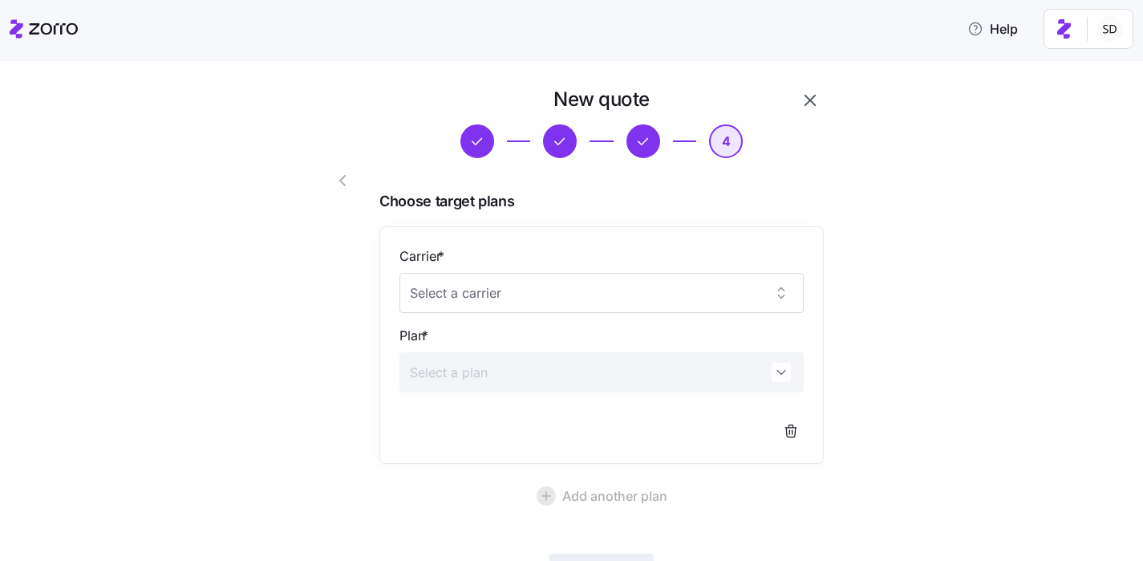
scroll to position [130, 0]
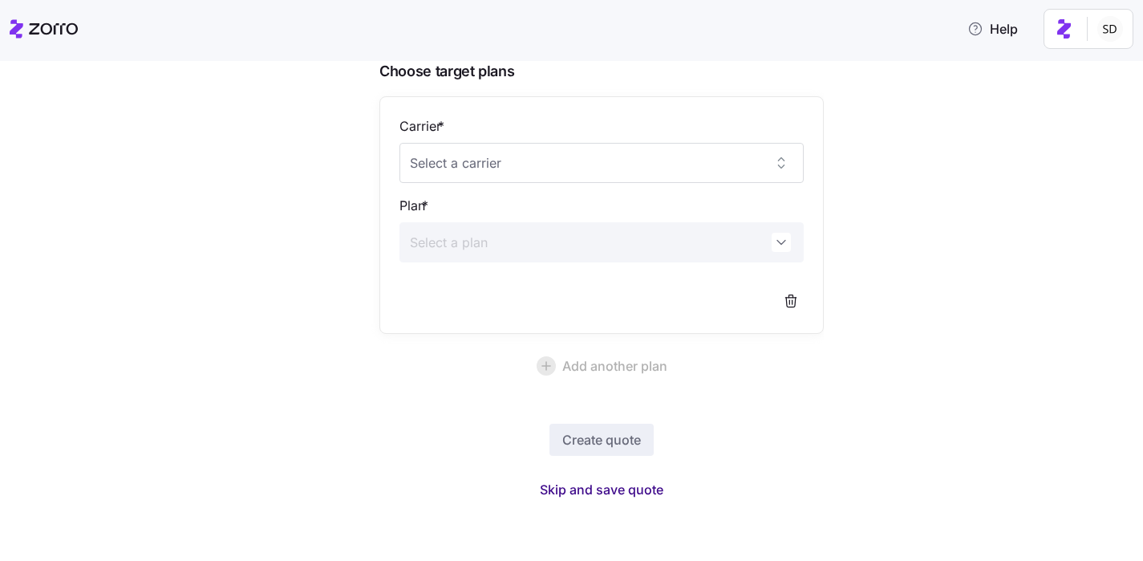
click at [600, 488] on span "Skip and save quote" at bounding box center [602, 489] width 124 height 19
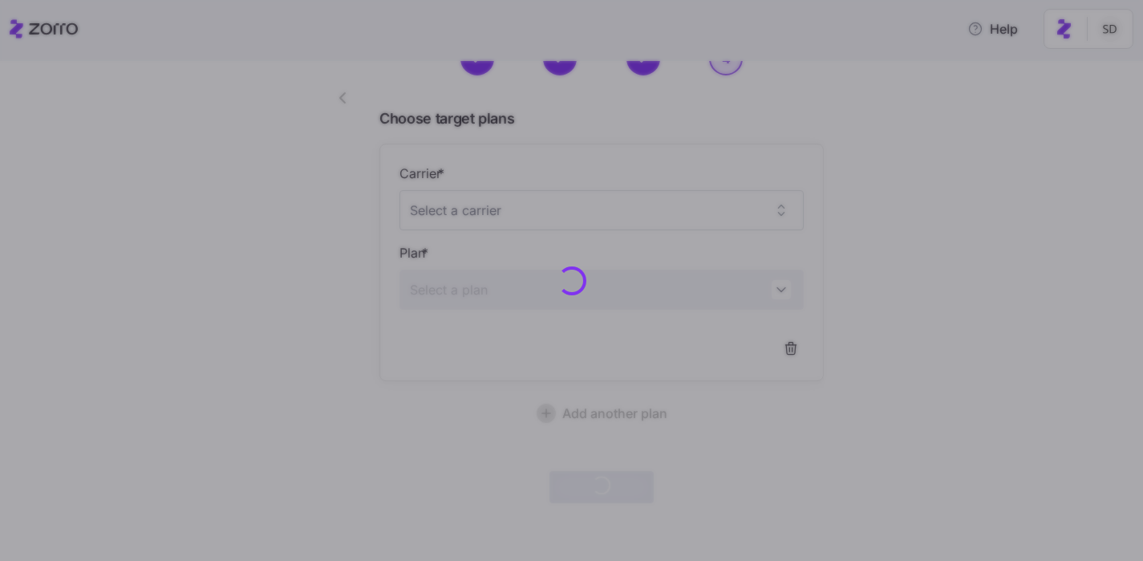
scroll to position [82, 0]
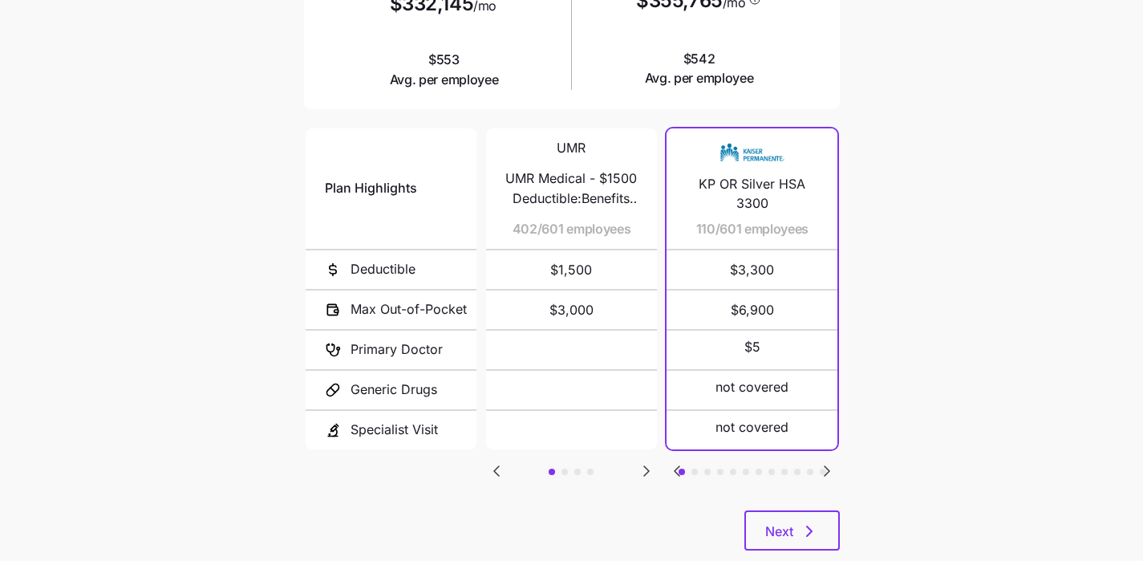
scroll to position [315, 0]
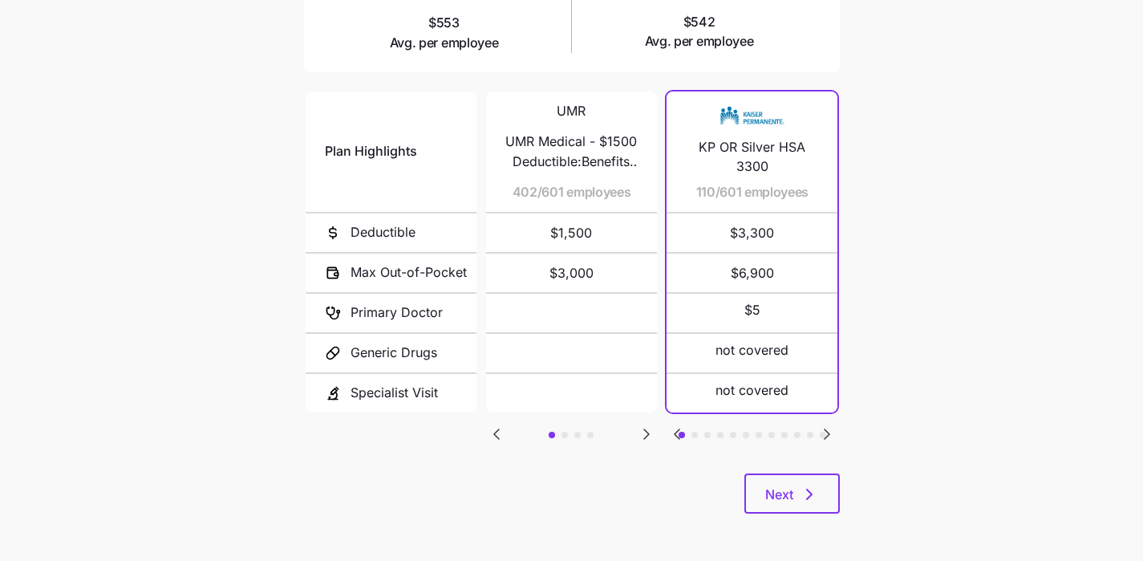
click at [643, 436] on icon "Go to next slide" at bounding box center [646, 433] width 19 height 19
click at [495, 432] on icon "Go to previous slide" at bounding box center [496, 433] width 19 height 19
click at [828, 426] on icon "Go to next slide" at bounding box center [827, 433] width 19 height 19
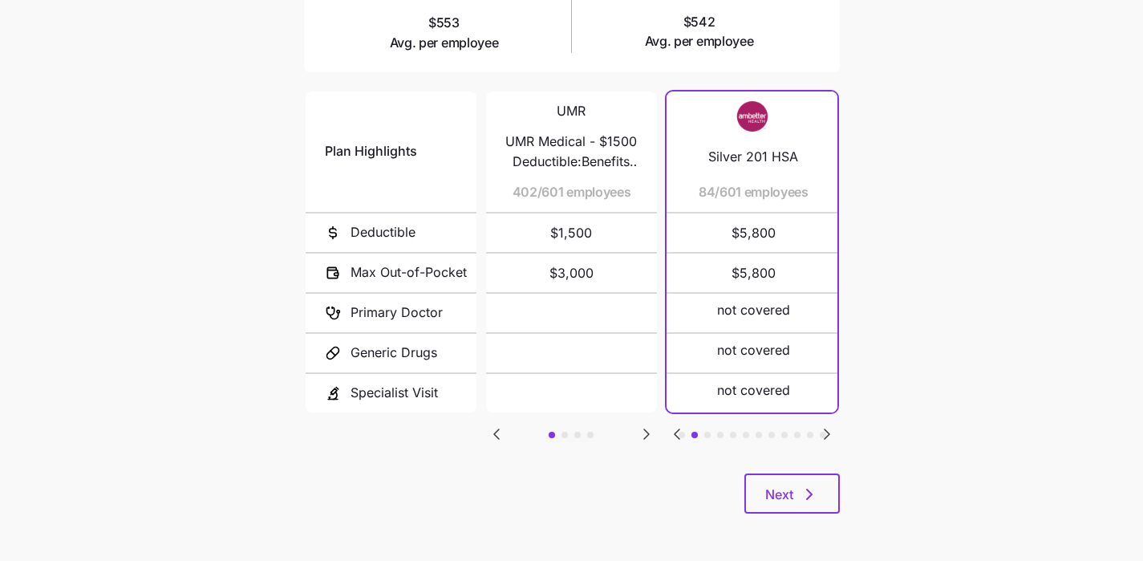
click at [828, 426] on icon "Go to next slide" at bounding box center [827, 433] width 19 height 19
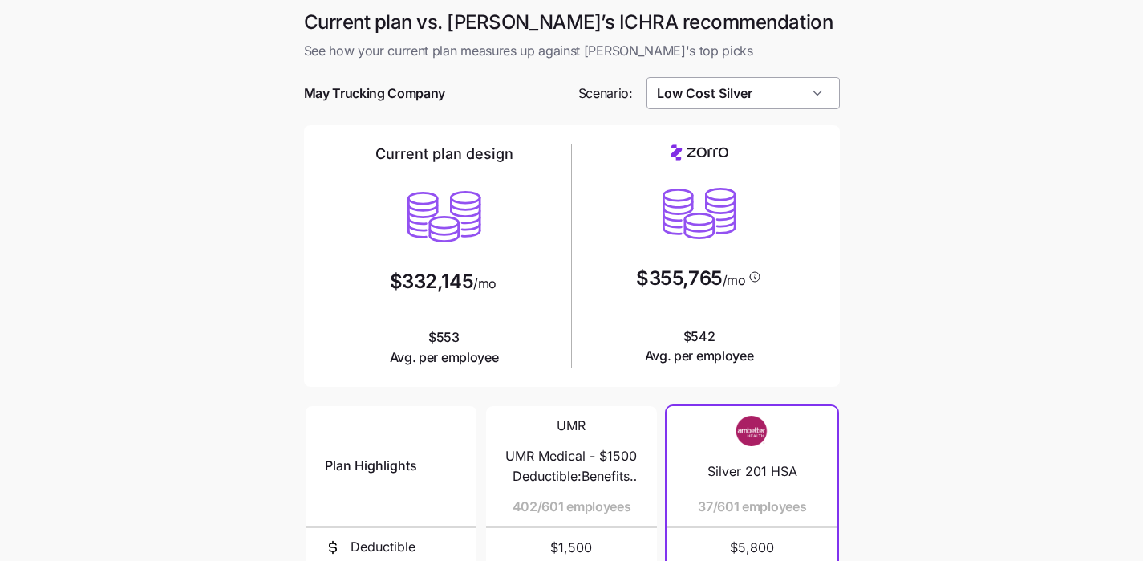
click at [773, 93] on input "Low Cost Silver" at bounding box center [743, 93] width 193 height 32
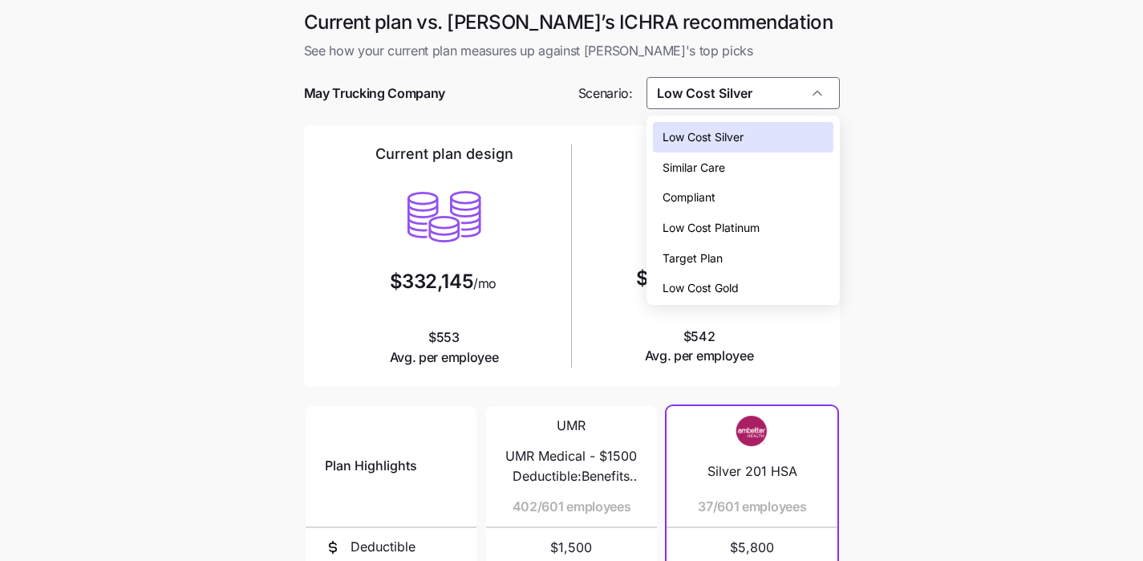
click at [751, 197] on div "Compliant" at bounding box center [743, 197] width 181 height 30
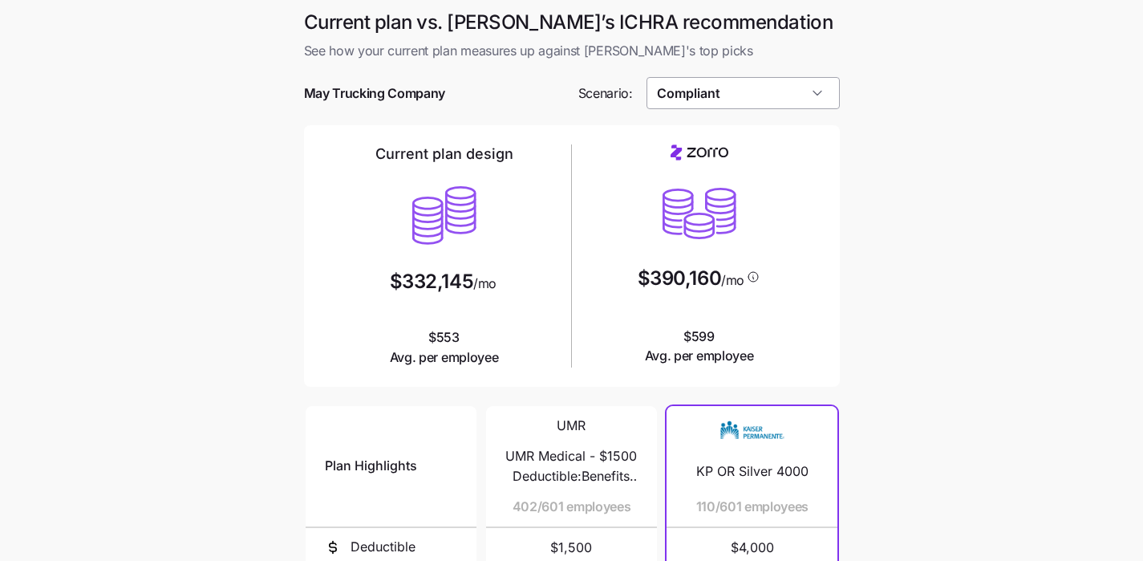
click at [765, 106] on input "Compliant" at bounding box center [743, 93] width 193 height 32
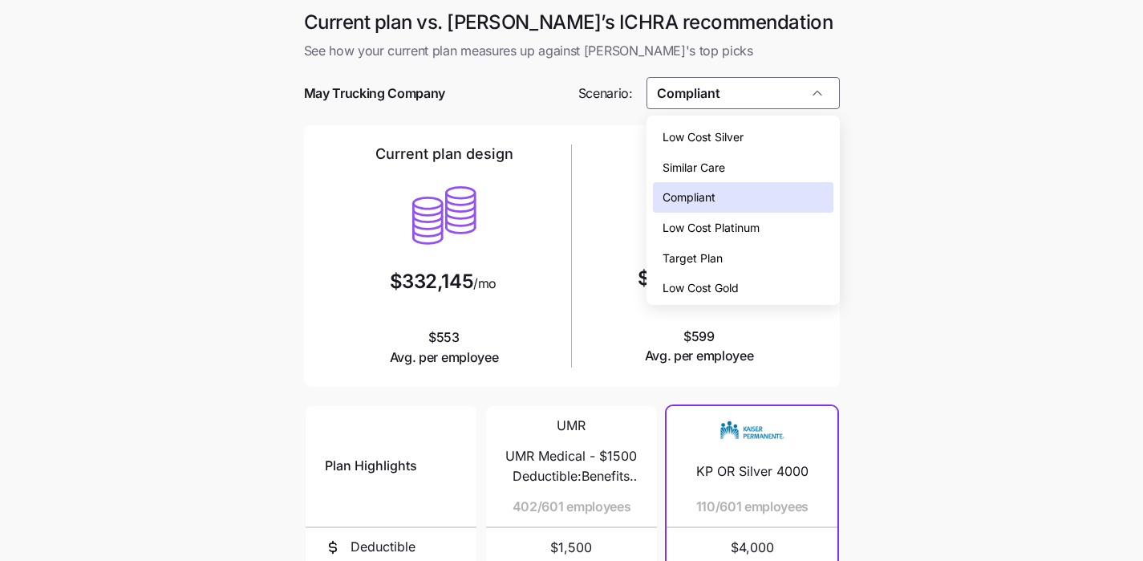
click at [754, 164] on div "Similar Care" at bounding box center [743, 167] width 181 height 30
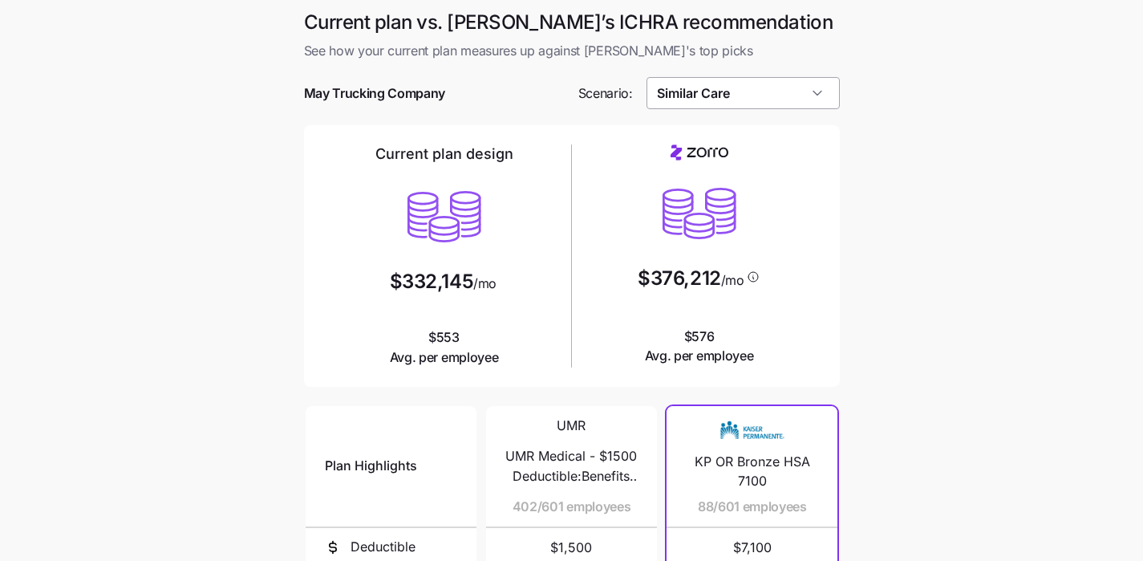
click at [773, 99] on input "Similar Care" at bounding box center [743, 93] width 193 height 32
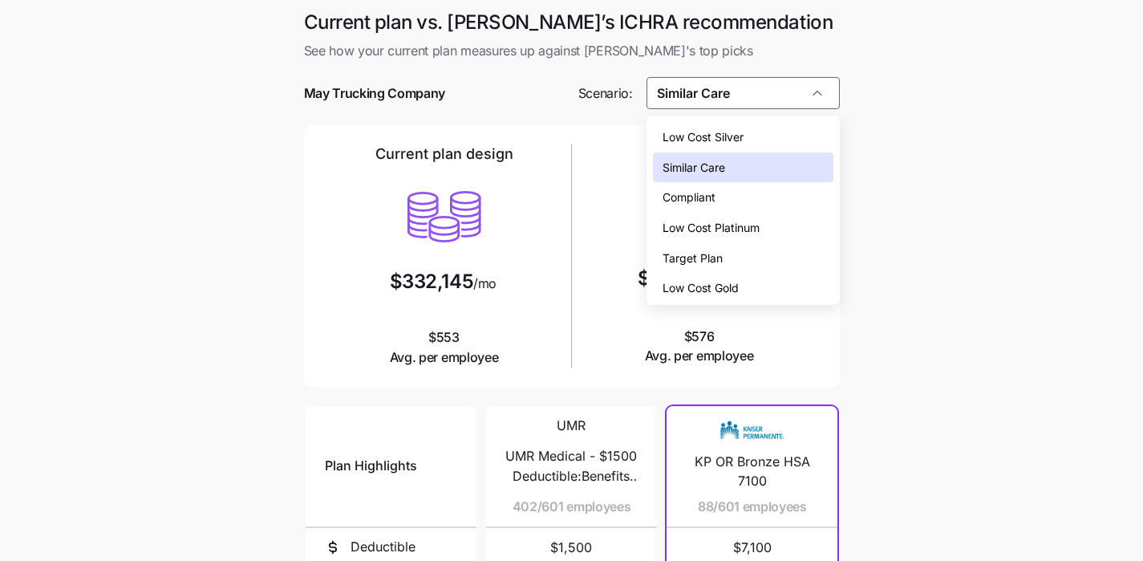
click at [747, 258] on div "Target Plan" at bounding box center [743, 258] width 181 height 30
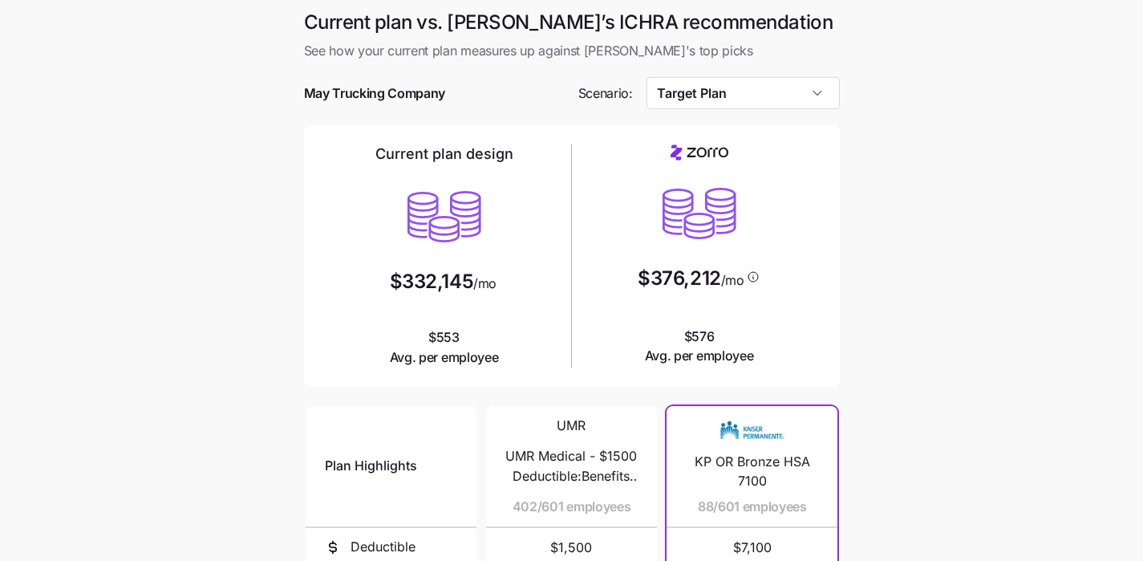
click at [786, 76] on div at bounding box center [572, 69] width 536 height 16
click at [783, 95] on input "Target Plan" at bounding box center [743, 93] width 193 height 32
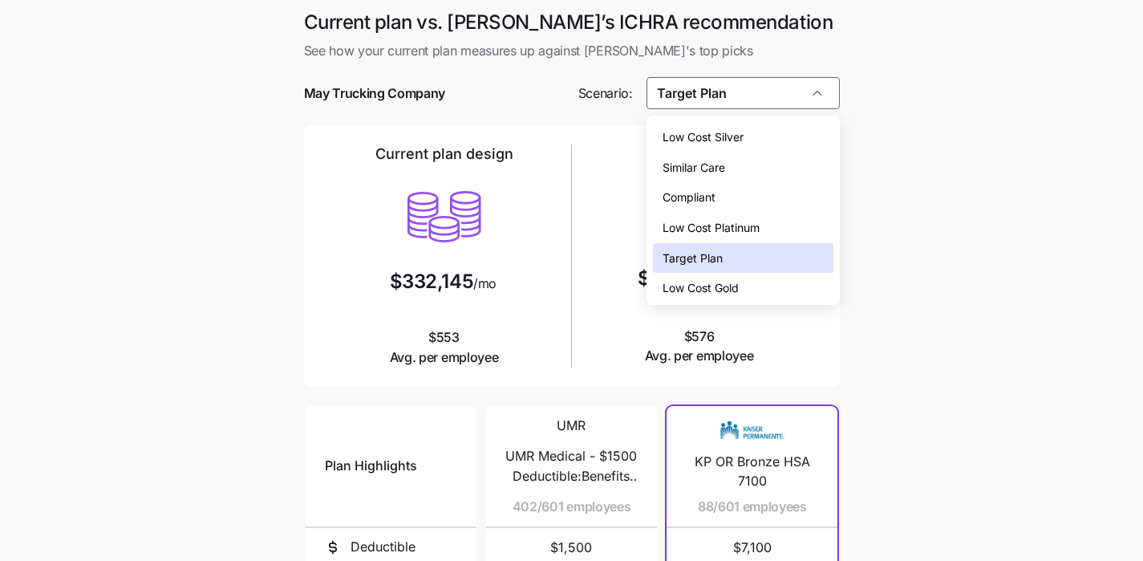
click at [765, 288] on div "Low Cost Gold" at bounding box center [743, 288] width 181 height 30
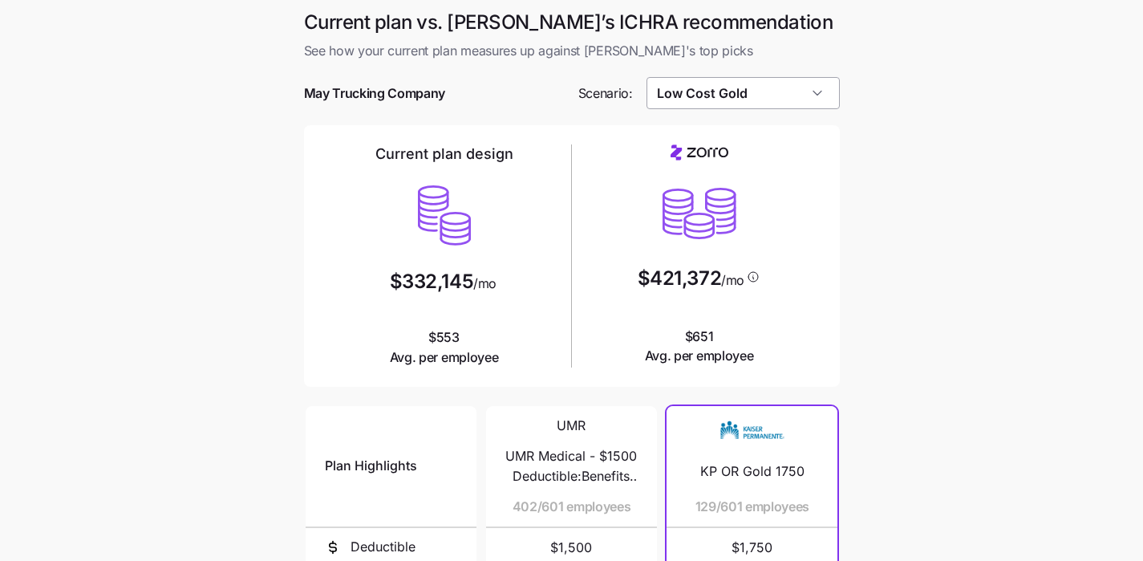
click at [793, 83] on input "Low Cost Gold" at bounding box center [743, 93] width 193 height 32
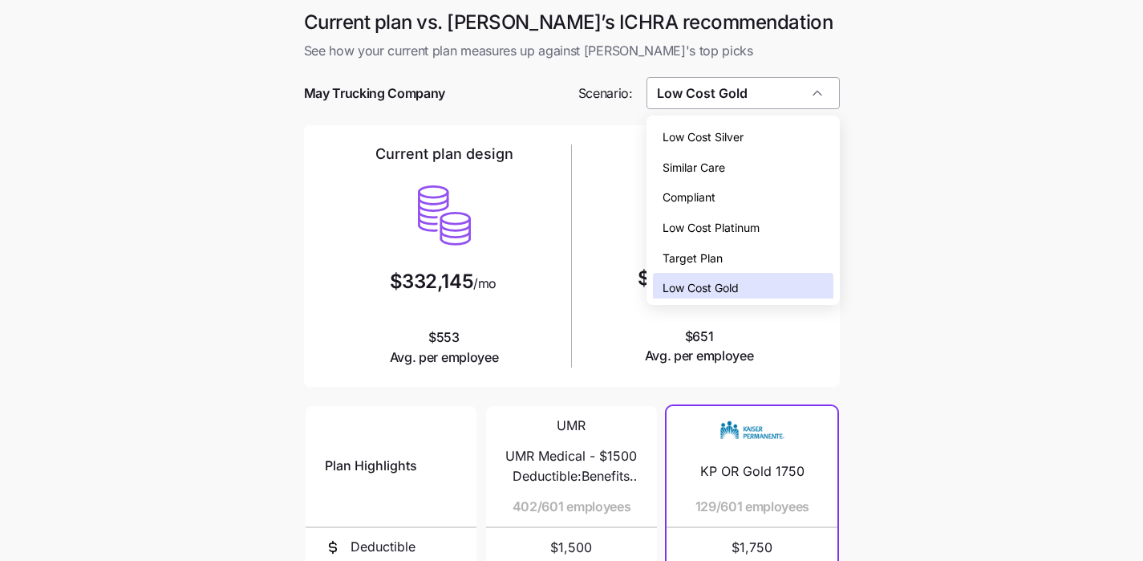
scroll to position [5, 0]
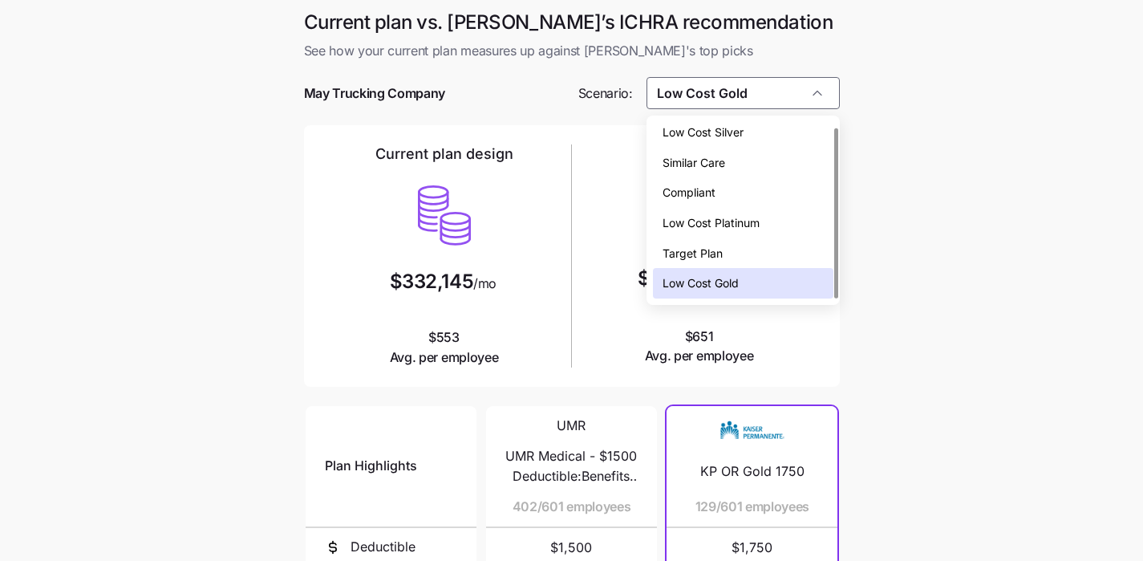
click at [782, 187] on div "Compliant" at bounding box center [743, 192] width 181 height 30
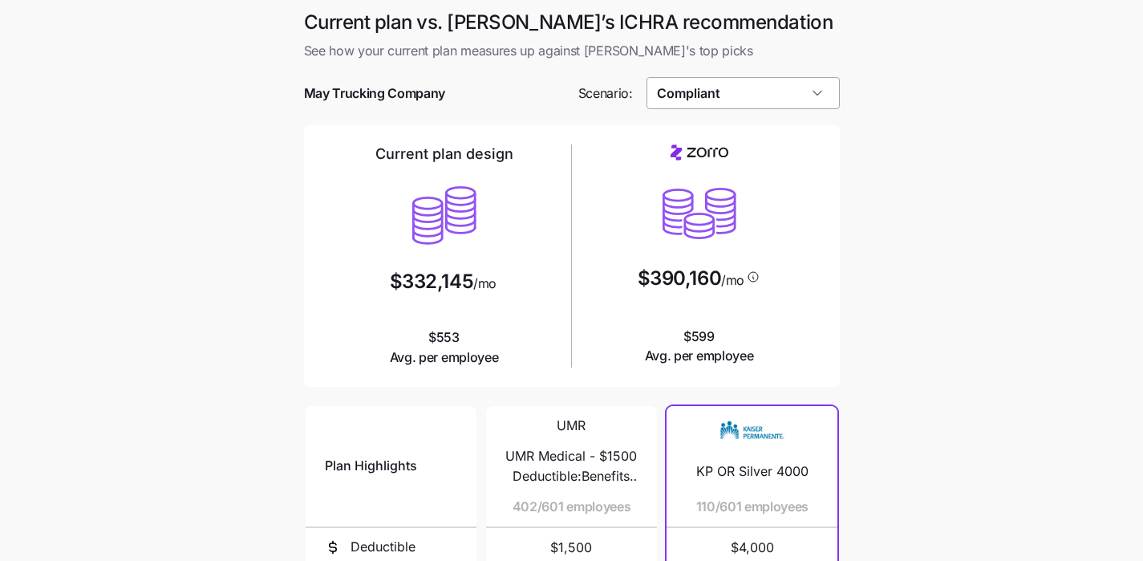
click at [765, 104] on input "Compliant" at bounding box center [743, 93] width 193 height 32
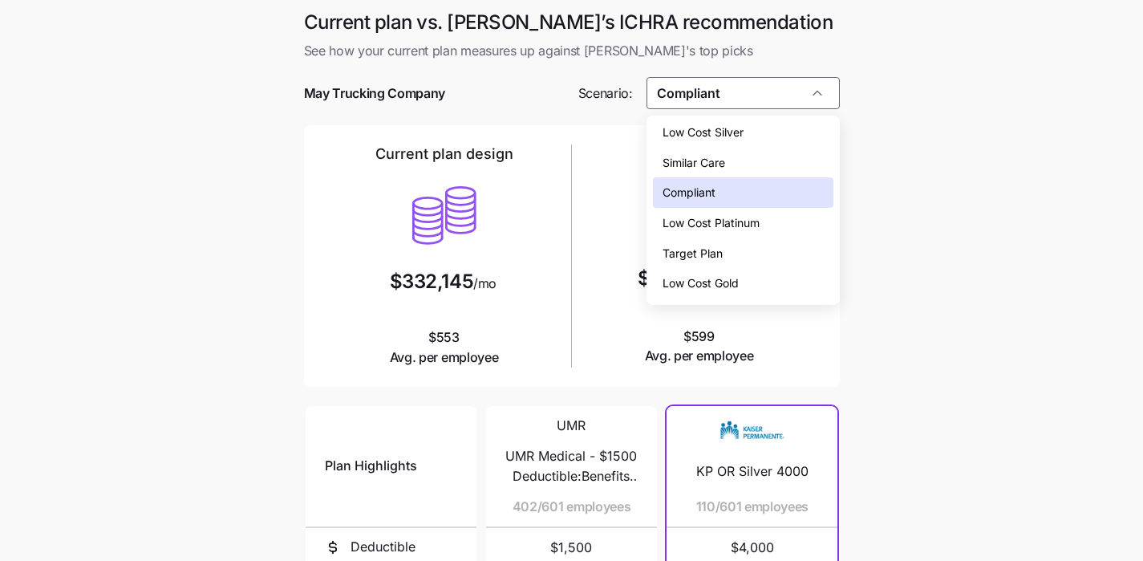
click at [749, 162] on div "Similar Care" at bounding box center [743, 163] width 181 height 30
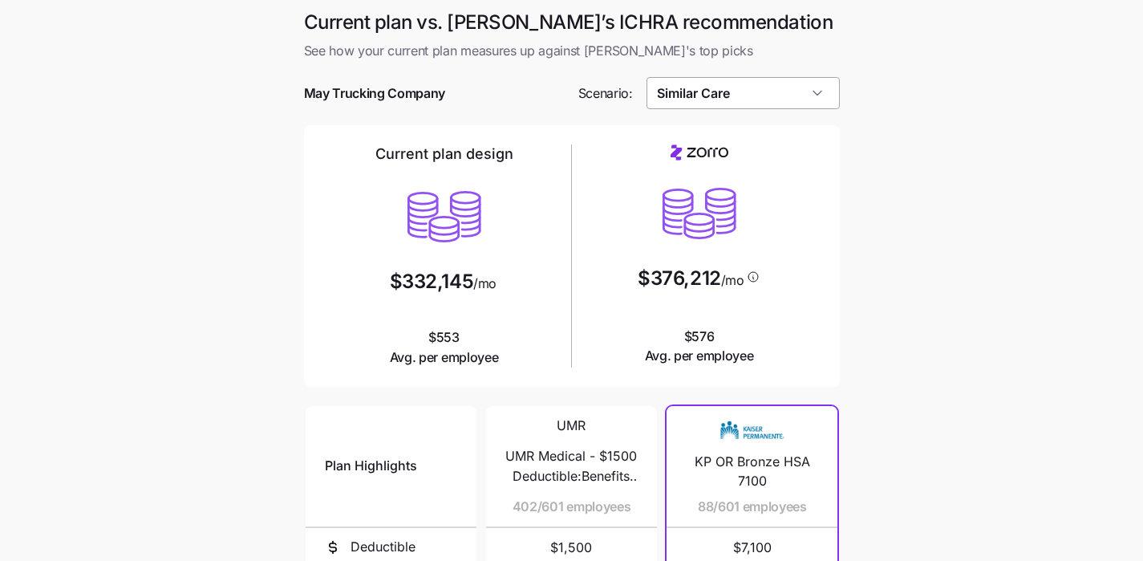
click at [756, 99] on input "Similar Care" at bounding box center [743, 93] width 193 height 32
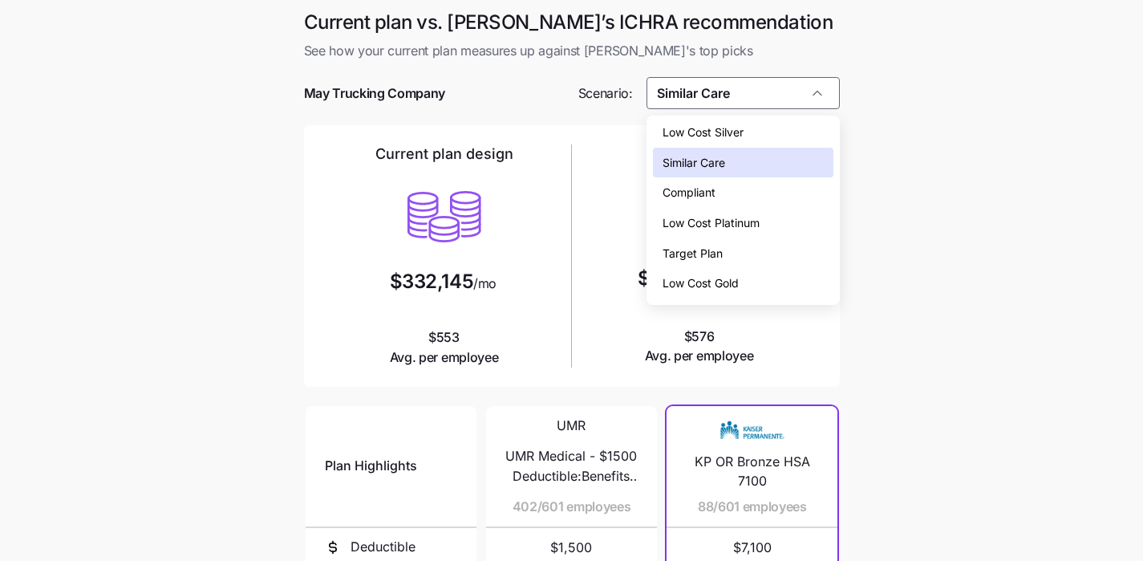
click at [932, 179] on main "Current plan vs. [PERSON_NAME]’s ICHRA recommendation See how your current plan…" at bounding box center [571, 438] width 1143 height 876
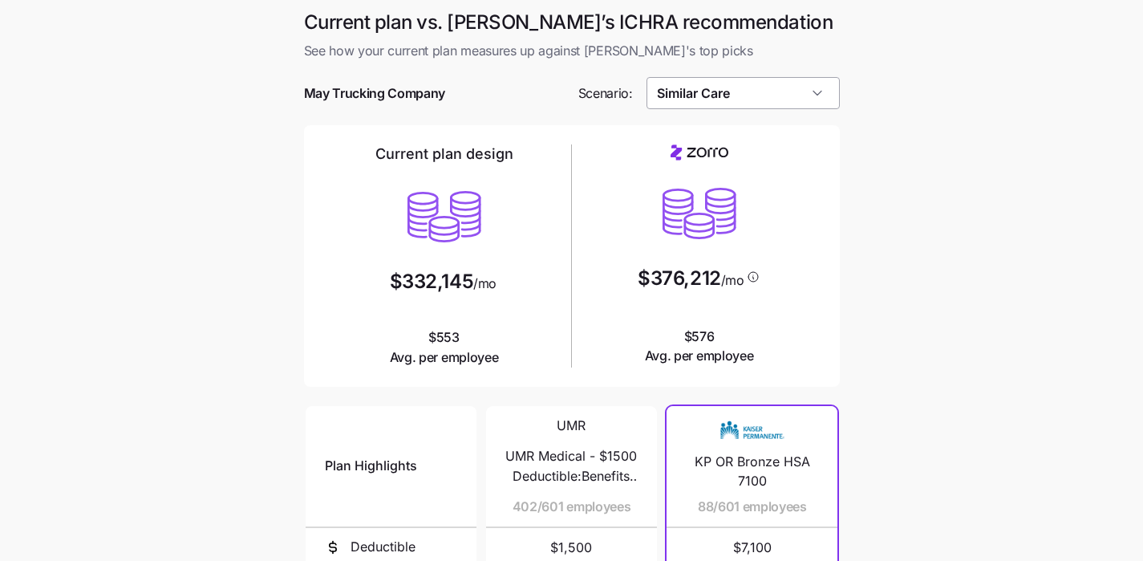
click at [782, 91] on input "Similar Care" at bounding box center [743, 93] width 193 height 32
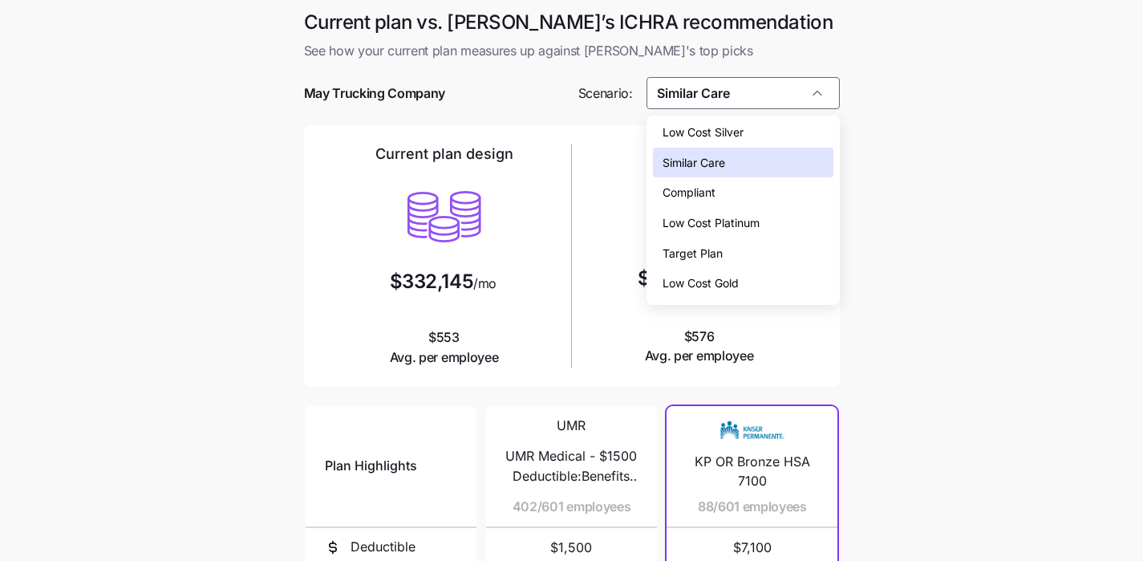
click at [769, 128] on div "Low Cost Silver" at bounding box center [743, 132] width 181 height 30
type input "Low Cost Silver"
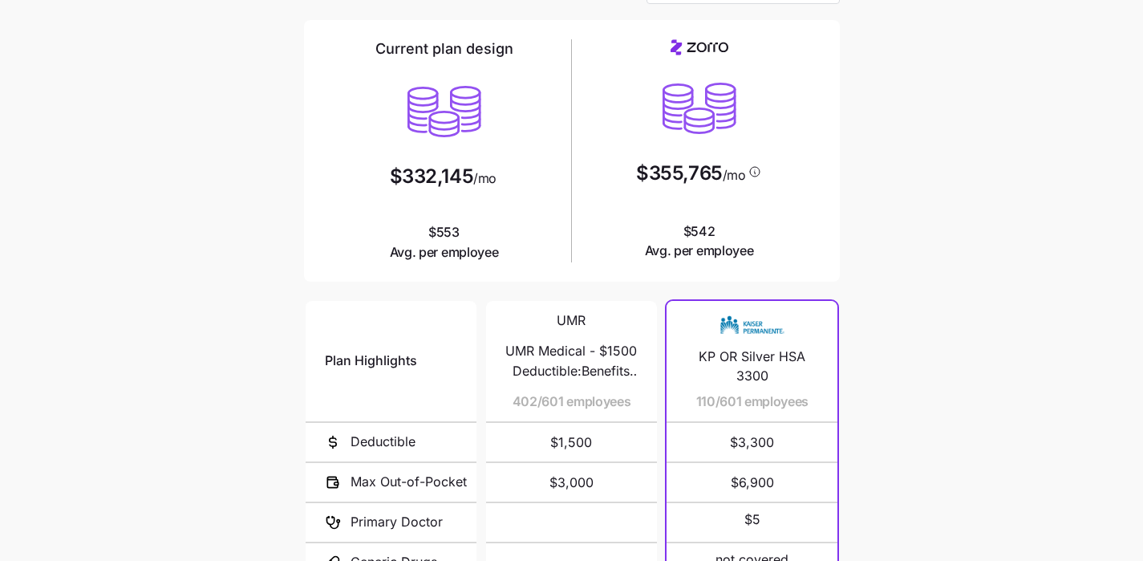
scroll to position [115, 0]
